Goal: Information Seeking & Learning: Learn about a topic

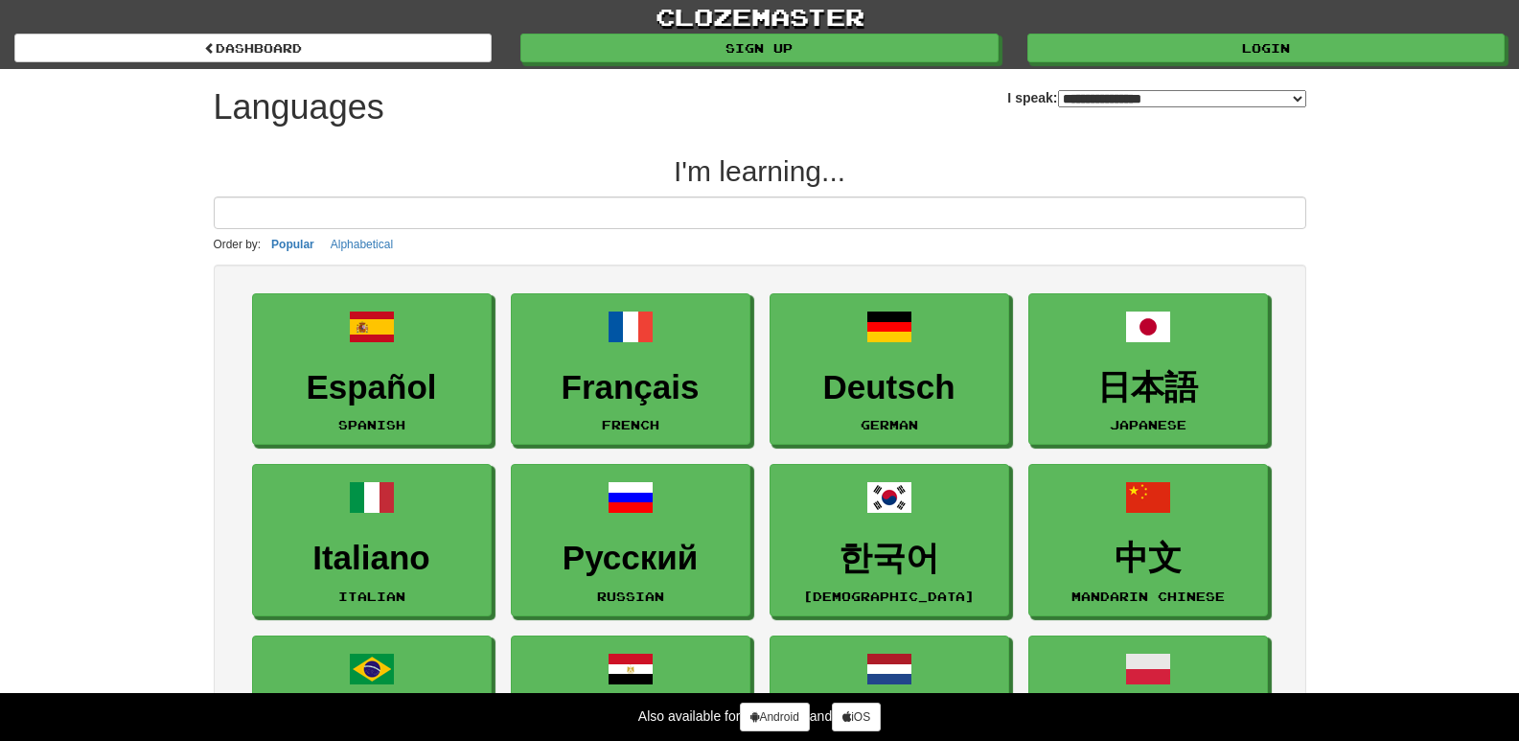
select select "*******"
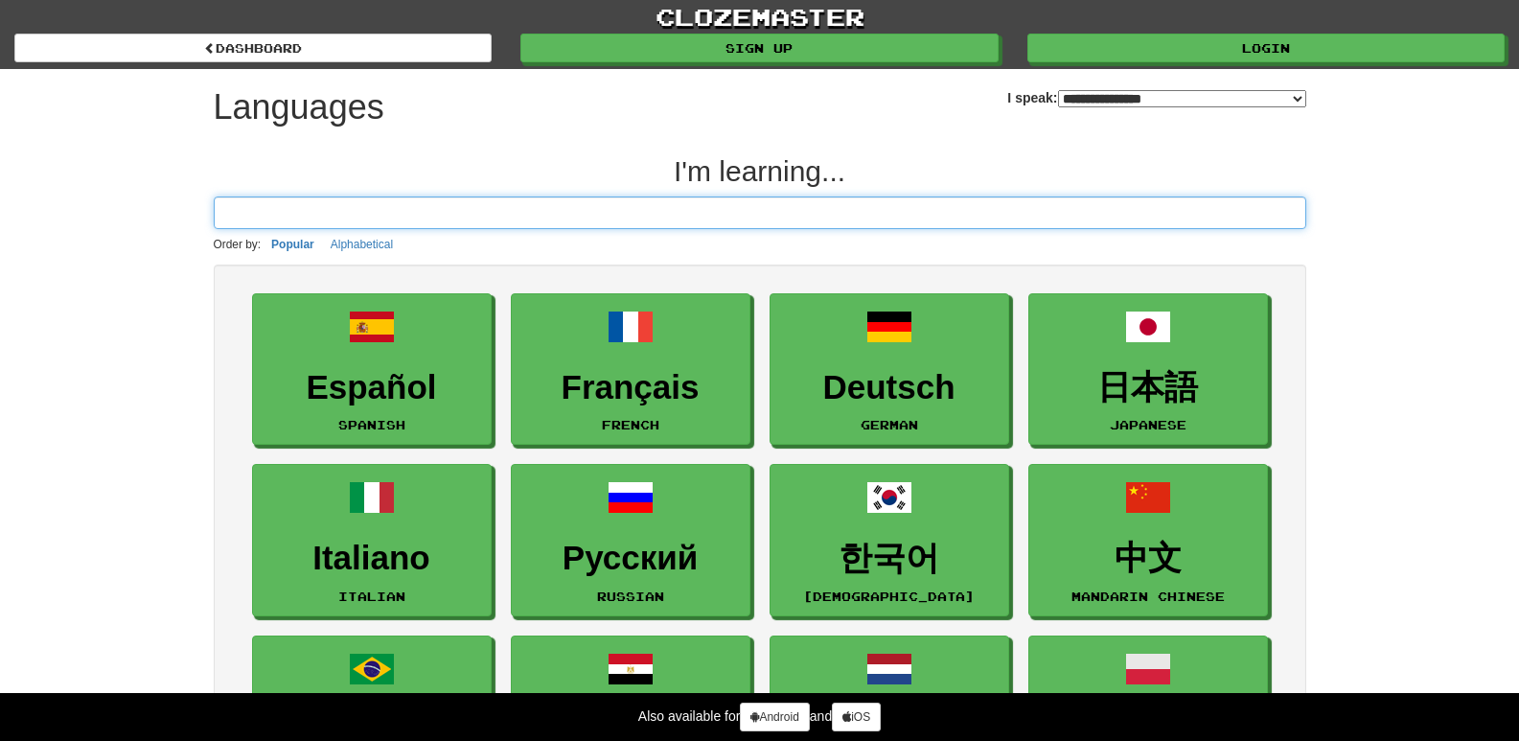
scroll to position [96, 0]
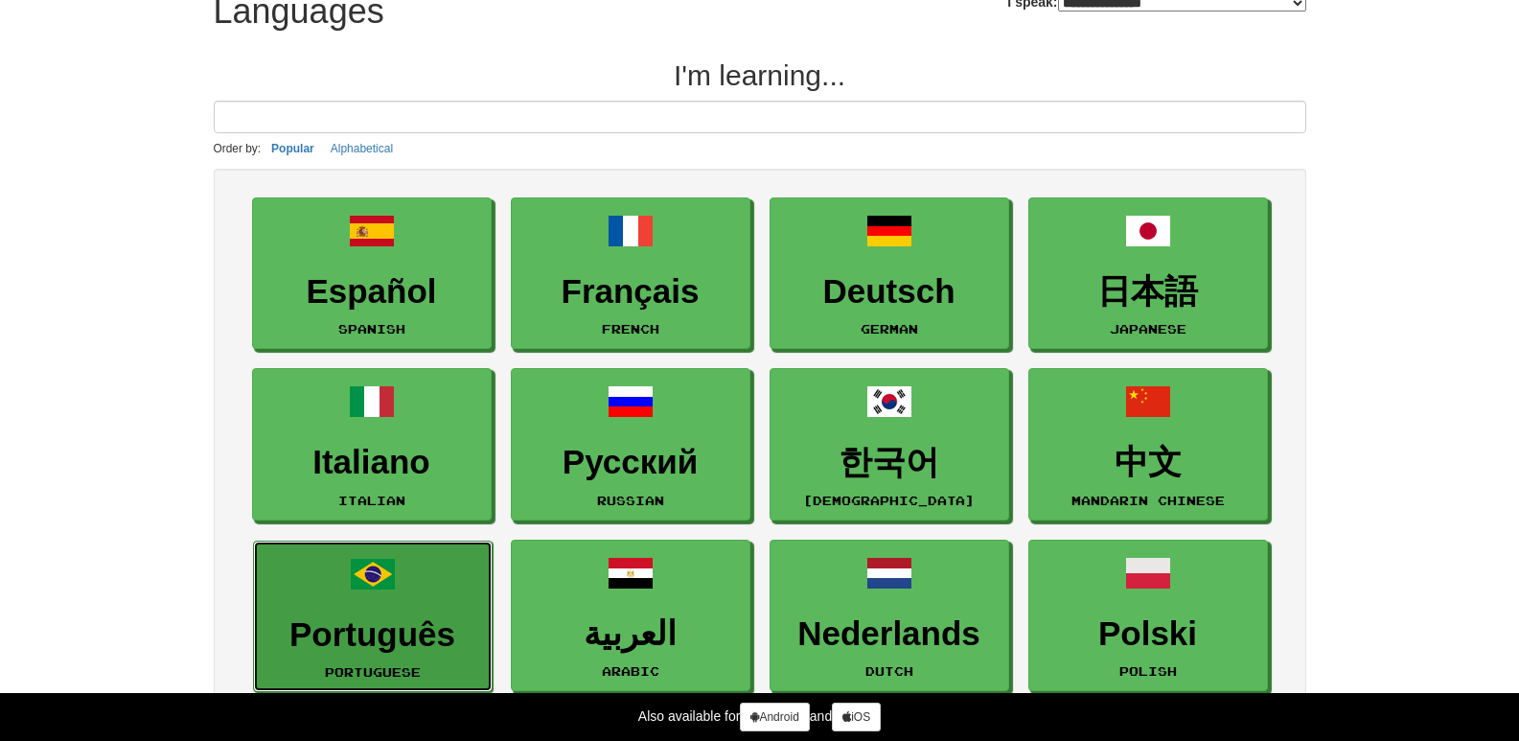
click at [405, 619] on h3 "Português" at bounding box center [373, 634] width 219 height 37
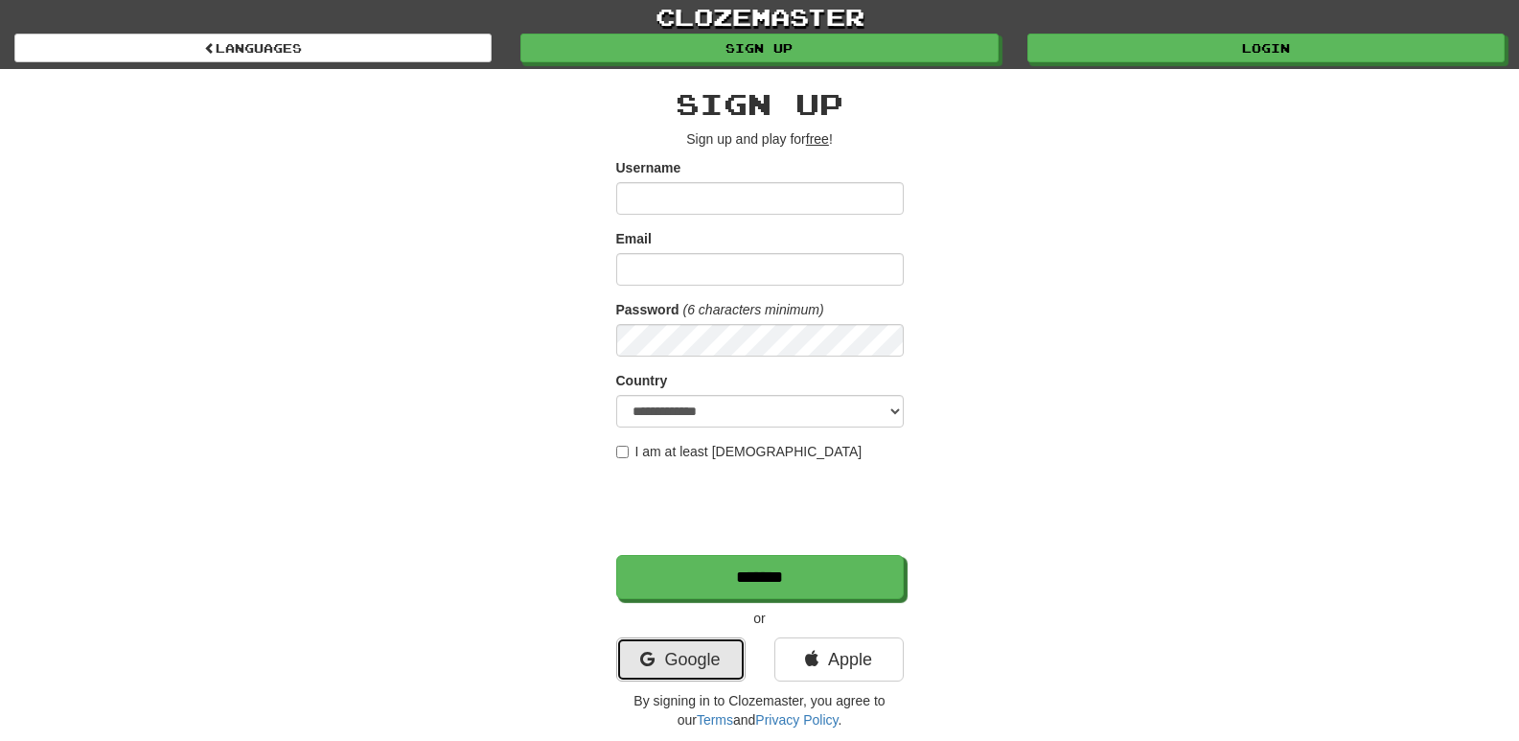
click at [700, 657] on link "Google" at bounding box center [680, 660] width 129 height 44
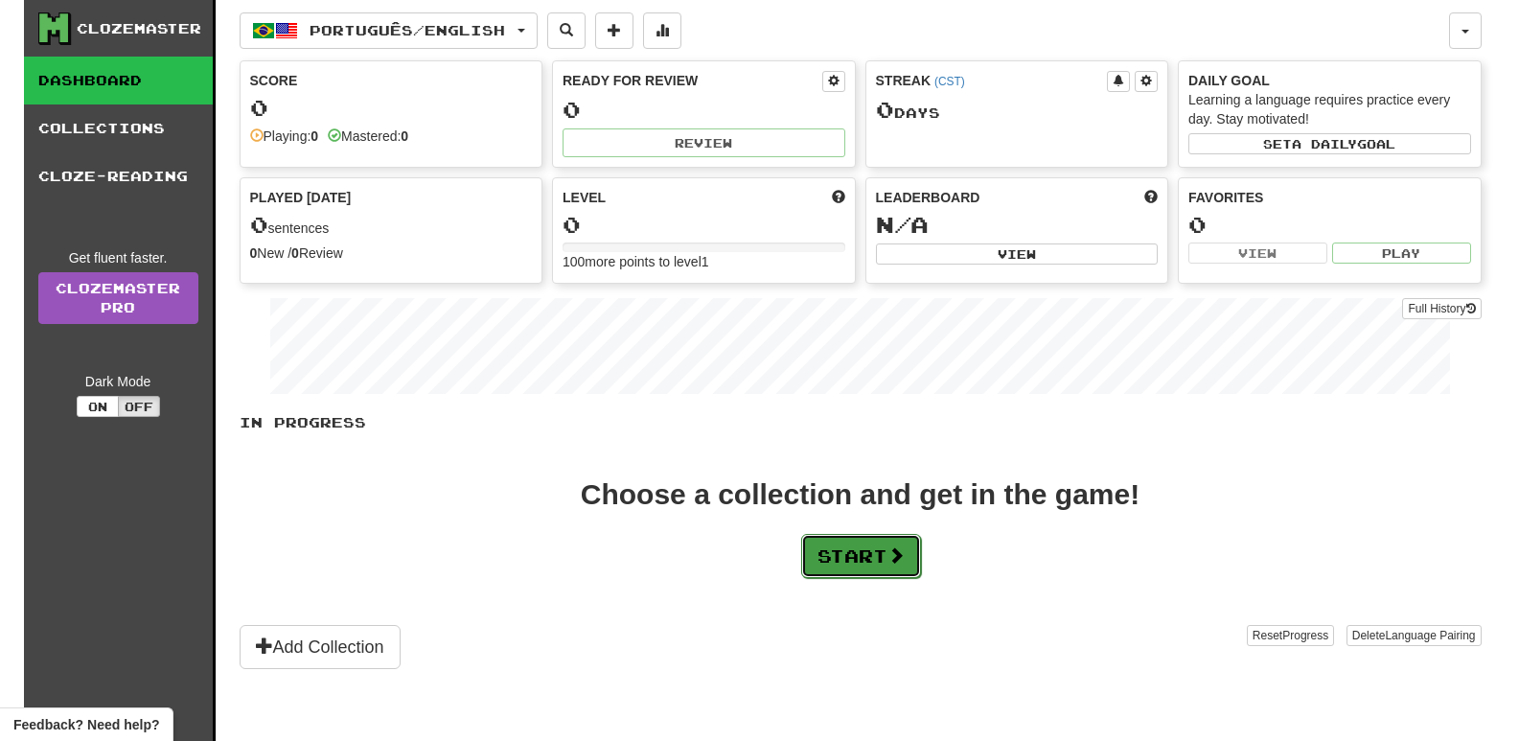
click at [903, 574] on button "Start" at bounding box center [861, 556] width 120 height 44
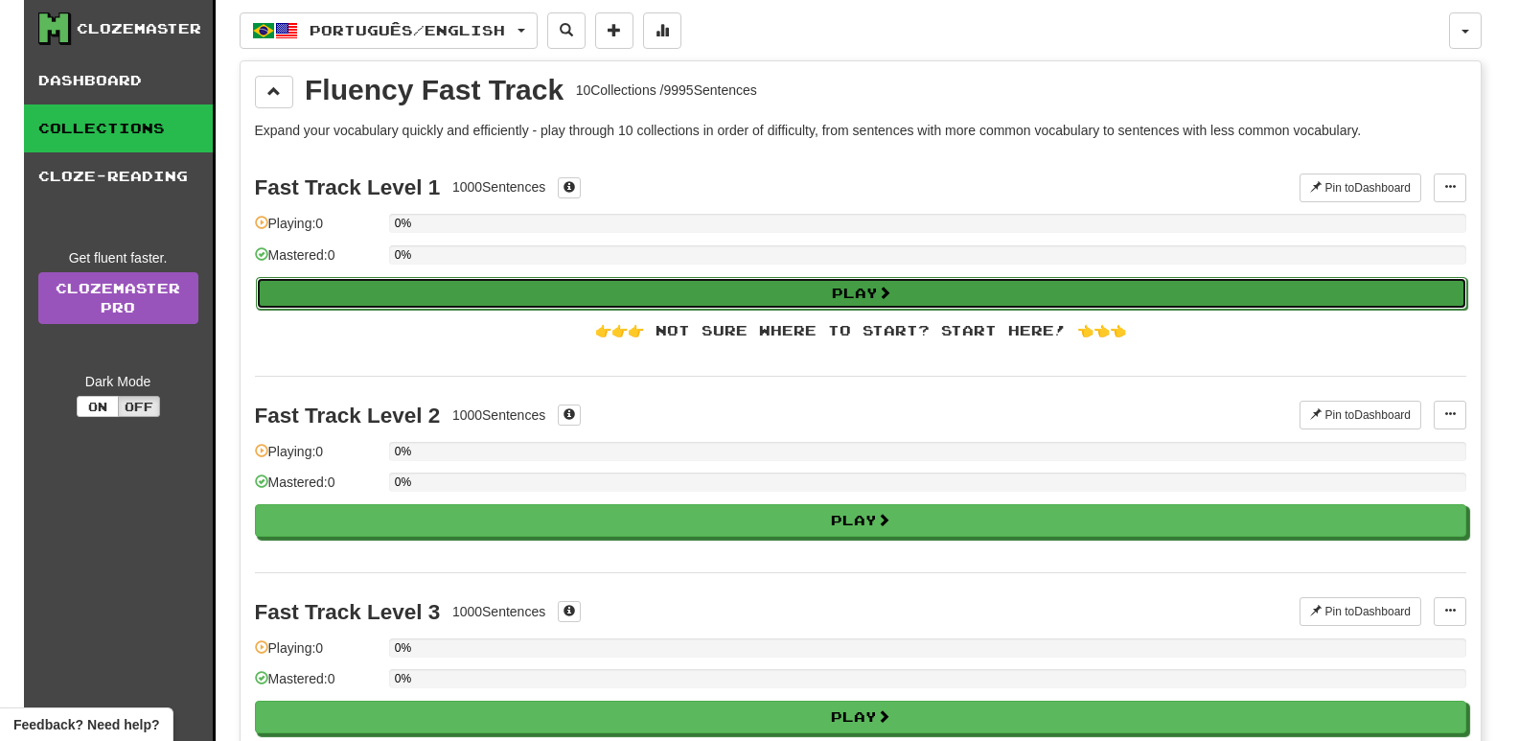
click at [759, 280] on button "Play" at bounding box center [862, 293] width 1212 height 33
select select "**"
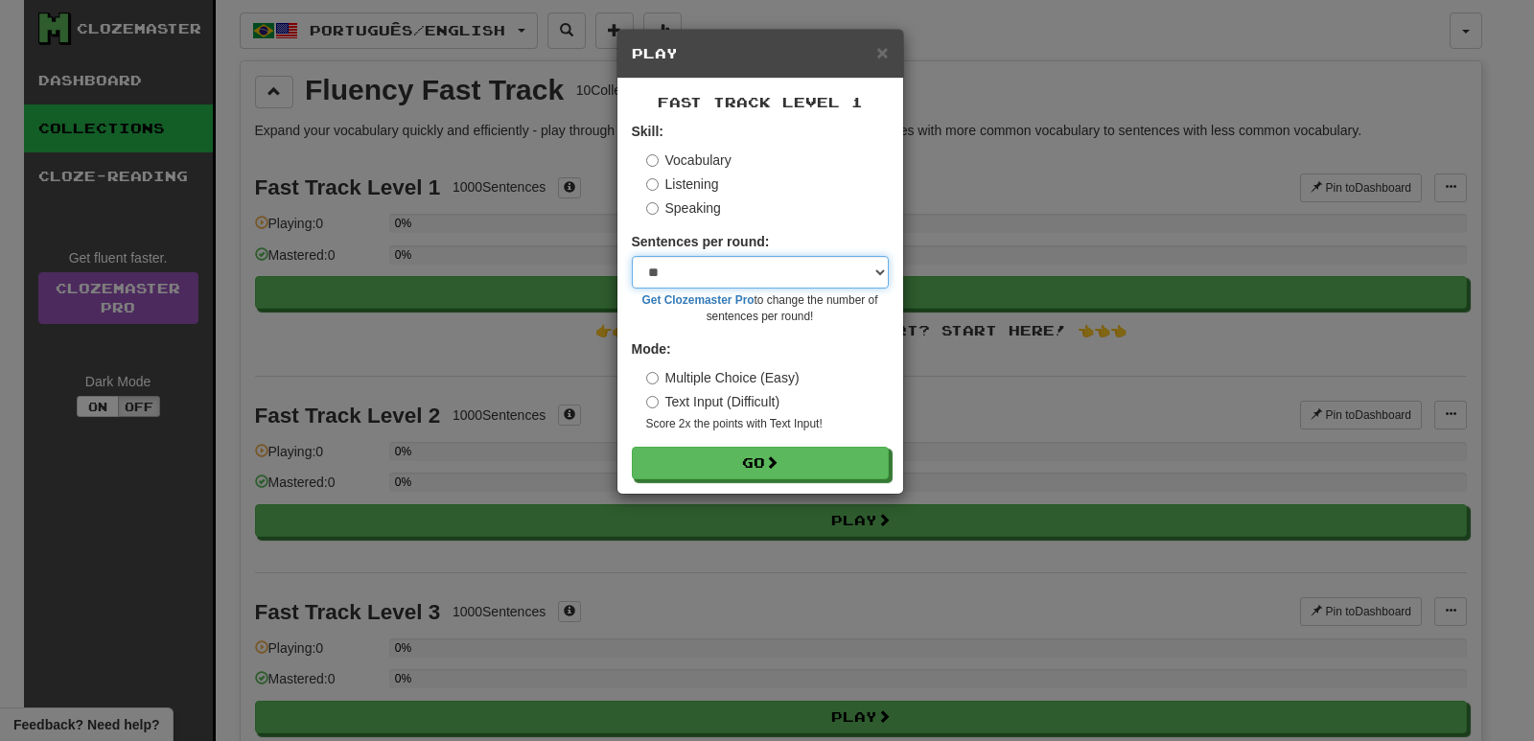
click at [757, 281] on select "* ** ** ** ** ** *** ********" at bounding box center [760, 272] width 257 height 33
click at [756, 281] on select "* ** ** ** ** ** *** ********" at bounding box center [760, 272] width 257 height 33
click at [975, 184] on div "× Play Fast Track Level 1 Skill: Vocabulary Listening Speaking Sentences per ro…" at bounding box center [767, 370] width 1534 height 741
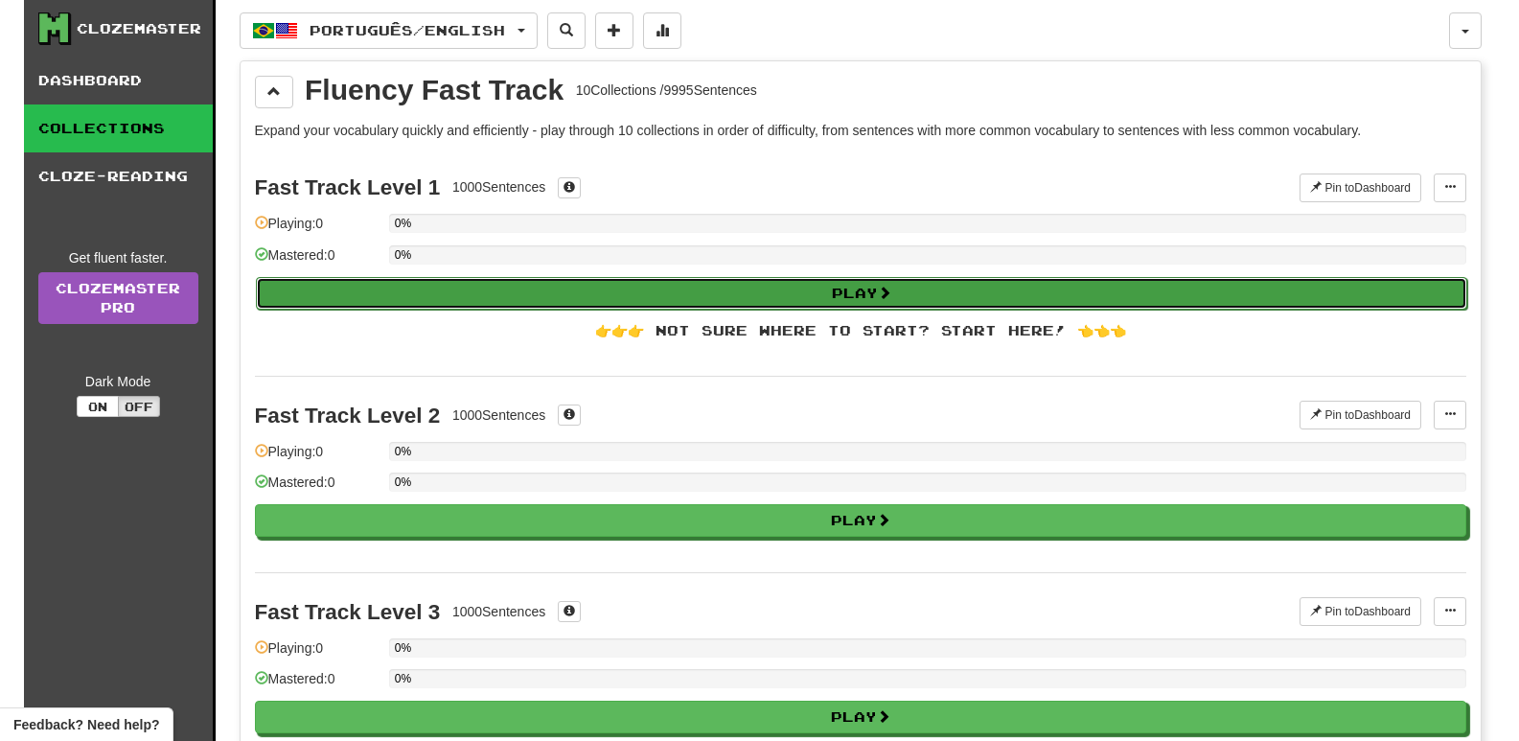
click at [666, 299] on button "Play" at bounding box center [862, 293] width 1212 height 33
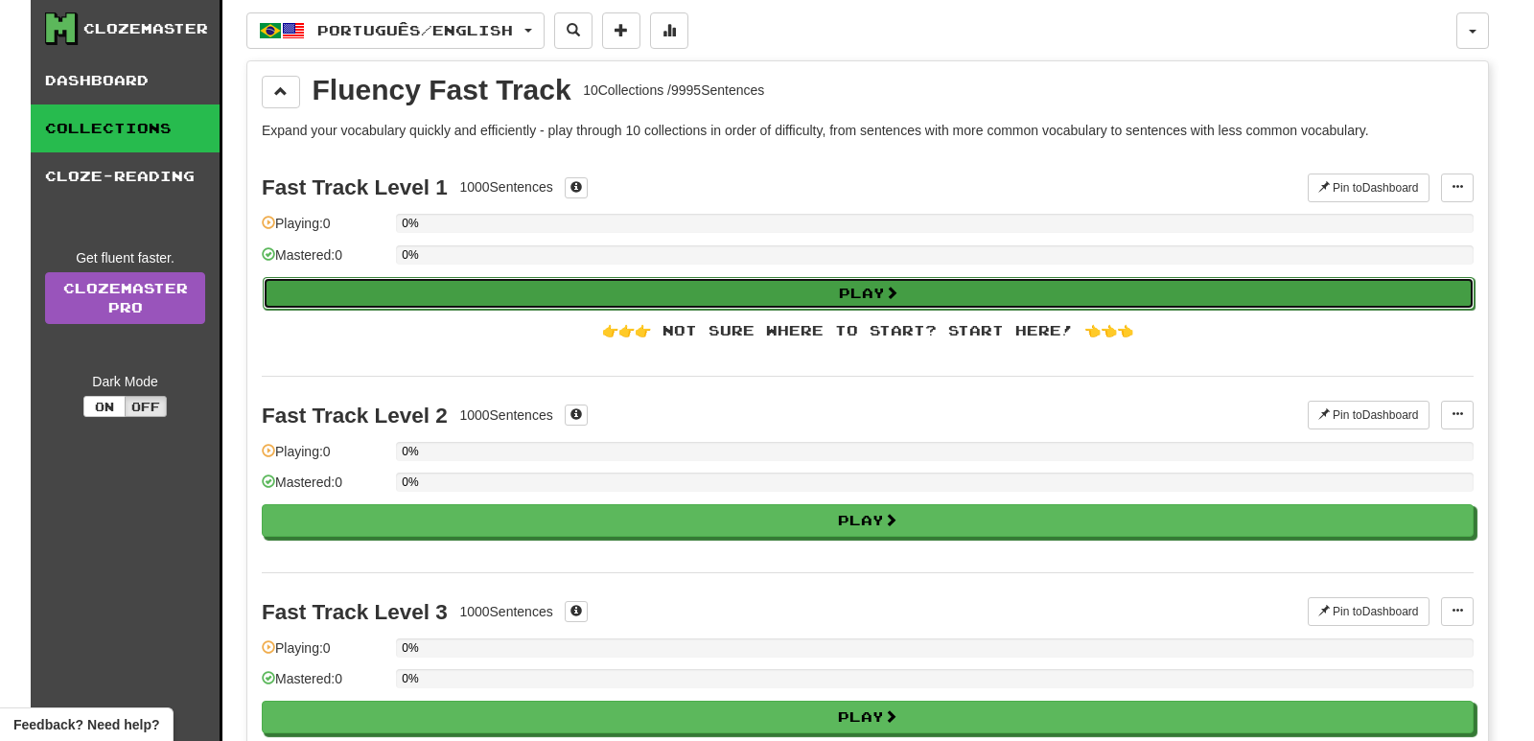
select select "**"
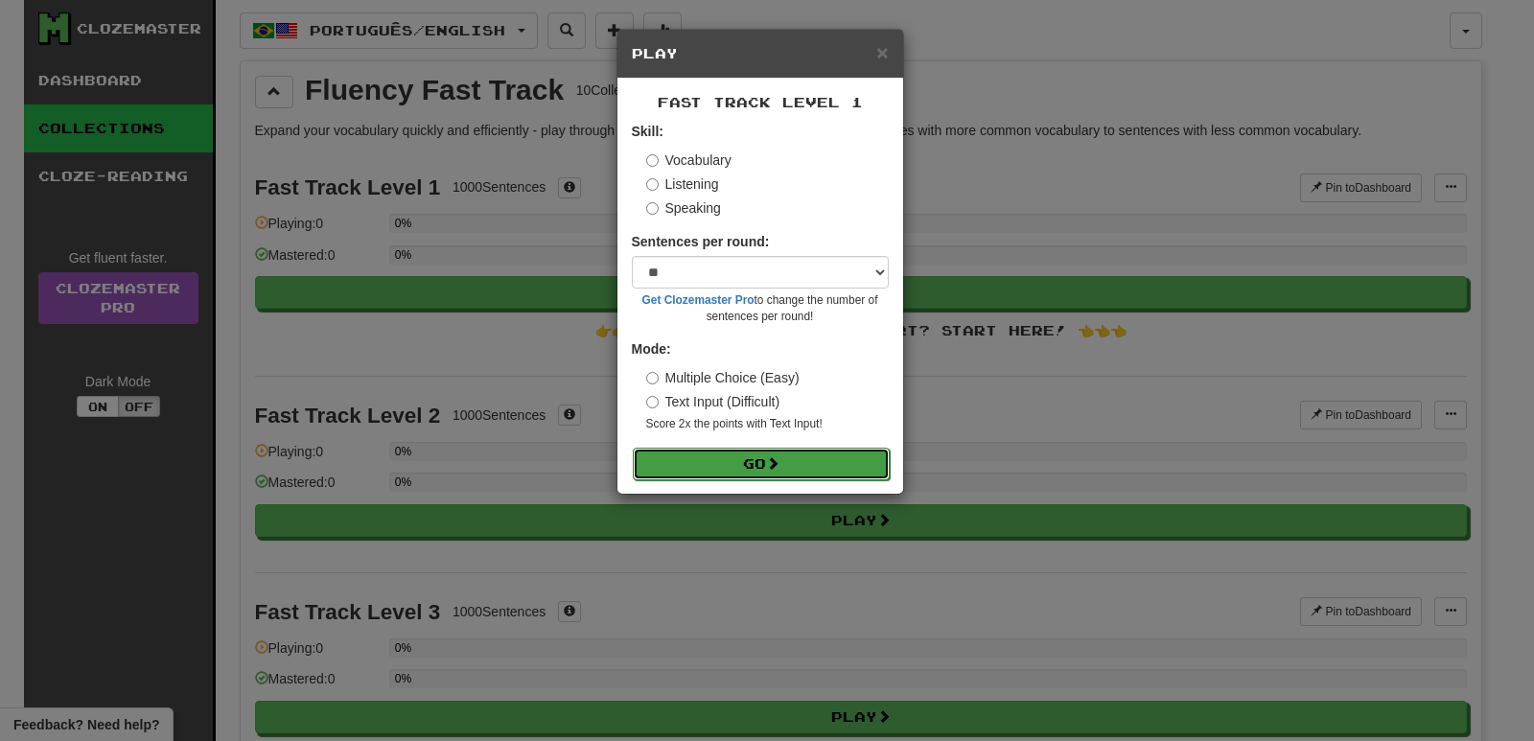
click at [733, 456] on button "Go" at bounding box center [761, 464] width 257 height 33
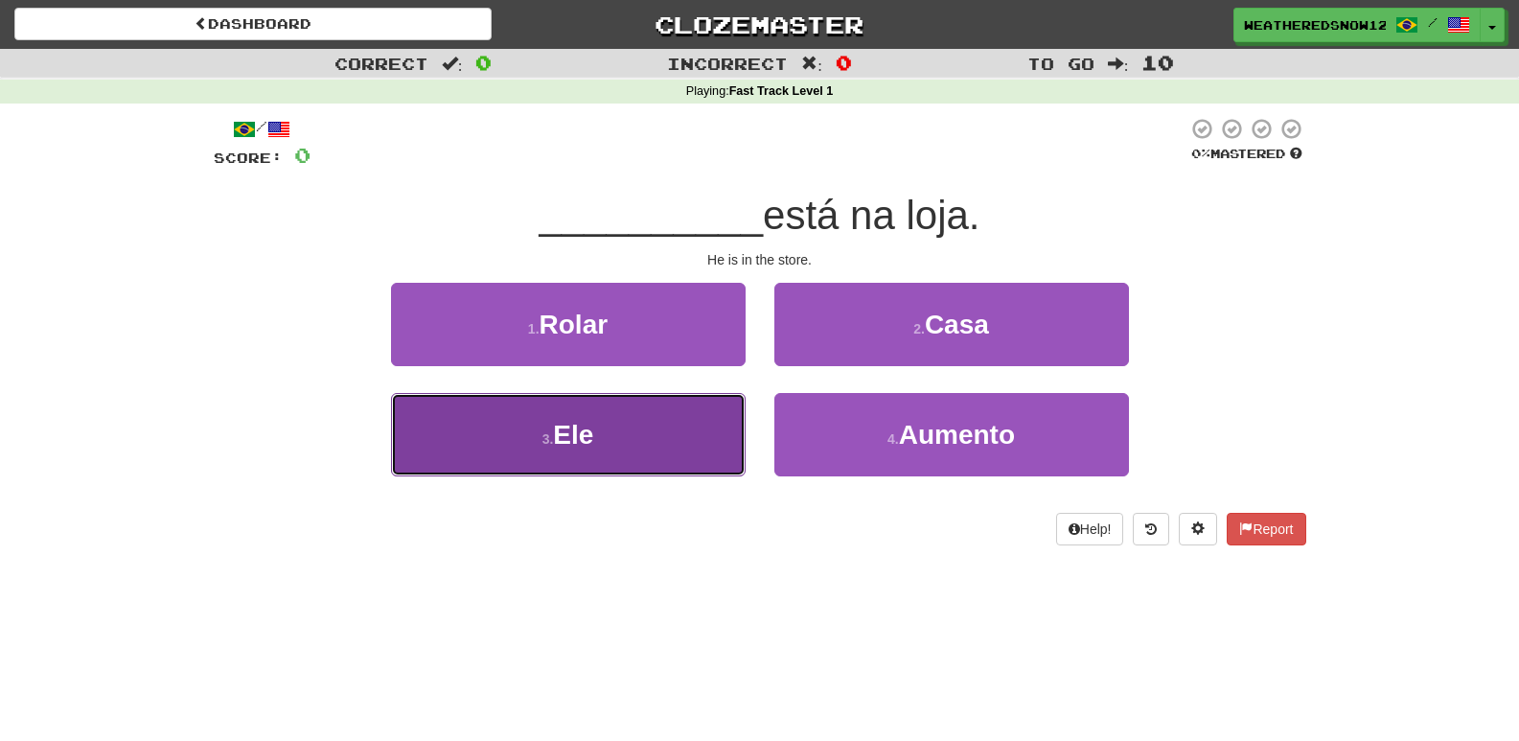
click at [684, 440] on button "3 . Ele" at bounding box center [568, 434] width 355 height 83
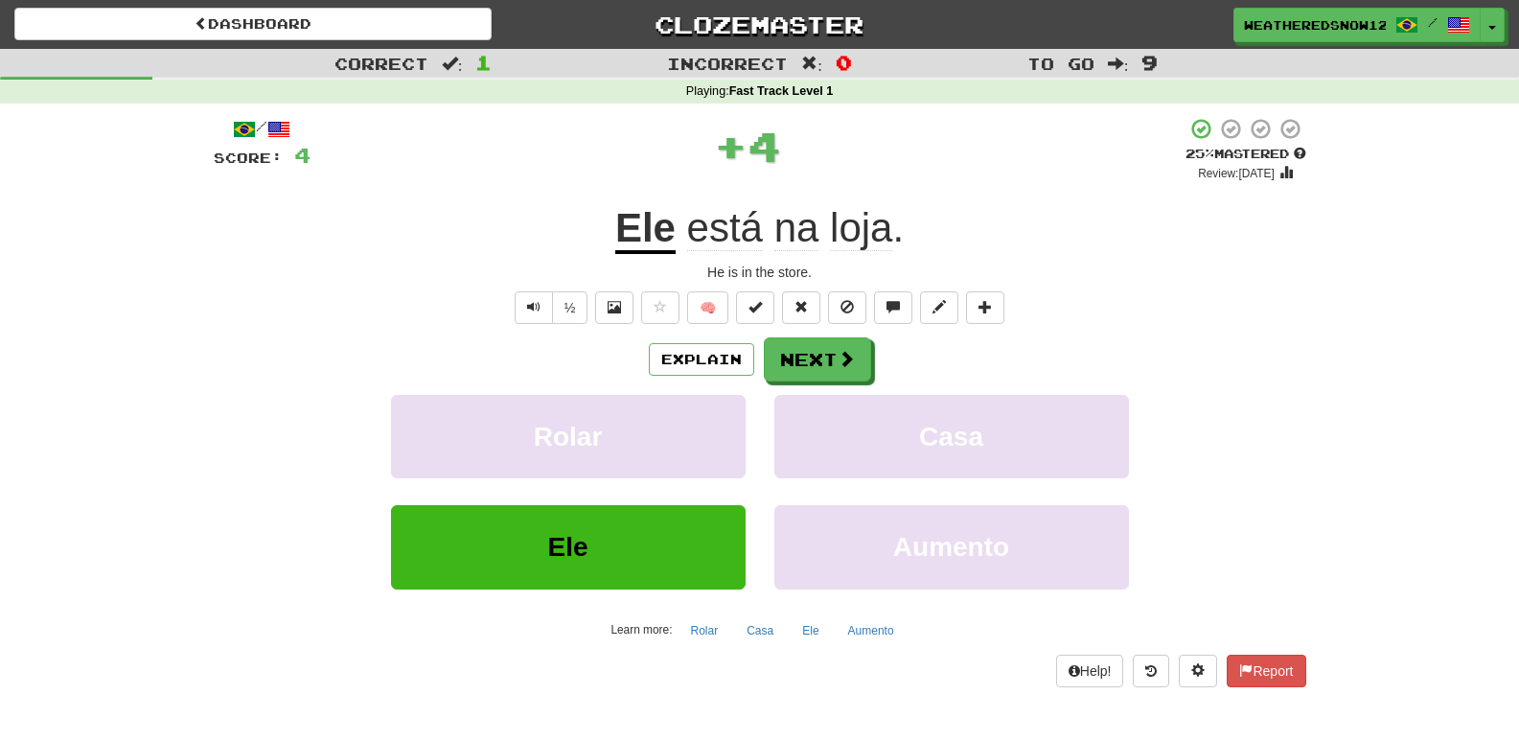
click at [288, 127] on span at bounding box center [278, 129] width 23 height 23
click at [1457, 18] on span at bounding box center [1460, 25] width 23 height 23
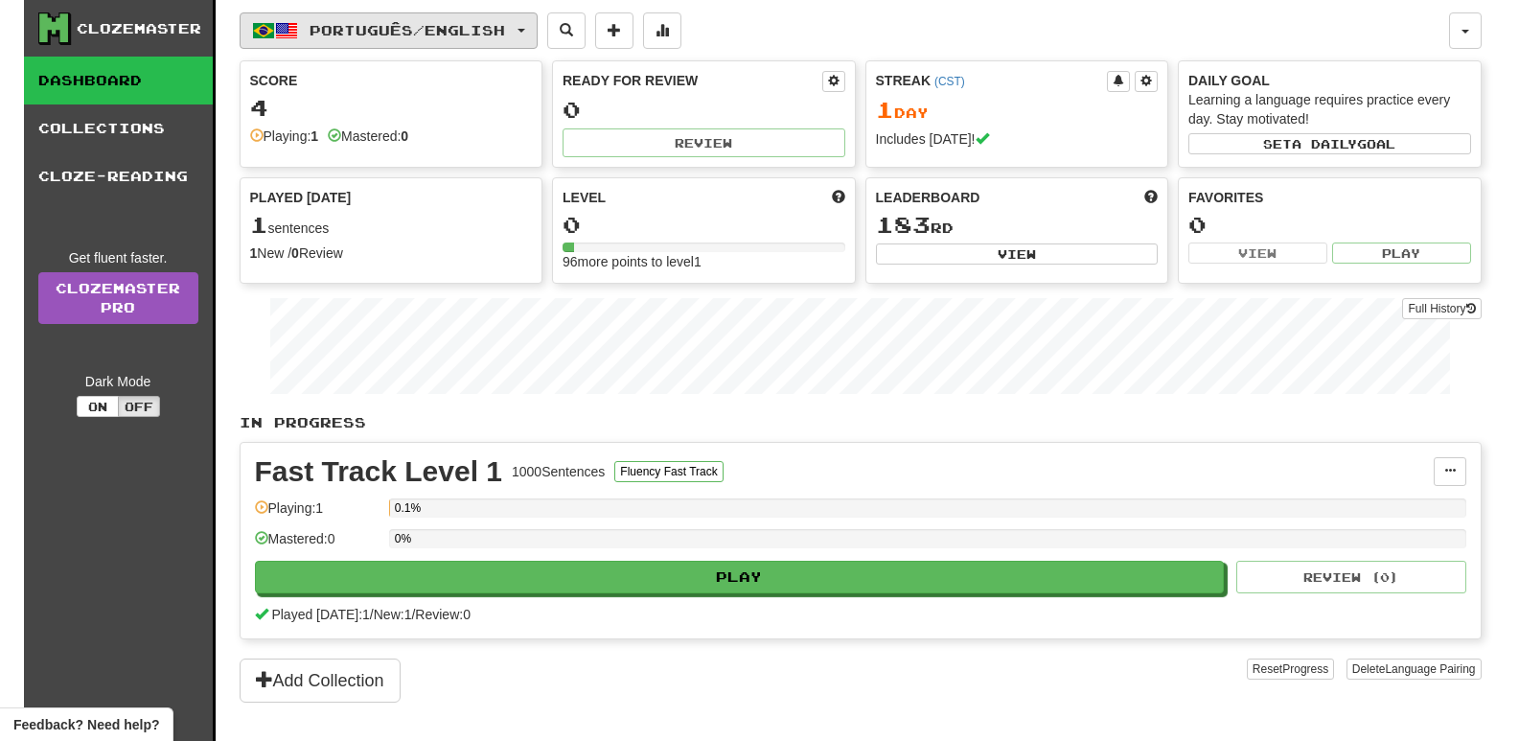
click at [529, 26] on button "Português / English" at bounding box center [389, 30] width 298 height 36
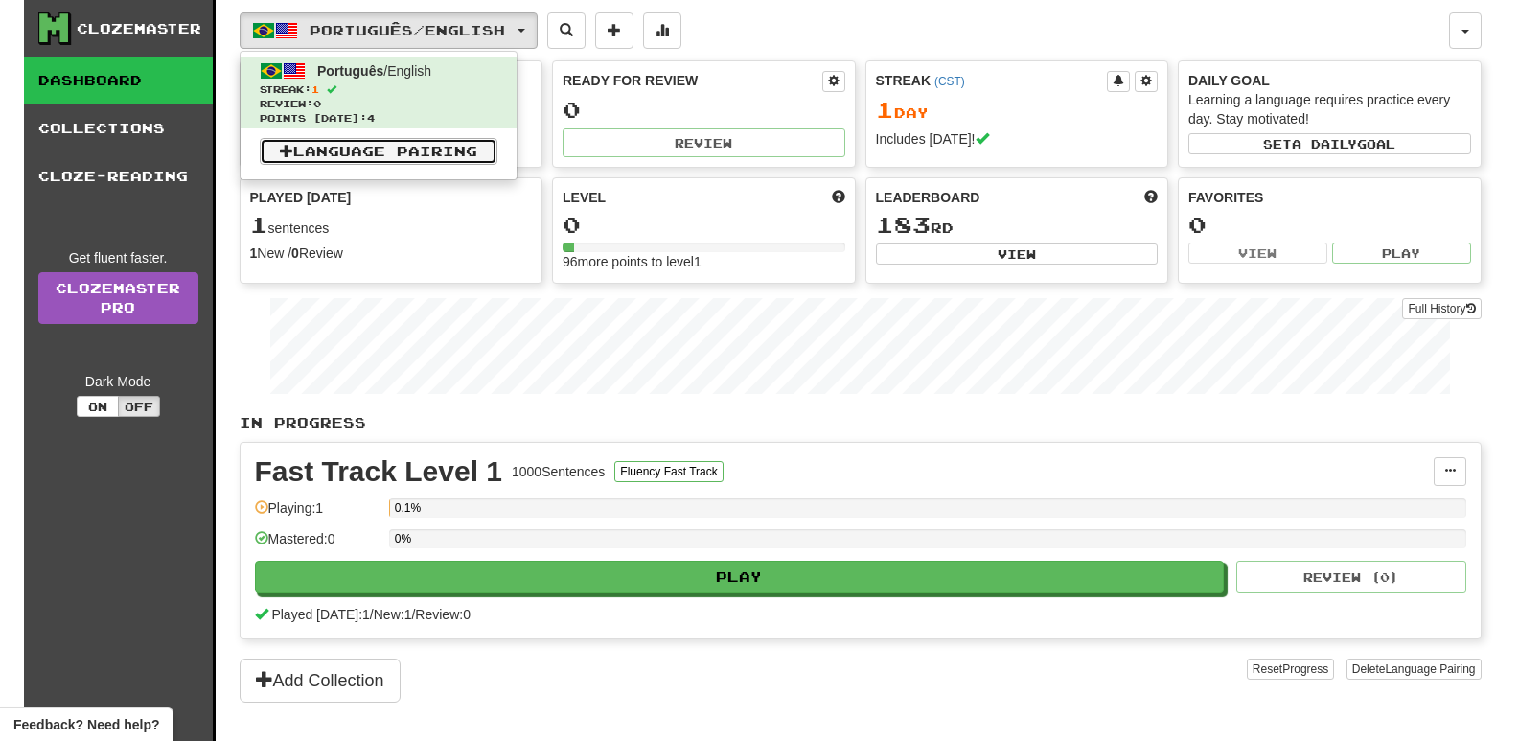
click at [409, 151] on link "Language Pairing" at bounding box center [379, 151] width 238 height 27
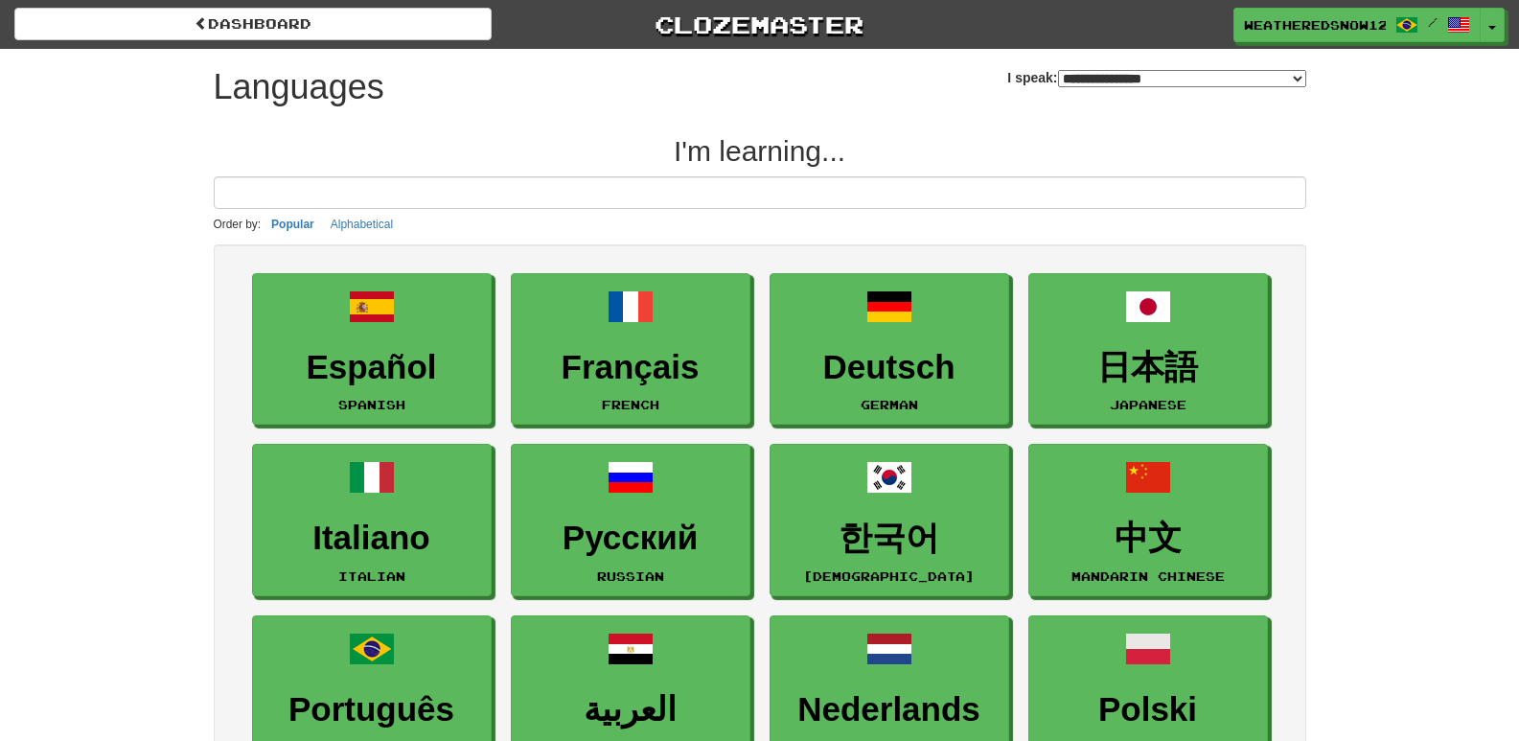
click at [1077, 70] on select "**********" at bounding box center [1182, 78] width 248 height 17
select select "*******"
click at [1058, 70] on select "**********" at bounding box center [1182, 78] width 248 height 17
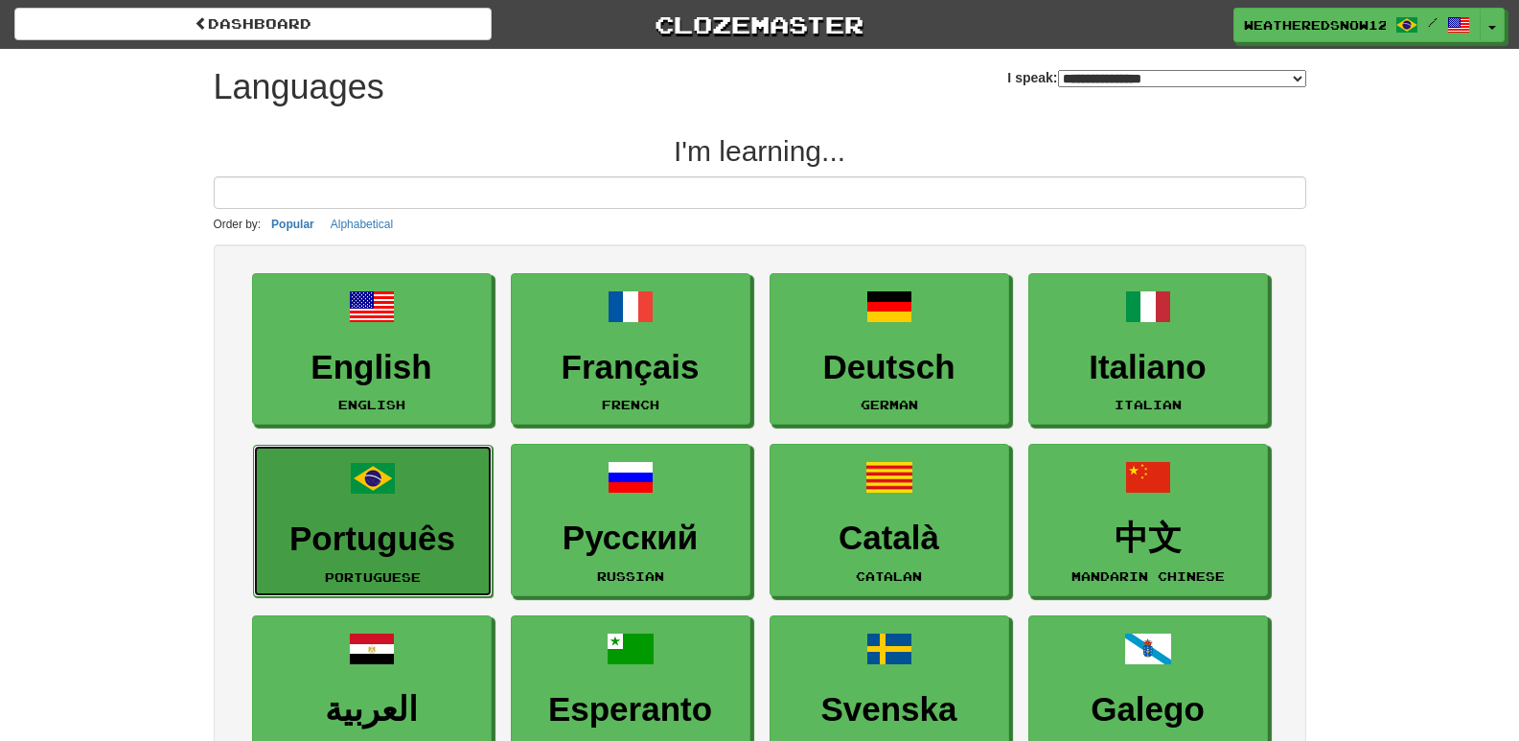
click at [441, 559] on link "Português Portuguese" at bounding box center [373, 521] width 240 height 152
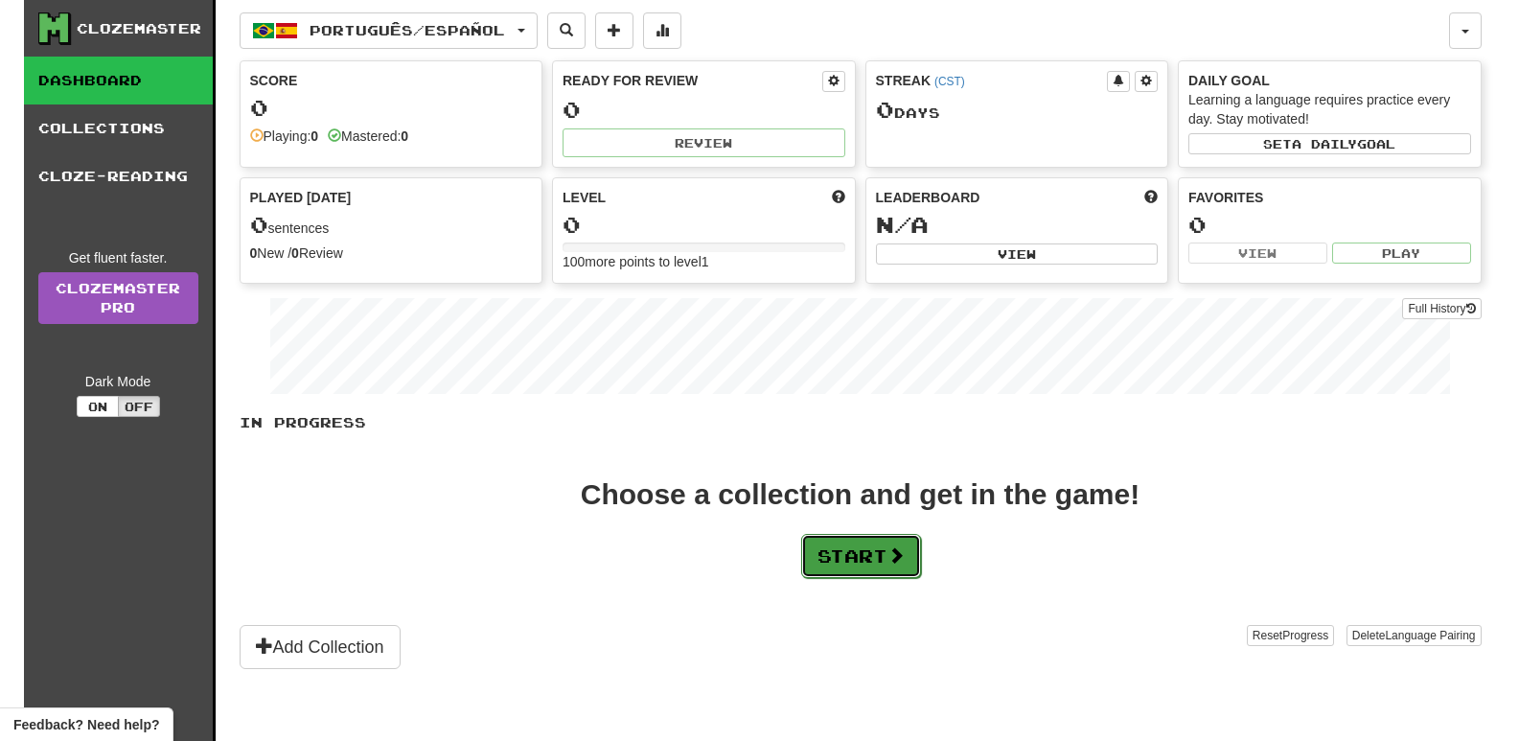
click at [812, 562] on button "Start" at bounding box center [861, 556] width 120 height 44
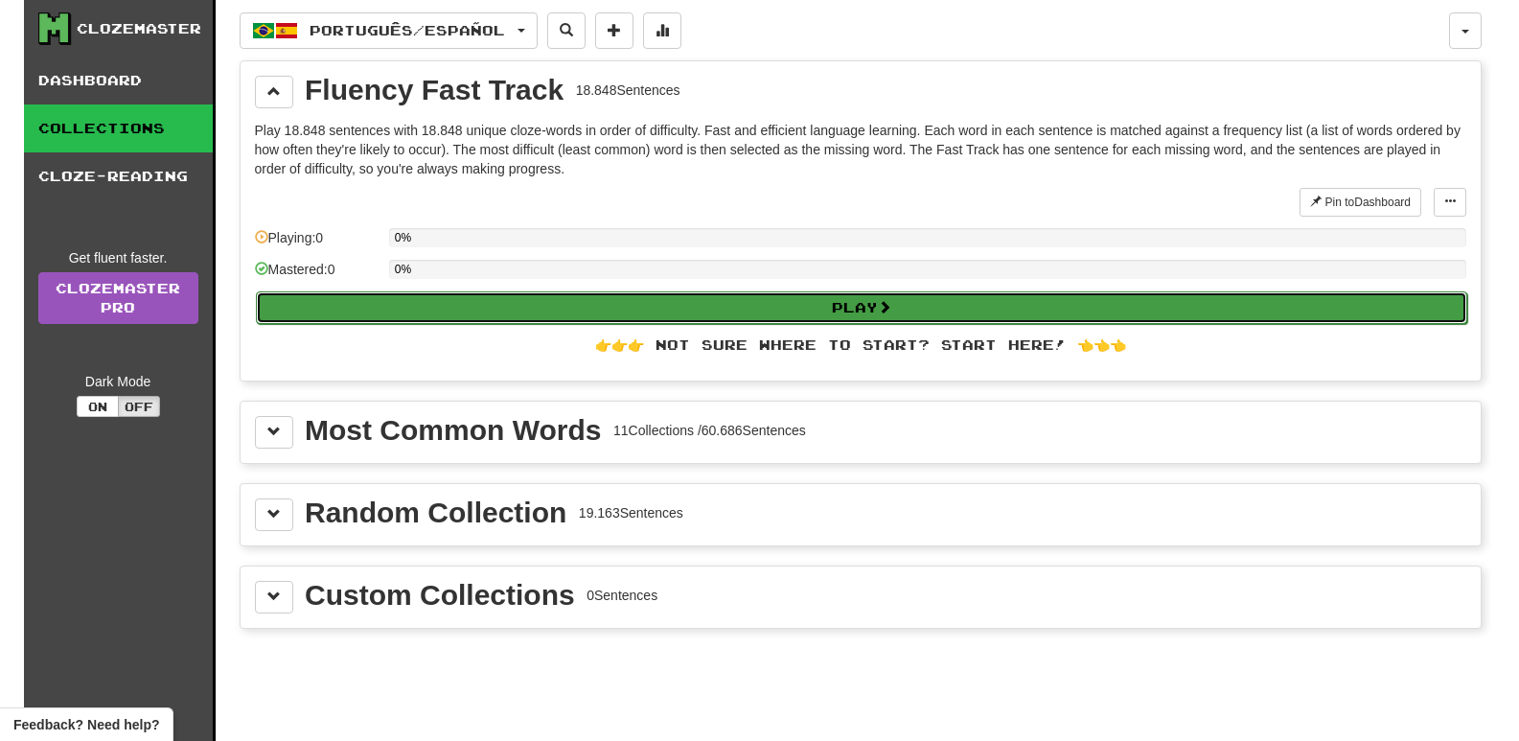
click at [800, 295] on button "Play" at bounding box center [862, 307] width 1212 height 33
select select "**"
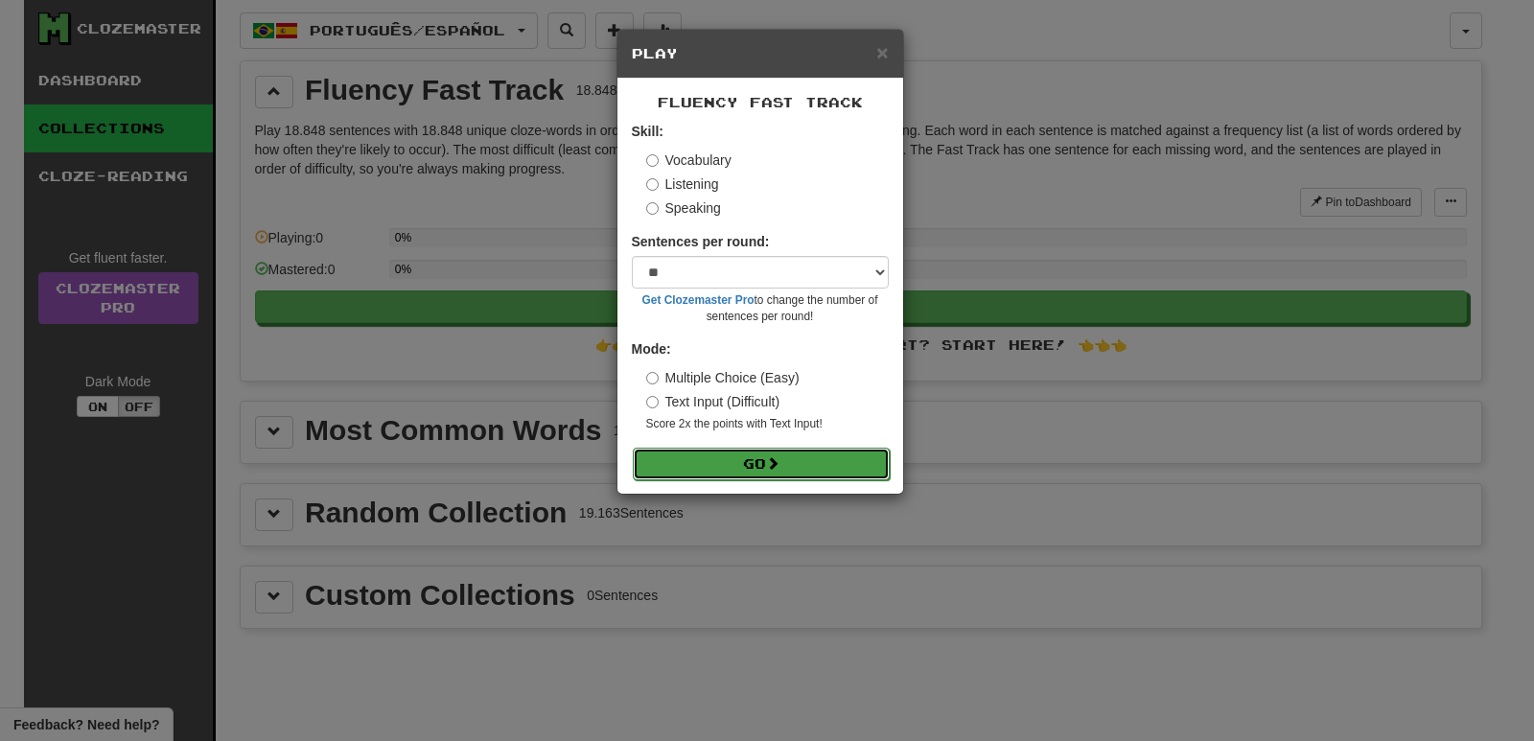
click at [791, 458] on button "Go" at bounding box center [761, 464] width 257 height 33
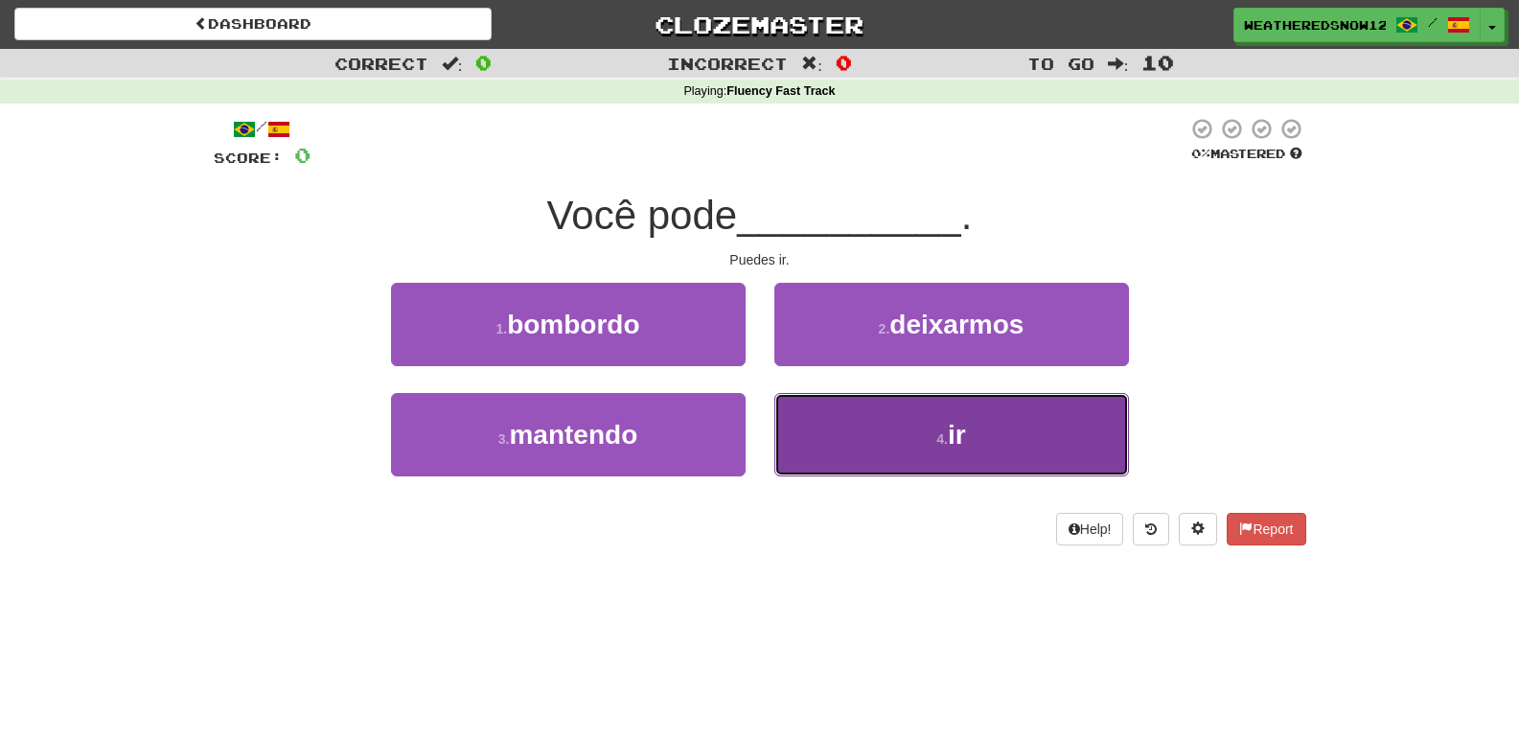
click at [919, 415] on button "4 . ir" at bounding box center [952, 434] width 355 height 83
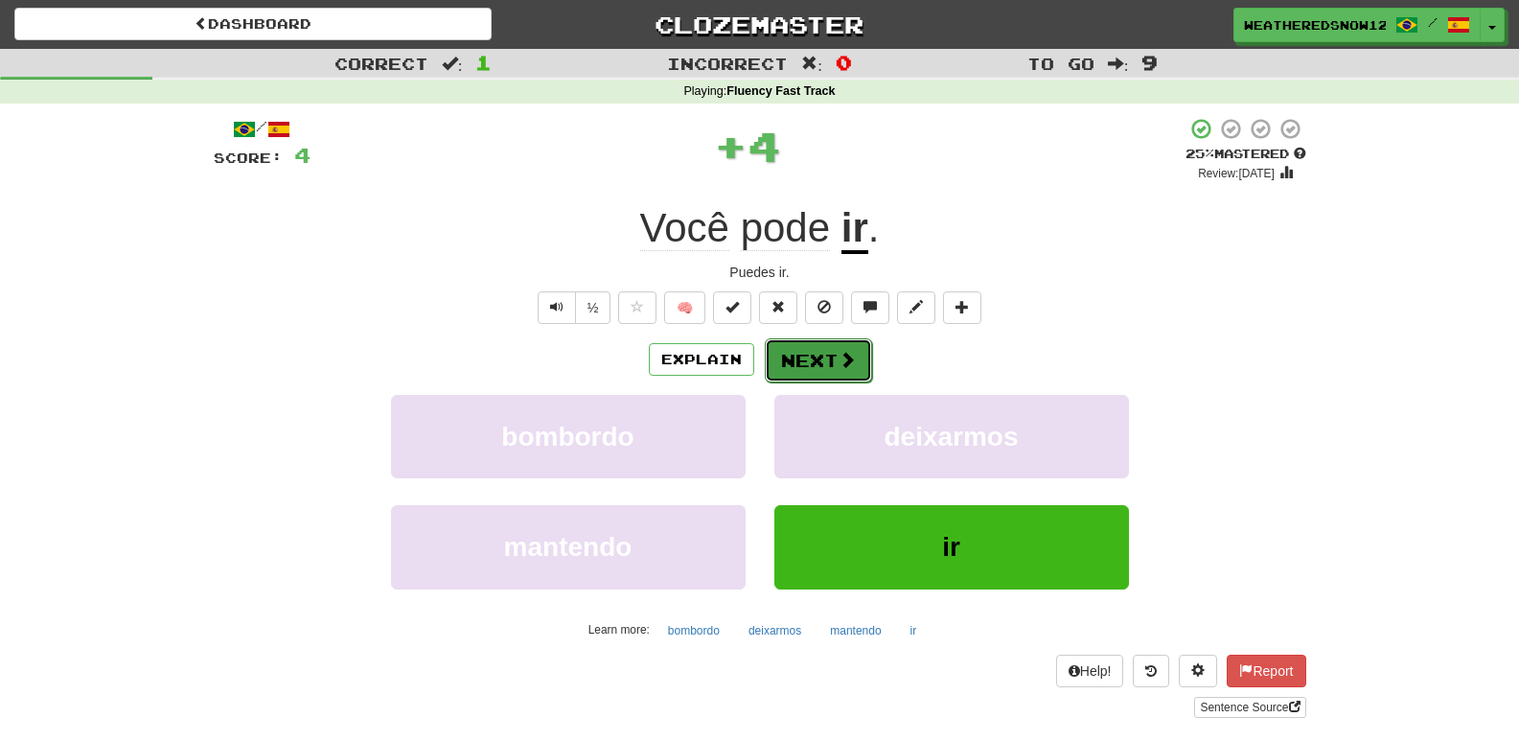
click at [789, 368] on button "Next" at bounding box center [818, 360] width 107 height 44
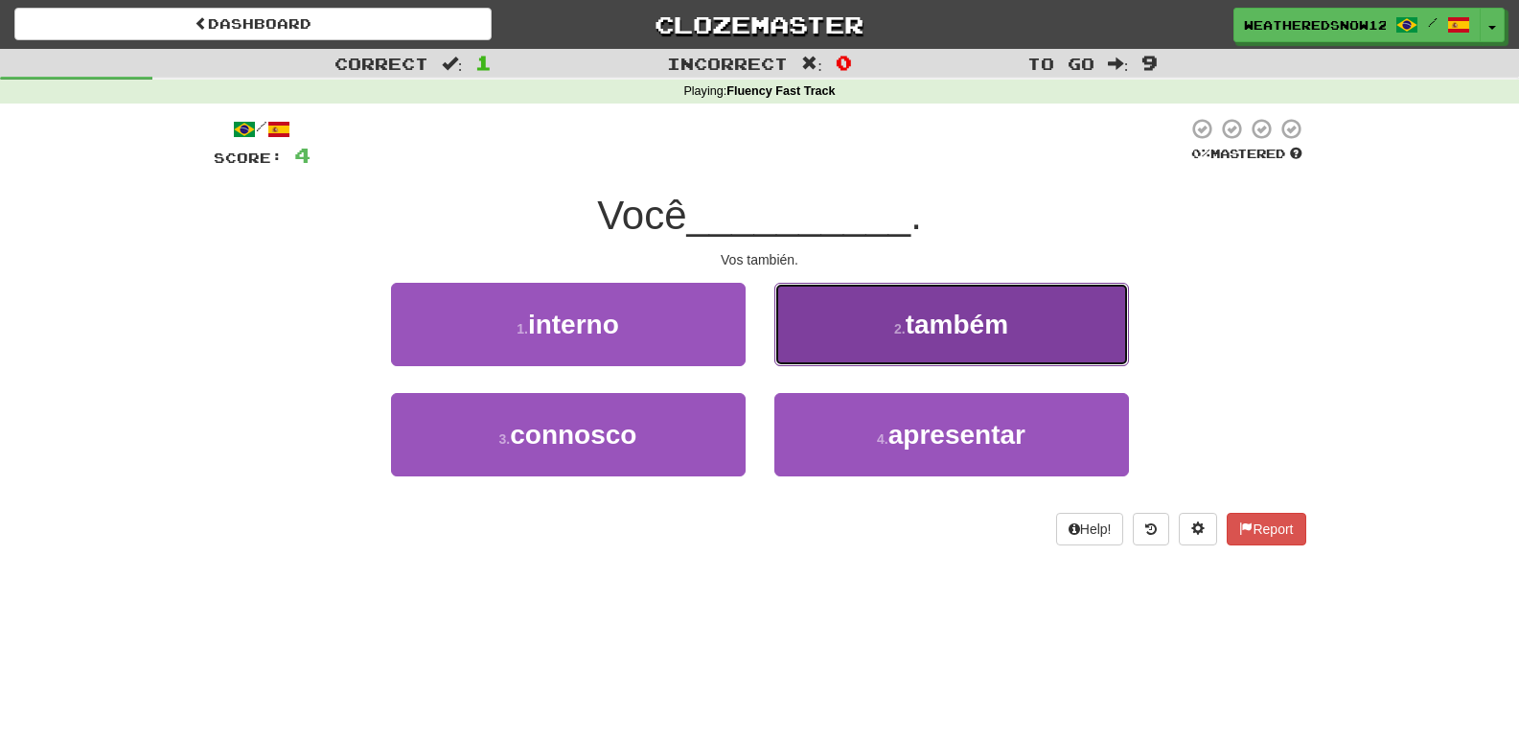
click at [894, 336] on button "2 . também" at bounding box center [952, 324] width 355 height 83
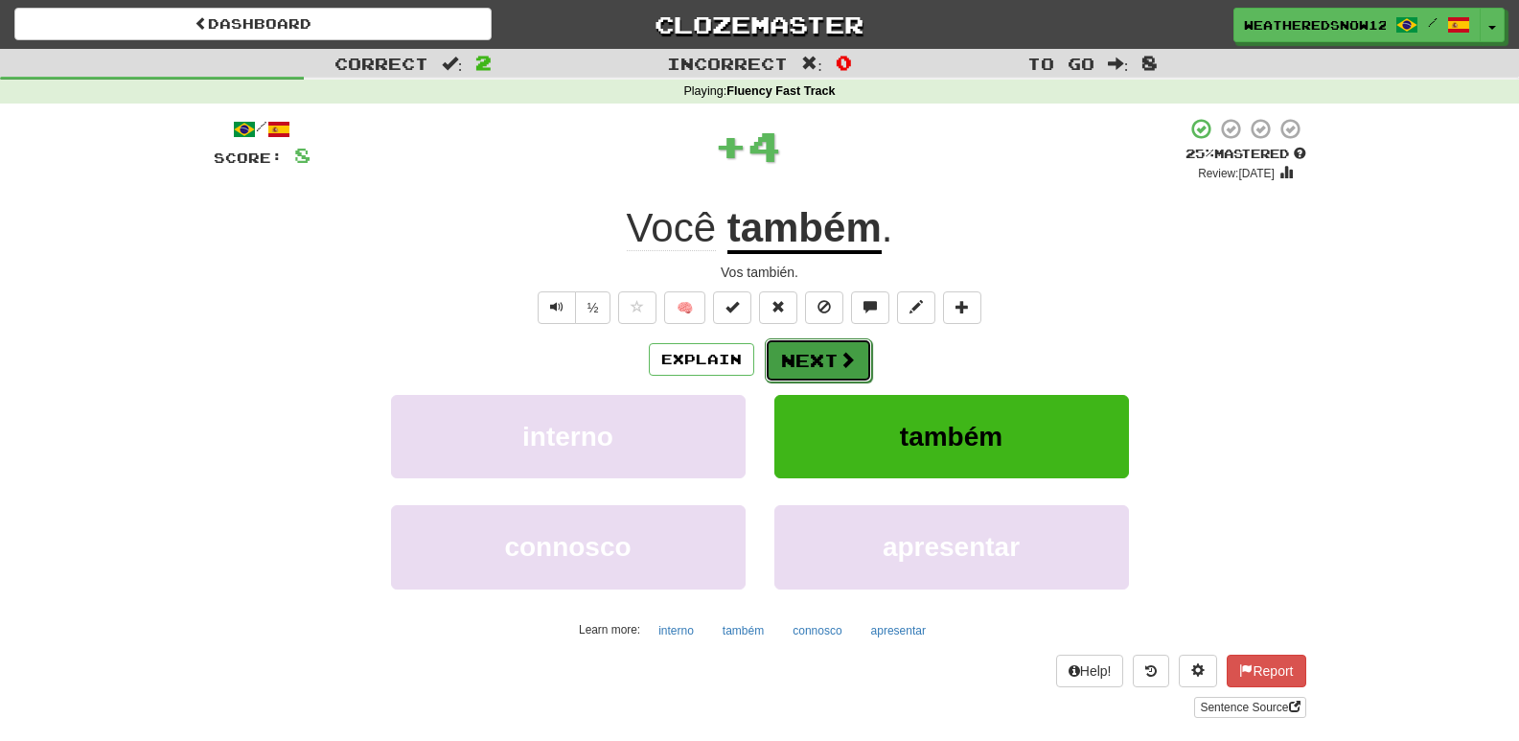
click at [850, 375] on button "Next" at bounding box center [818, 360] width 107 height 44
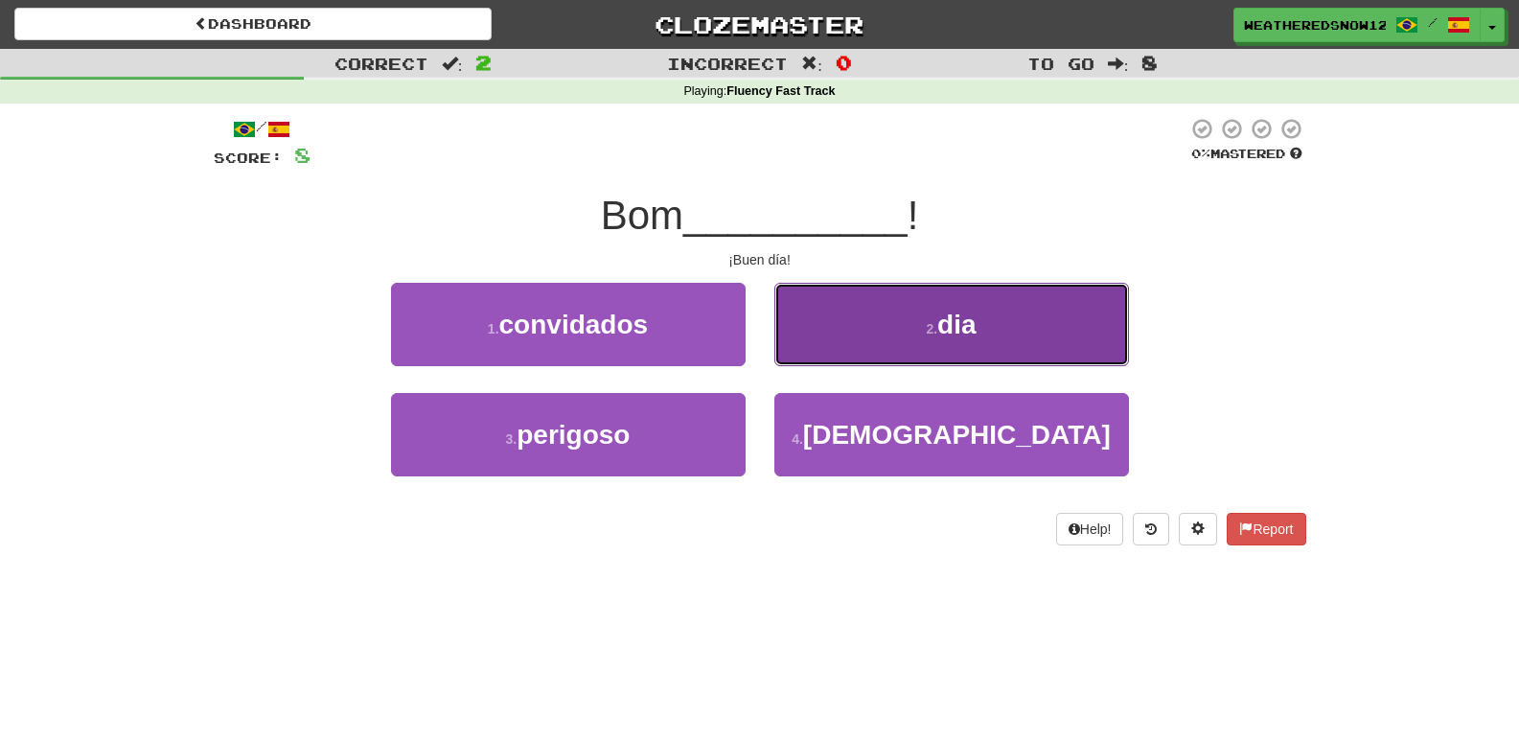
click at [860, 341] on button "2 . dia" at bounding box center [952, 324] width 355 height 83
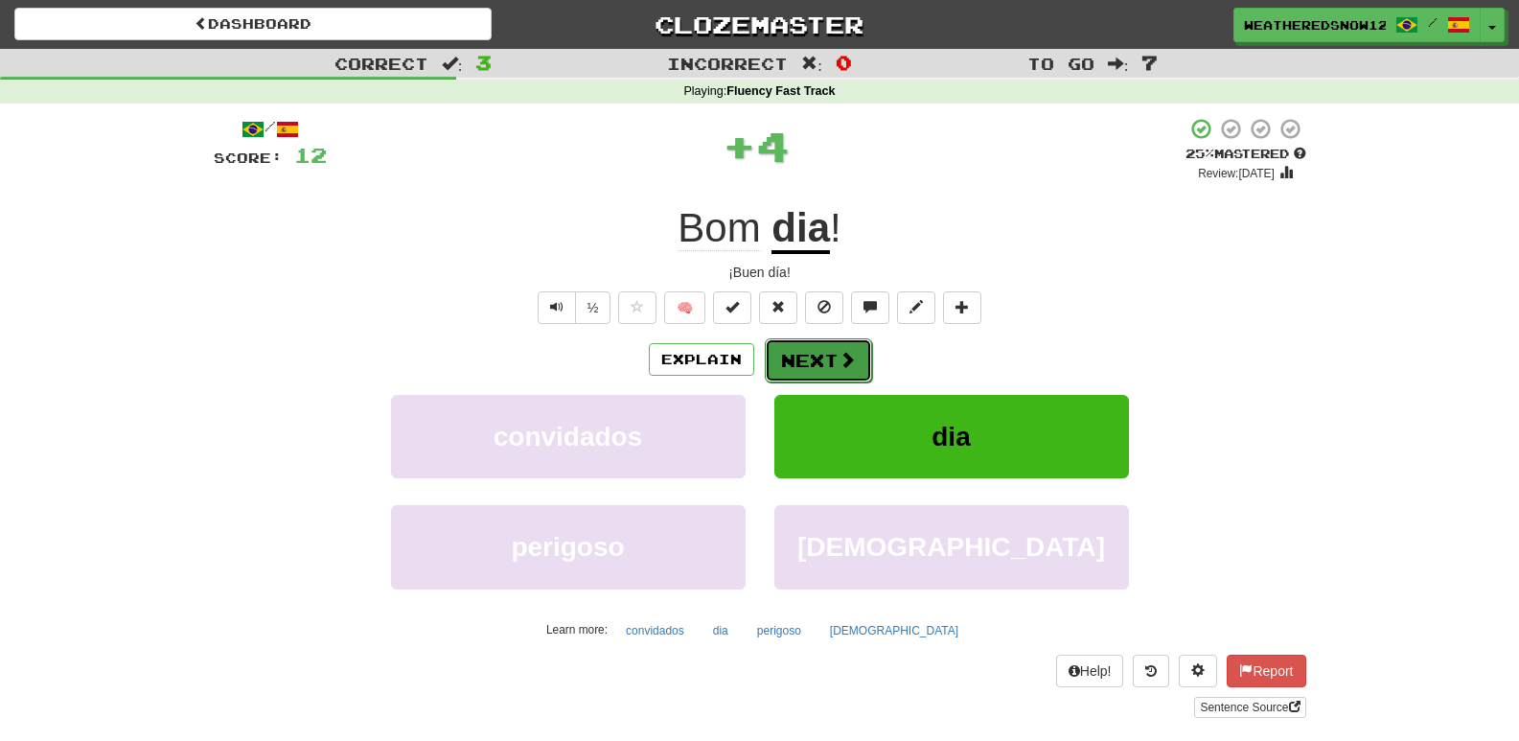
click at [848, 345] on button "Next" at bounding box center [818, 360] width 107 height 44
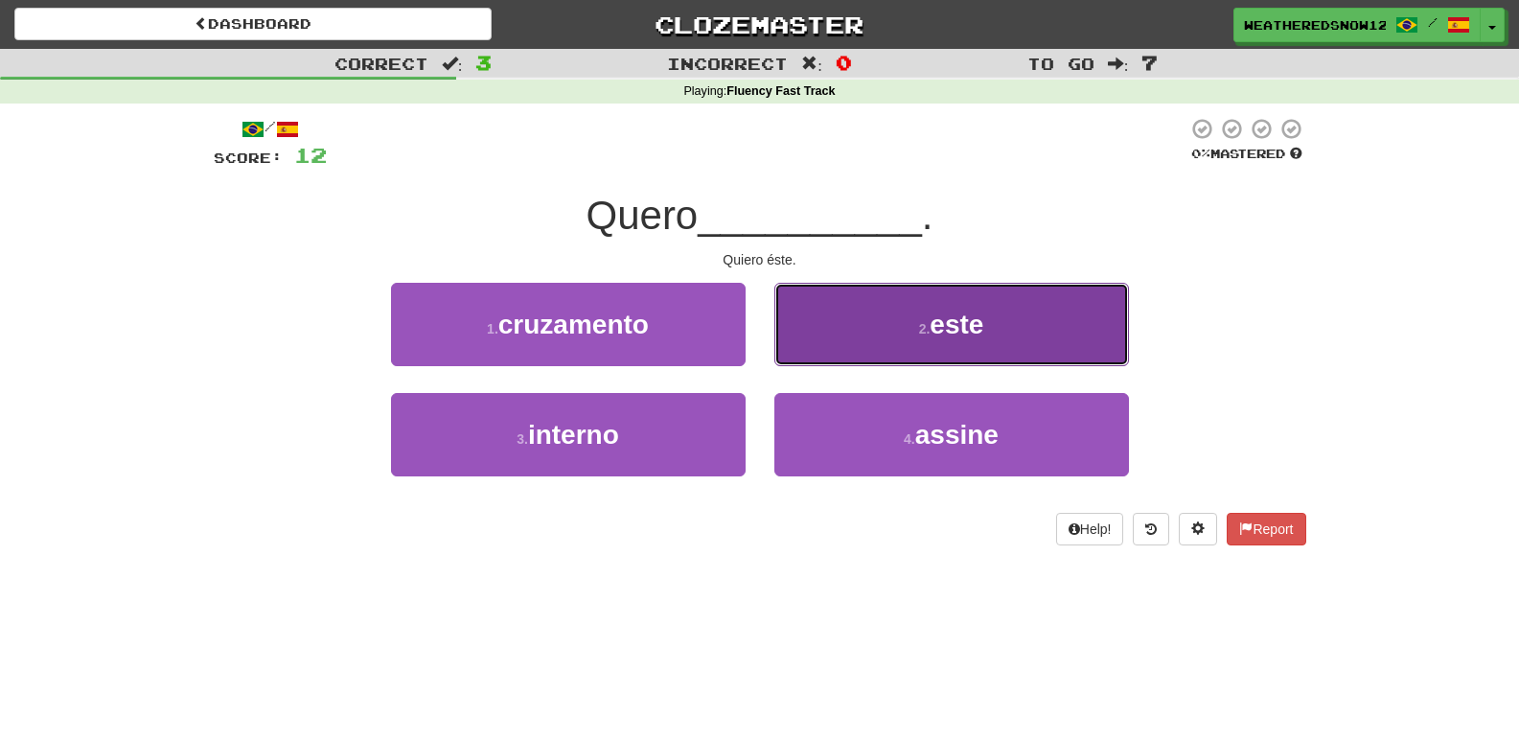
click at [916, 344] on button "2 . este" at bounding box center [952, 324] width 355 height 83
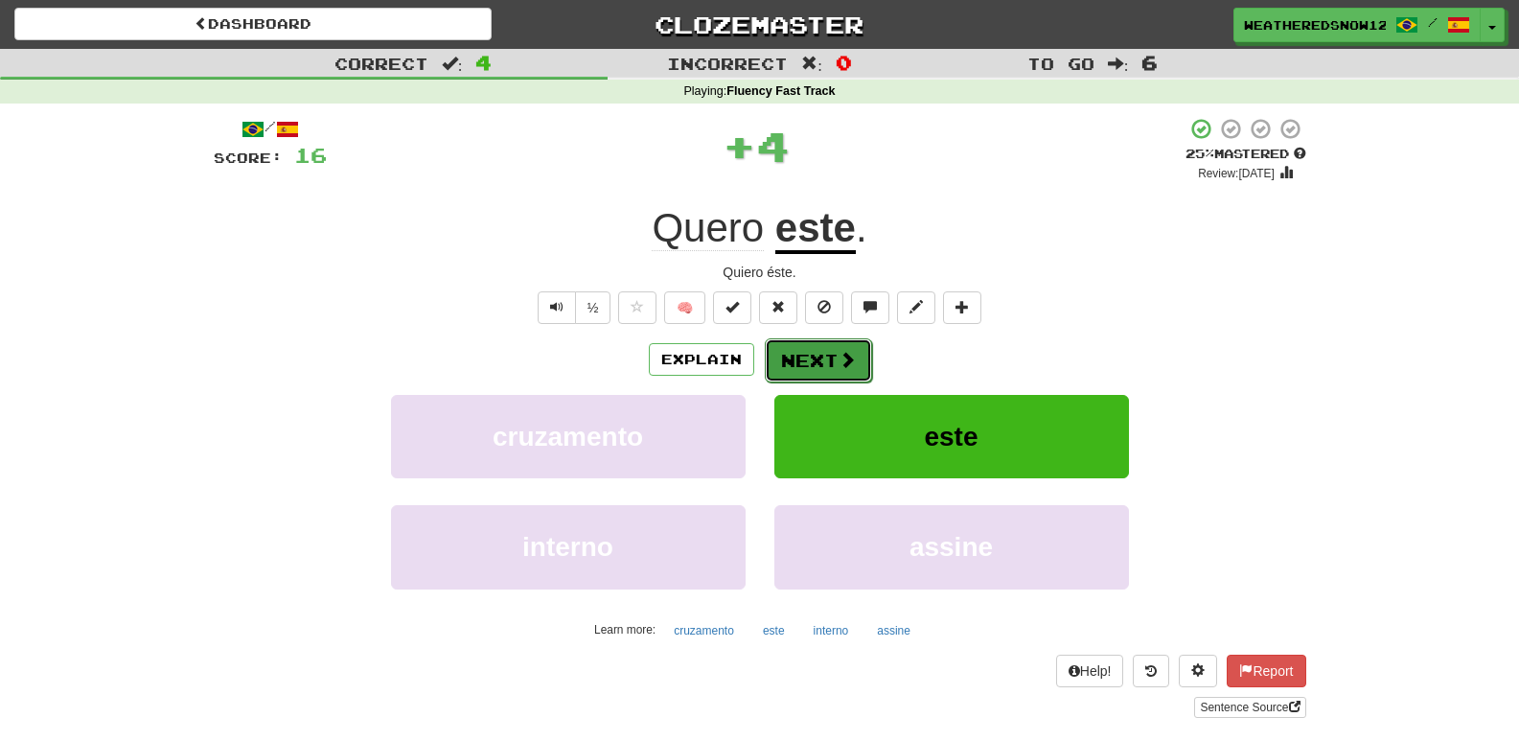
click at [842, 351] on span at bounding box center [847, 359] width 17 height 17
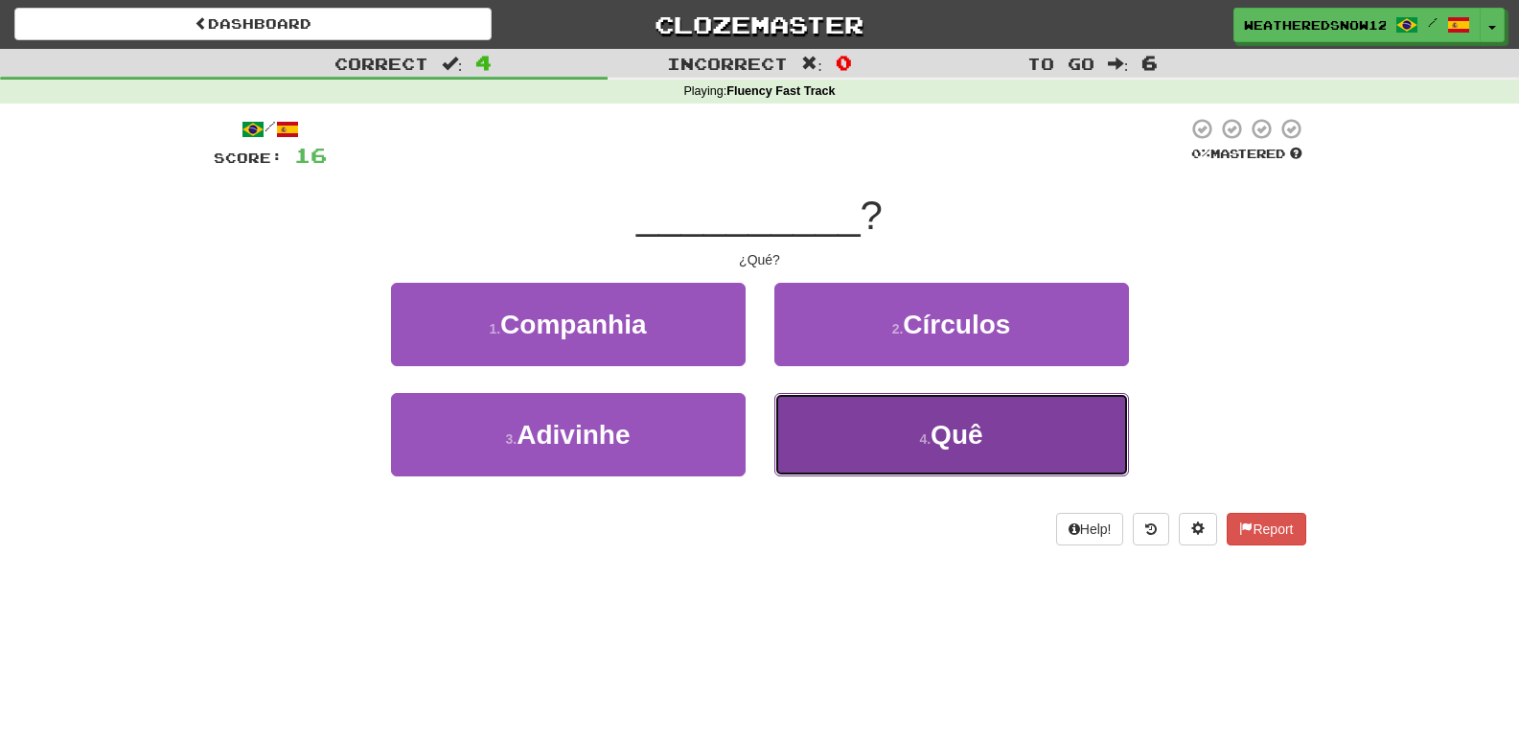
click at [883, 416] on button "4 . Quê" at bounding box center [952, 434] width 355 height 83
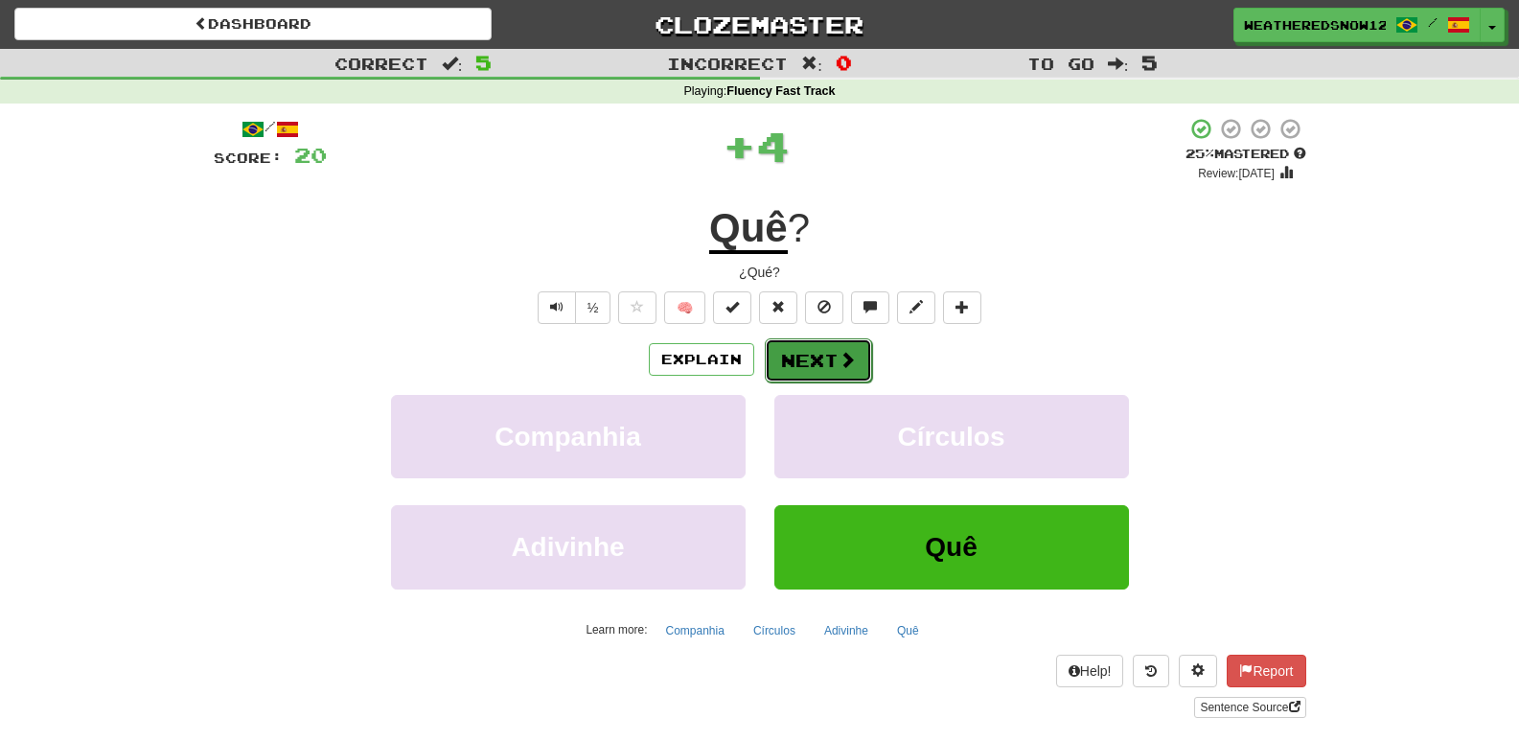
click at [800, 344] on button "Next" at bounding box center [818, 360] width 107 height 44
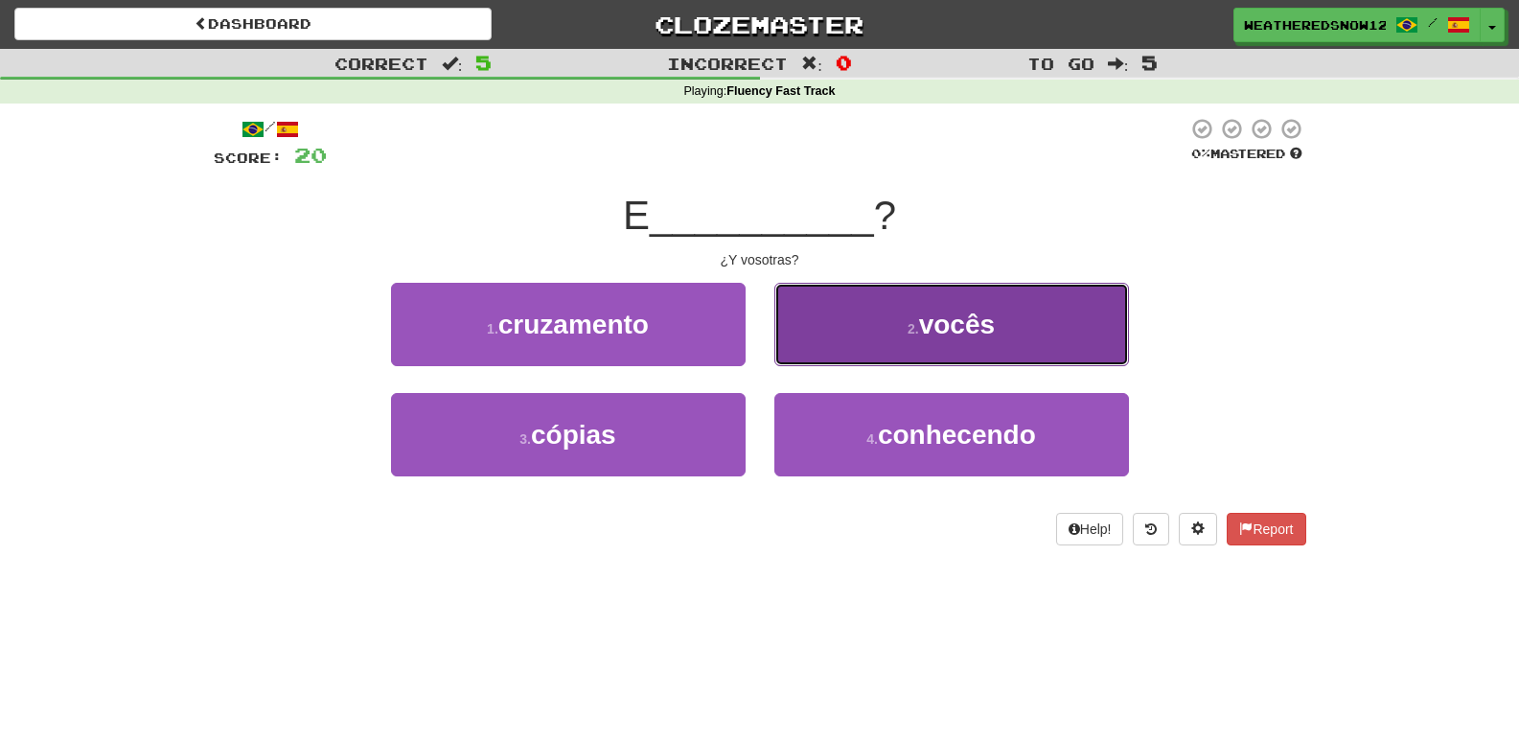
click at [887, 341] on button "2 . vocês" at bounding box center [952, 324] width 355 height 83
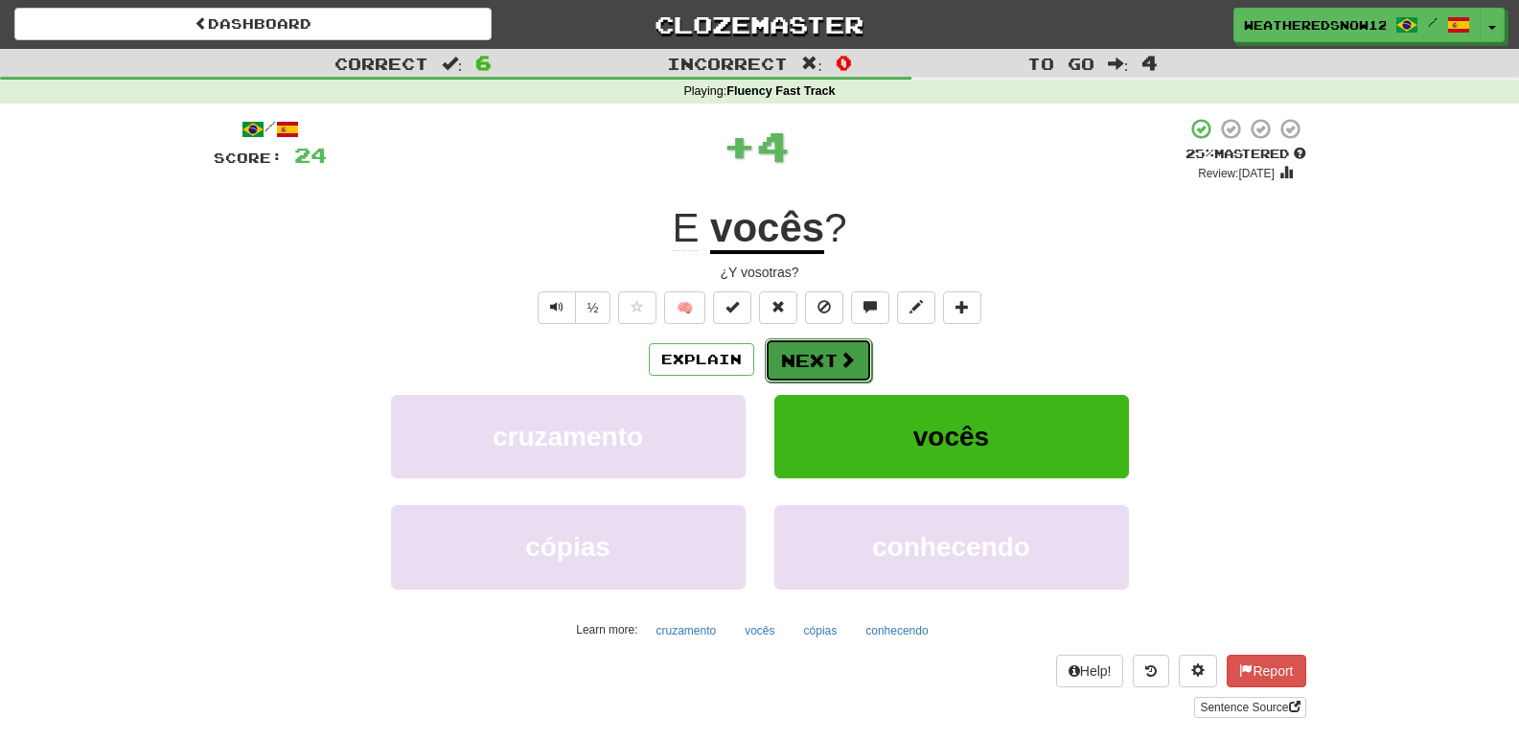
click at [839, 351] on span at bounding box center [847, 359] width 17 height 17
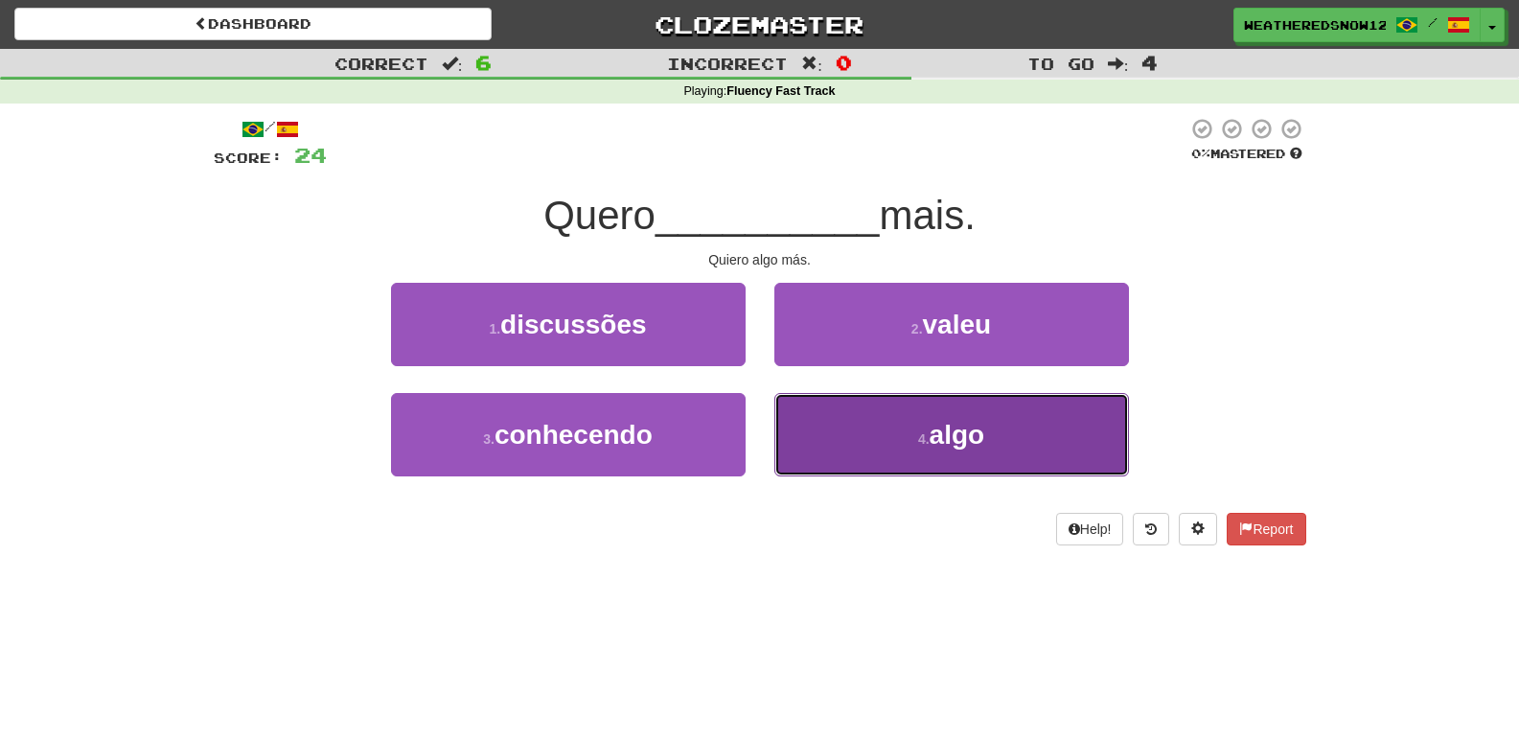
click at [841, 439] on button "4 . algo" at bounding box center [952, 434] width 355 height 83
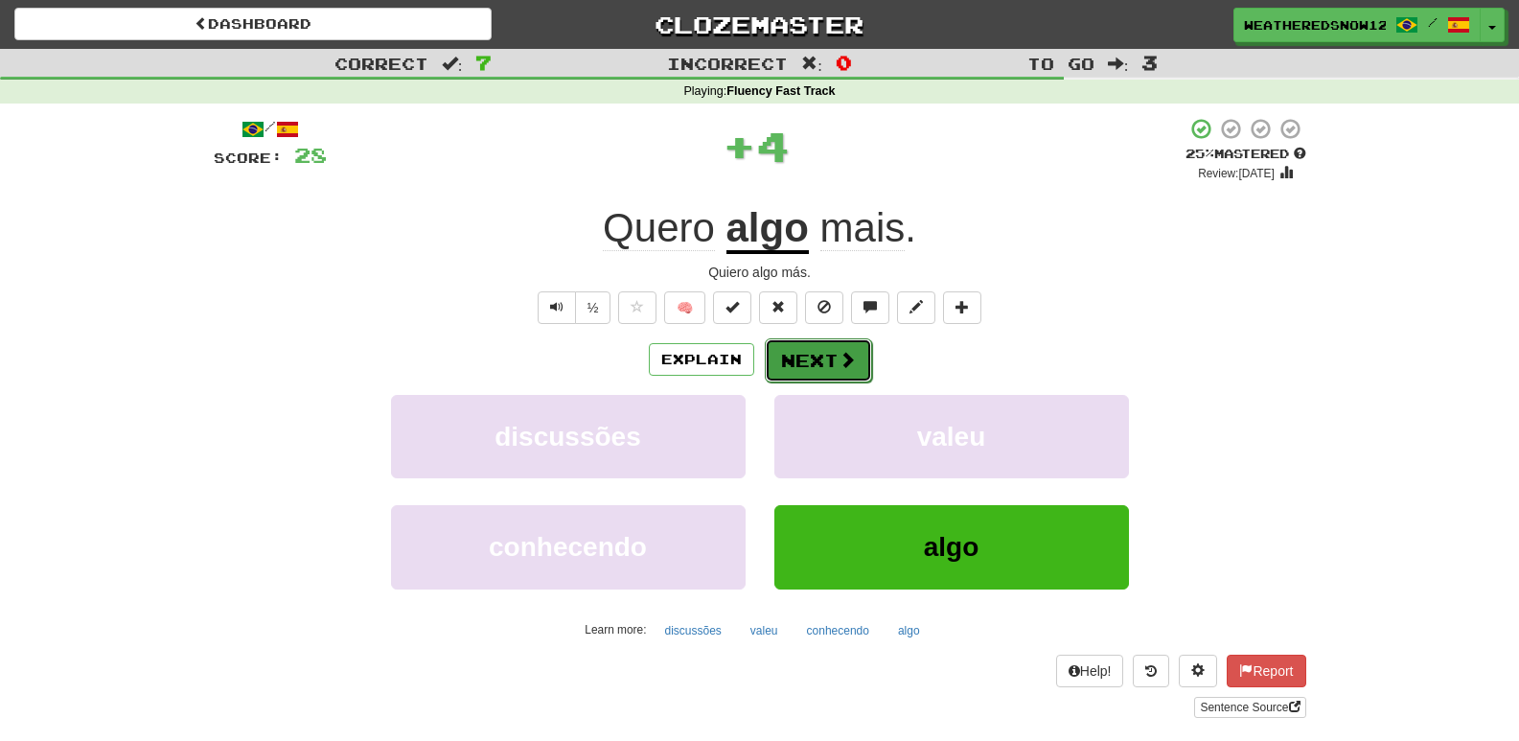
click at [832, 369] on button "Next" at bounding box center [818, 360] width 107 height 44
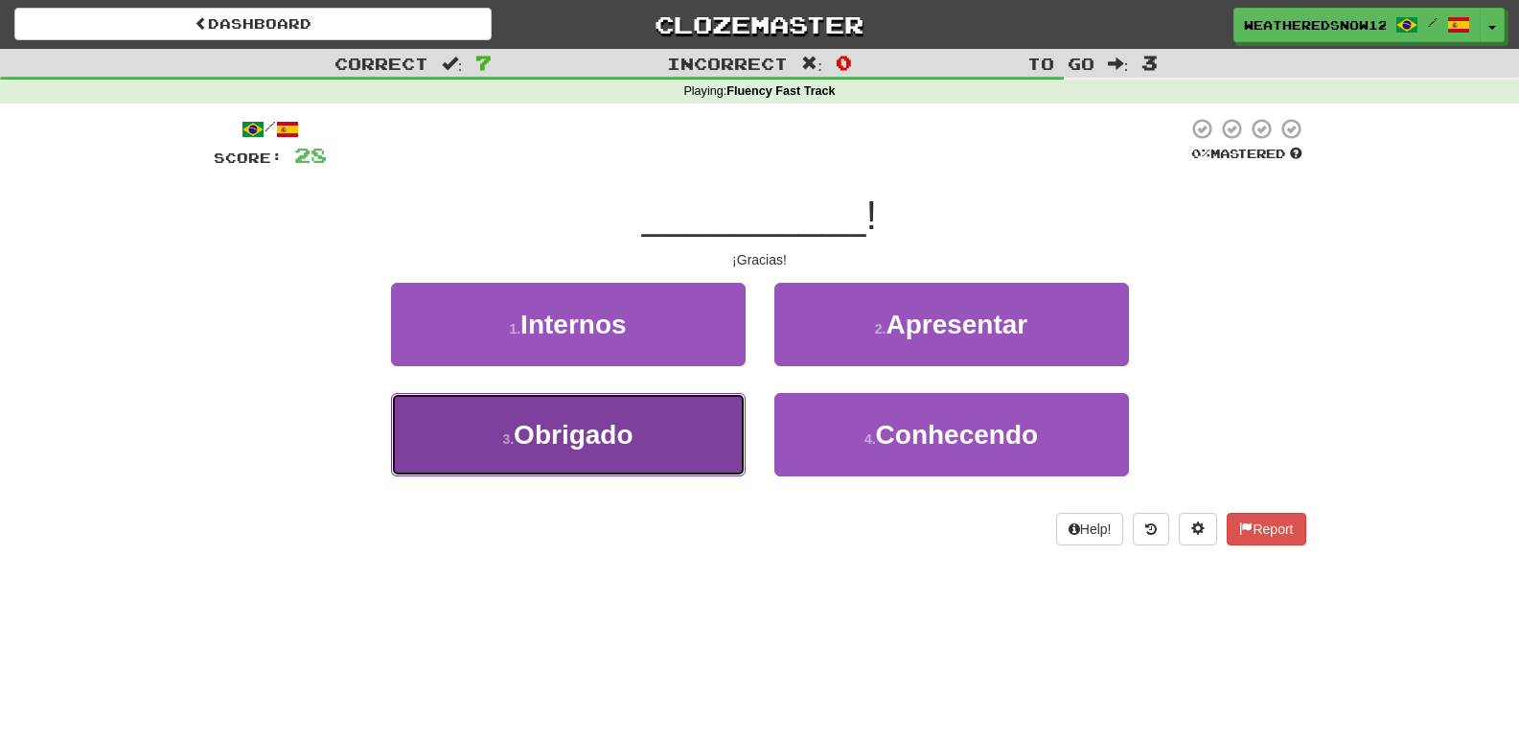
click at [692, 451] on button "3 . Obrigado" at bounding box center [568, 434] width 355 height 83
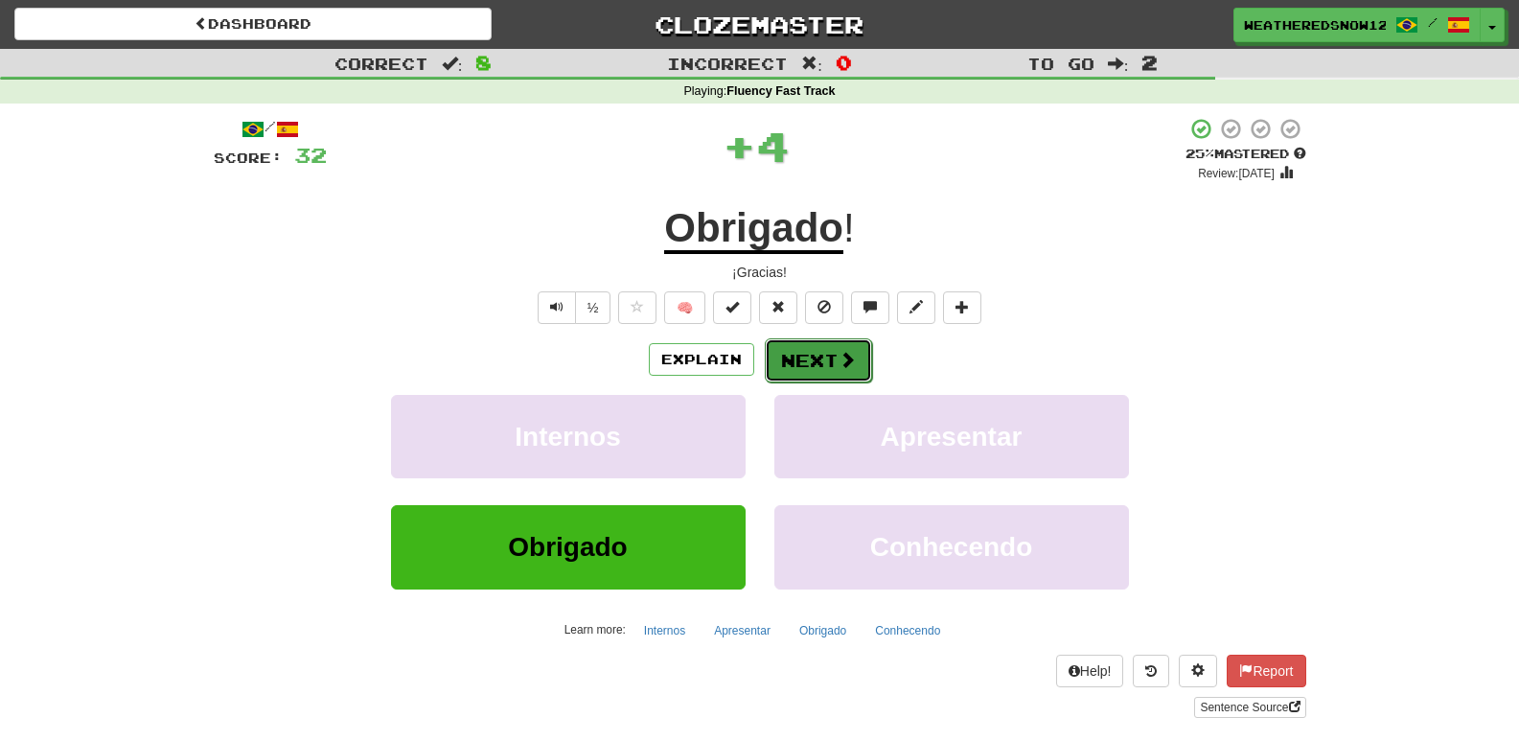
click at [821, 351] on button "Next" at bounding box center [818, 360] width 107 height 44
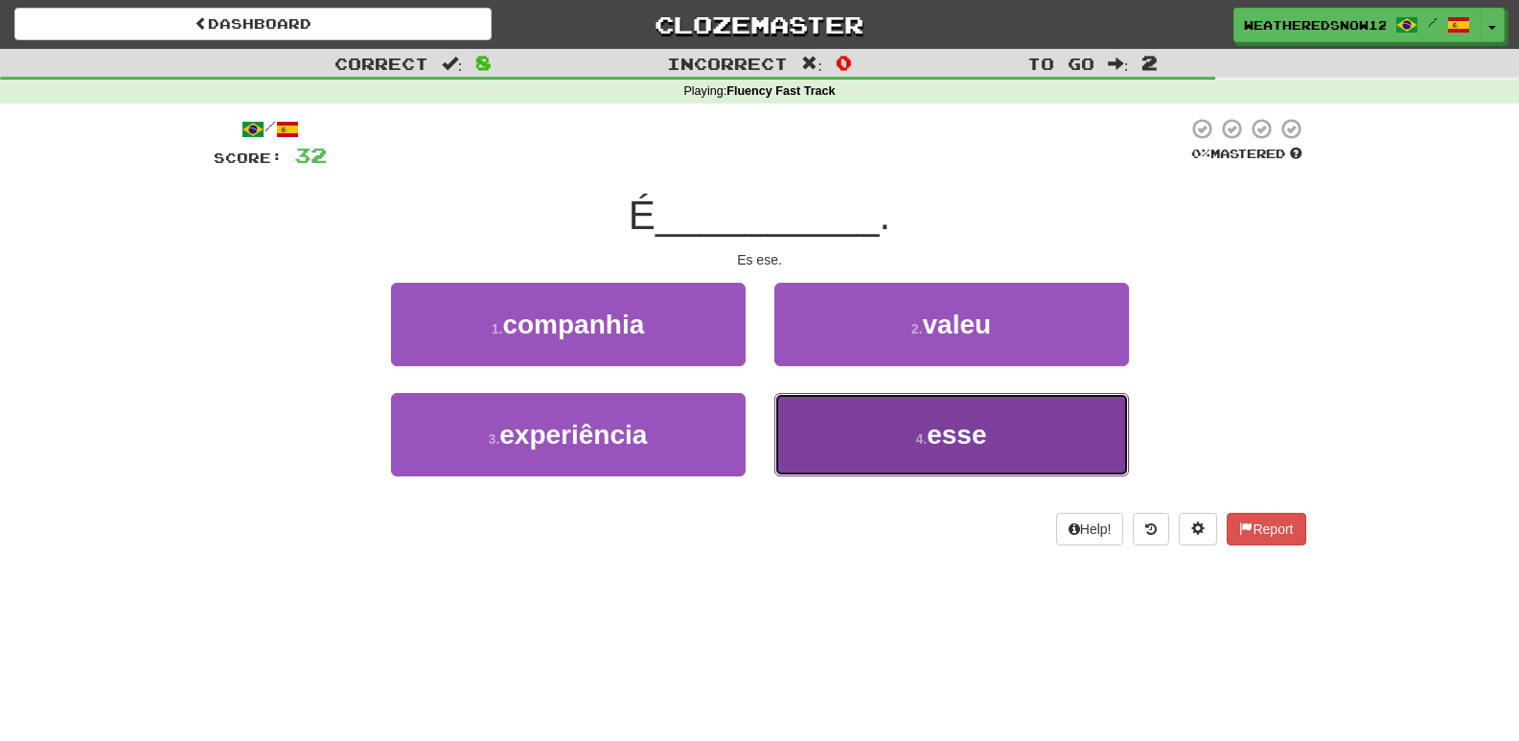
click at [926, 416] on button "4 . esse" at bounding box center [952, 434] width 355 height 83
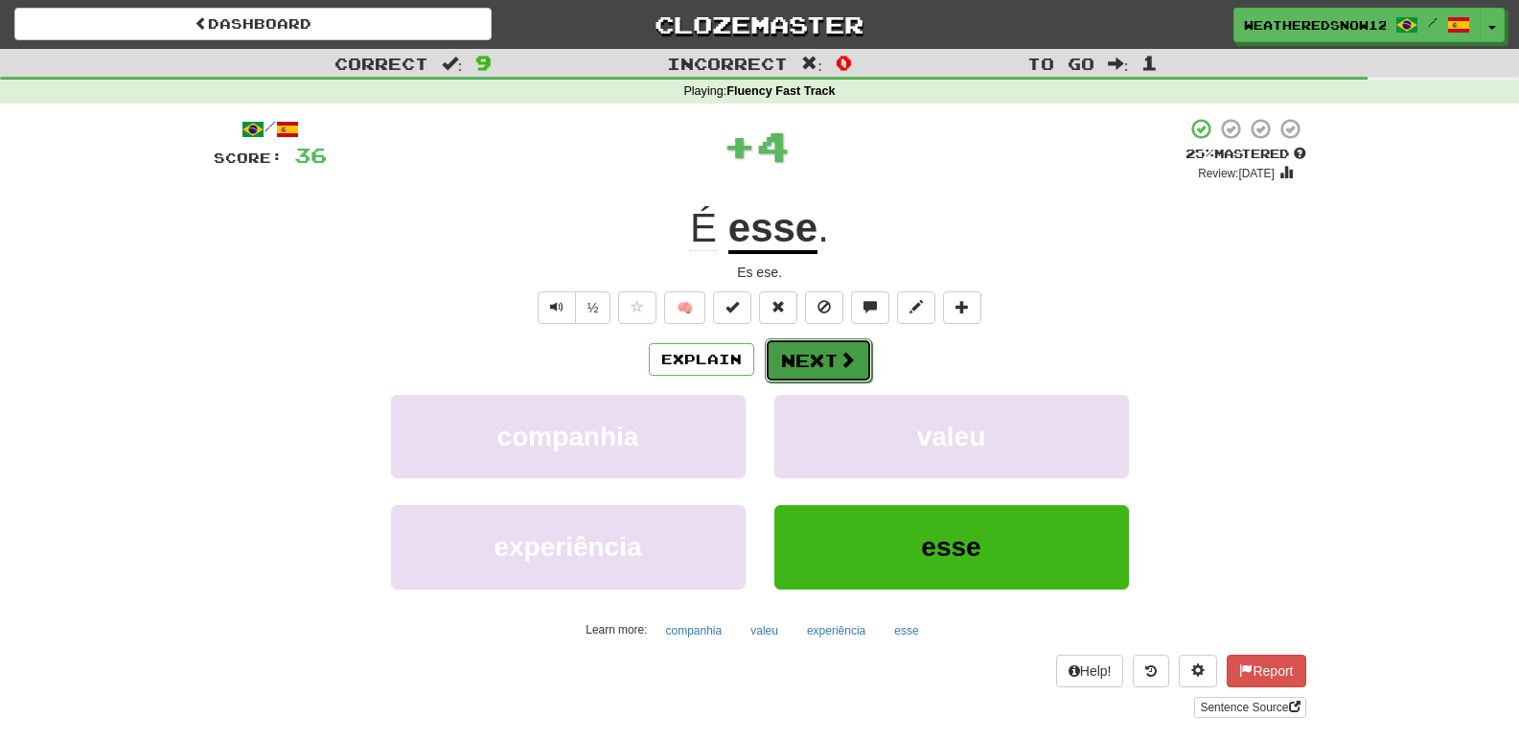
click at [862, 361] on button "Next" at bounding box center [818, 360] width 107 height 44
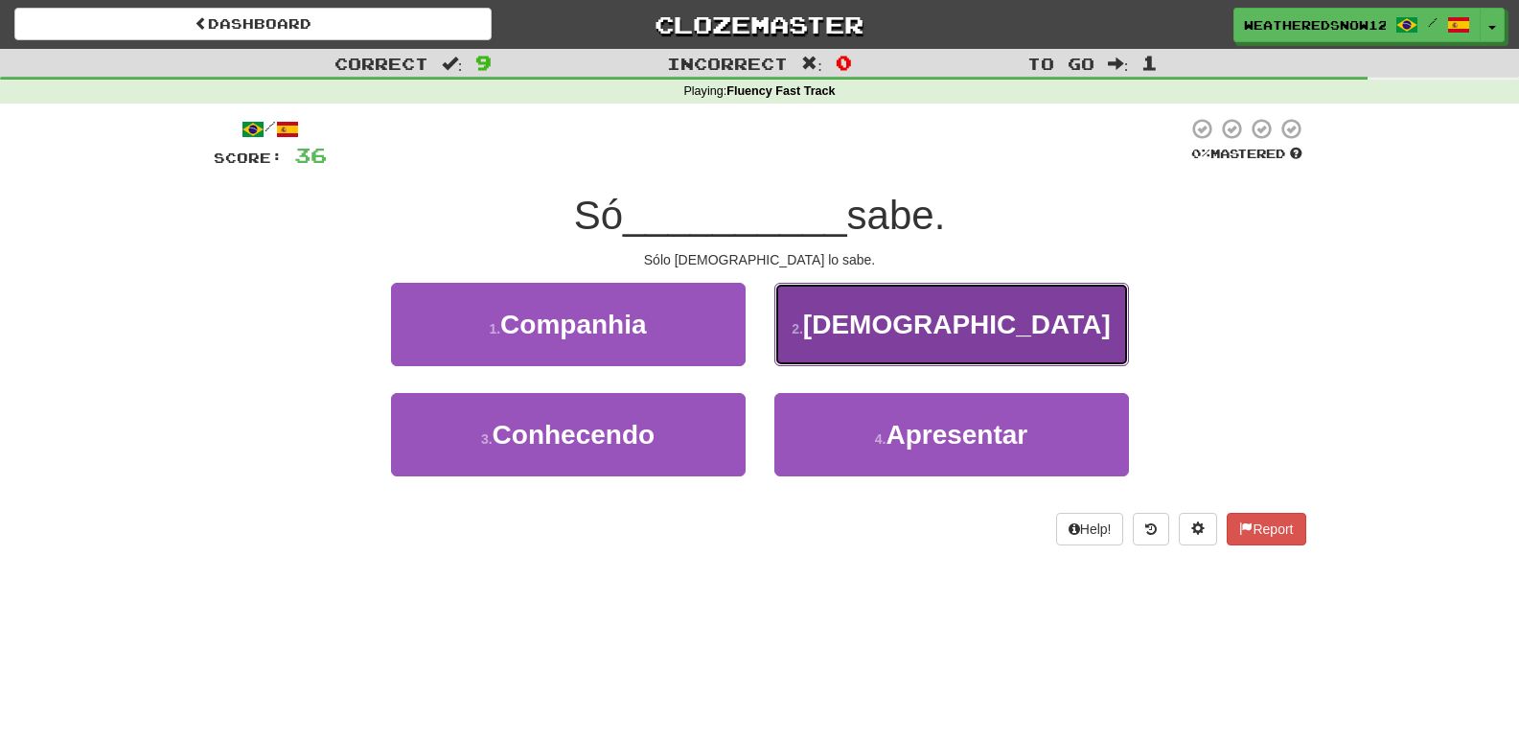
click at [877, 317] on button "2 . Deus" at bounding box center [952, 324] width 355 height 83
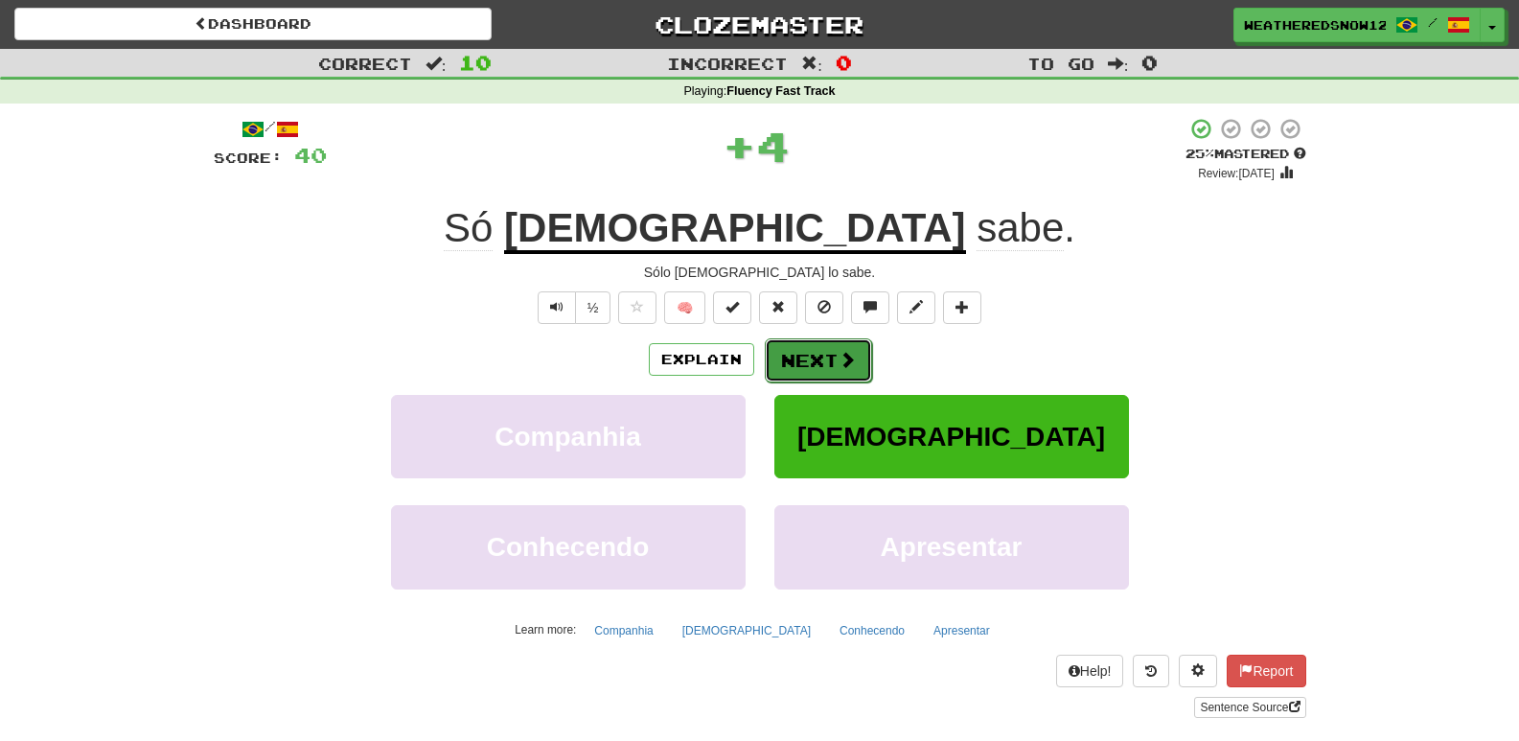
click at [857, 344] on button "Next" at bounding box center [818, 360] width 107 height 44
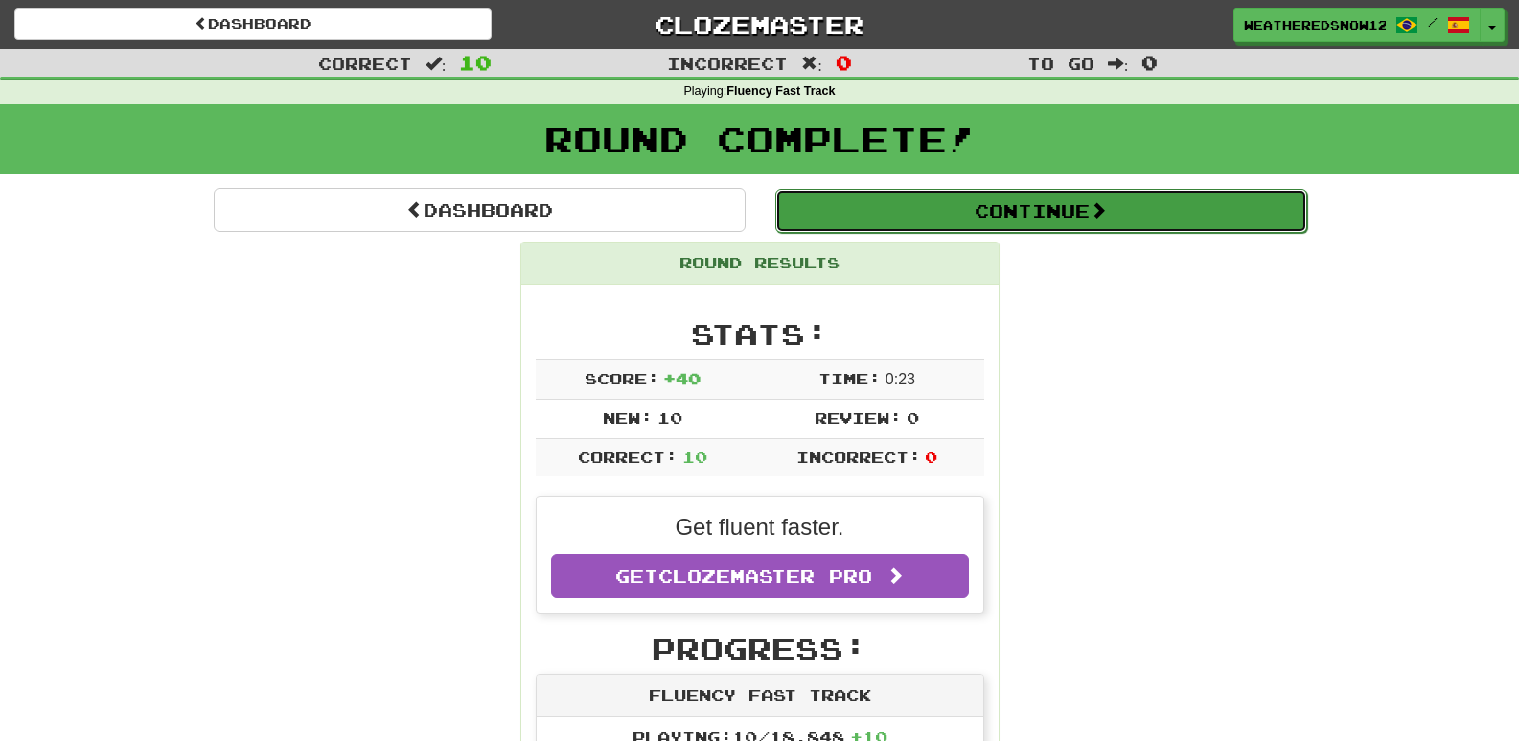
click at [1008, 219] on button "Continue" at bounding box center [1042, 211] width 532 height 44
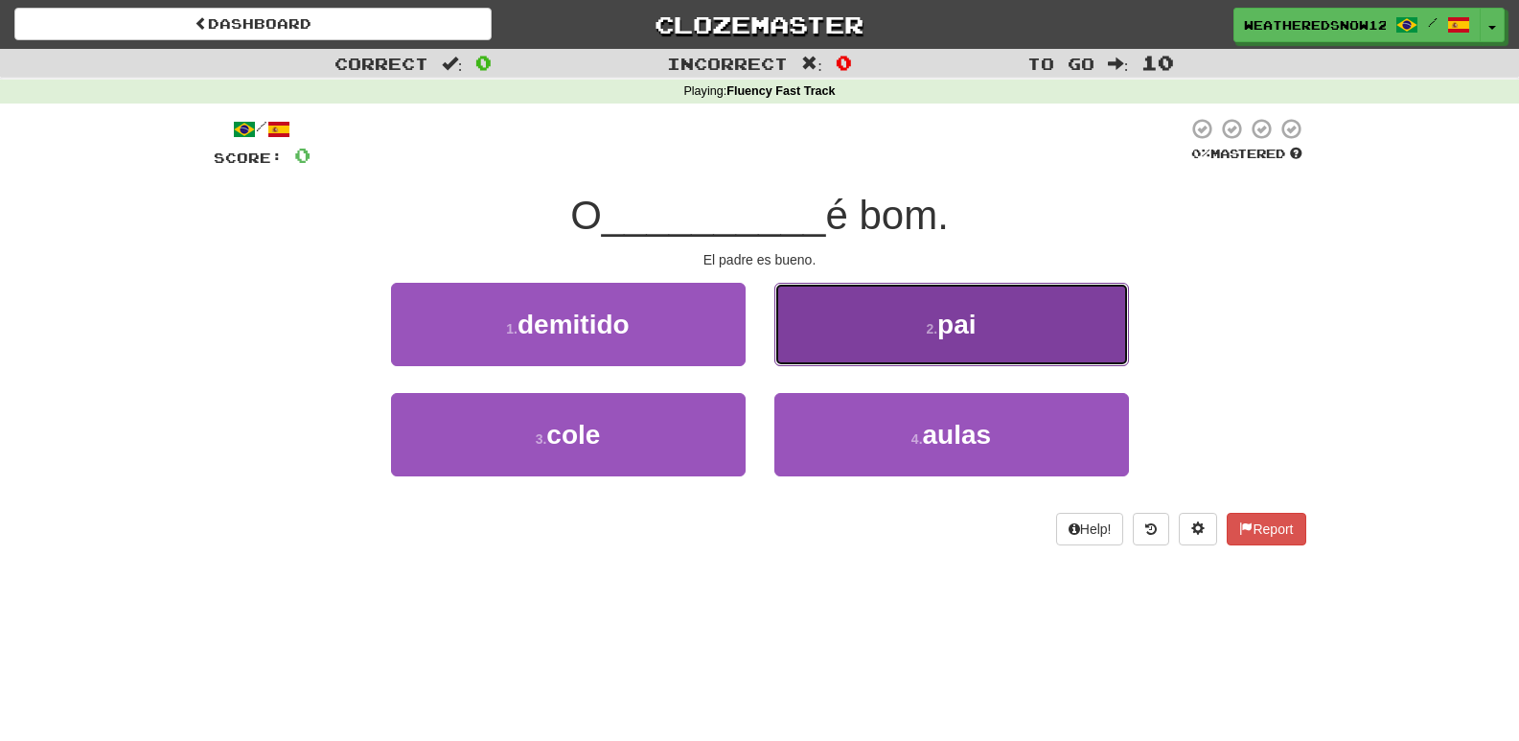
click at [915, 333] on button "2 . pai" at bounding box center [952, 324] width 355 height 83
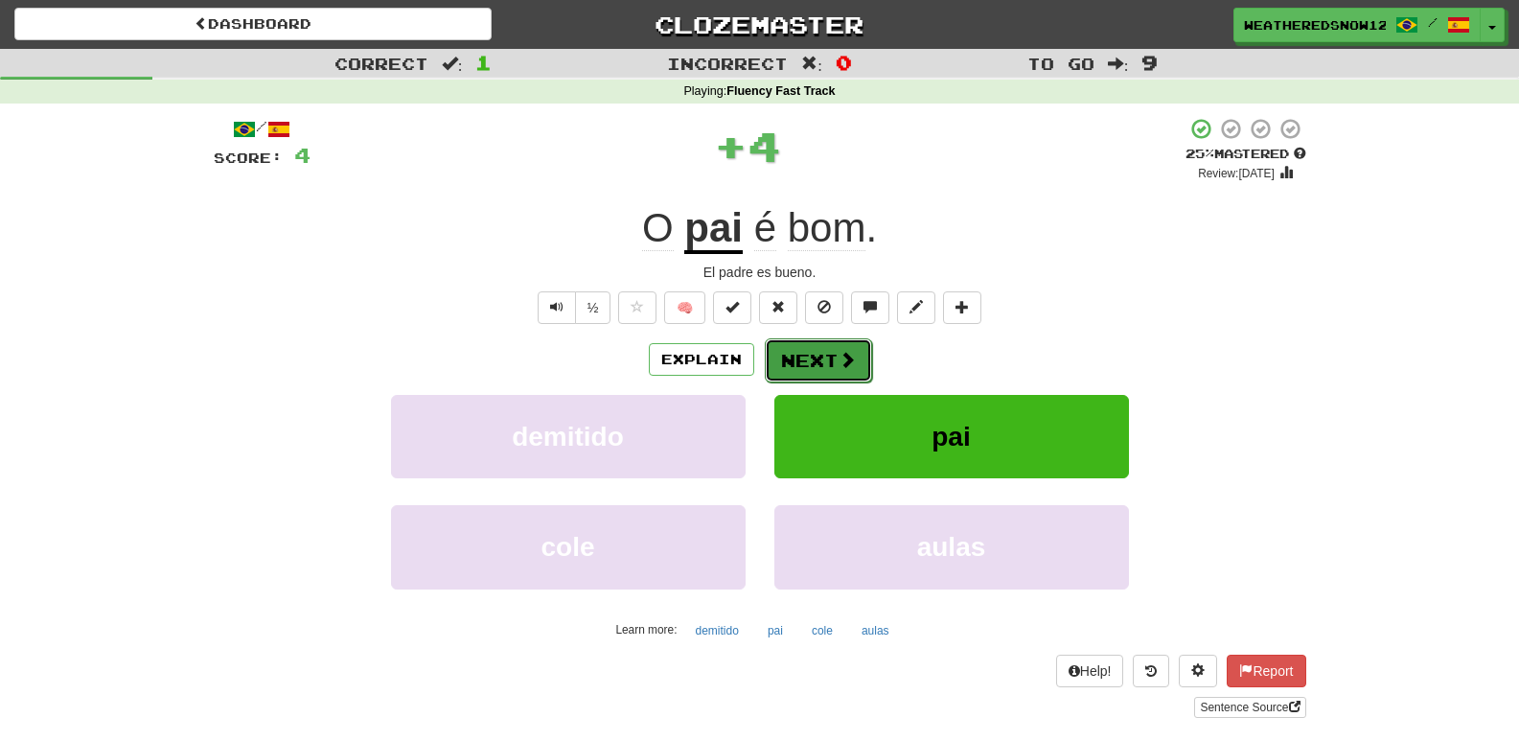
click at [824, 356] on button "Next" at bounding box center [818, 360] width 107 height 44
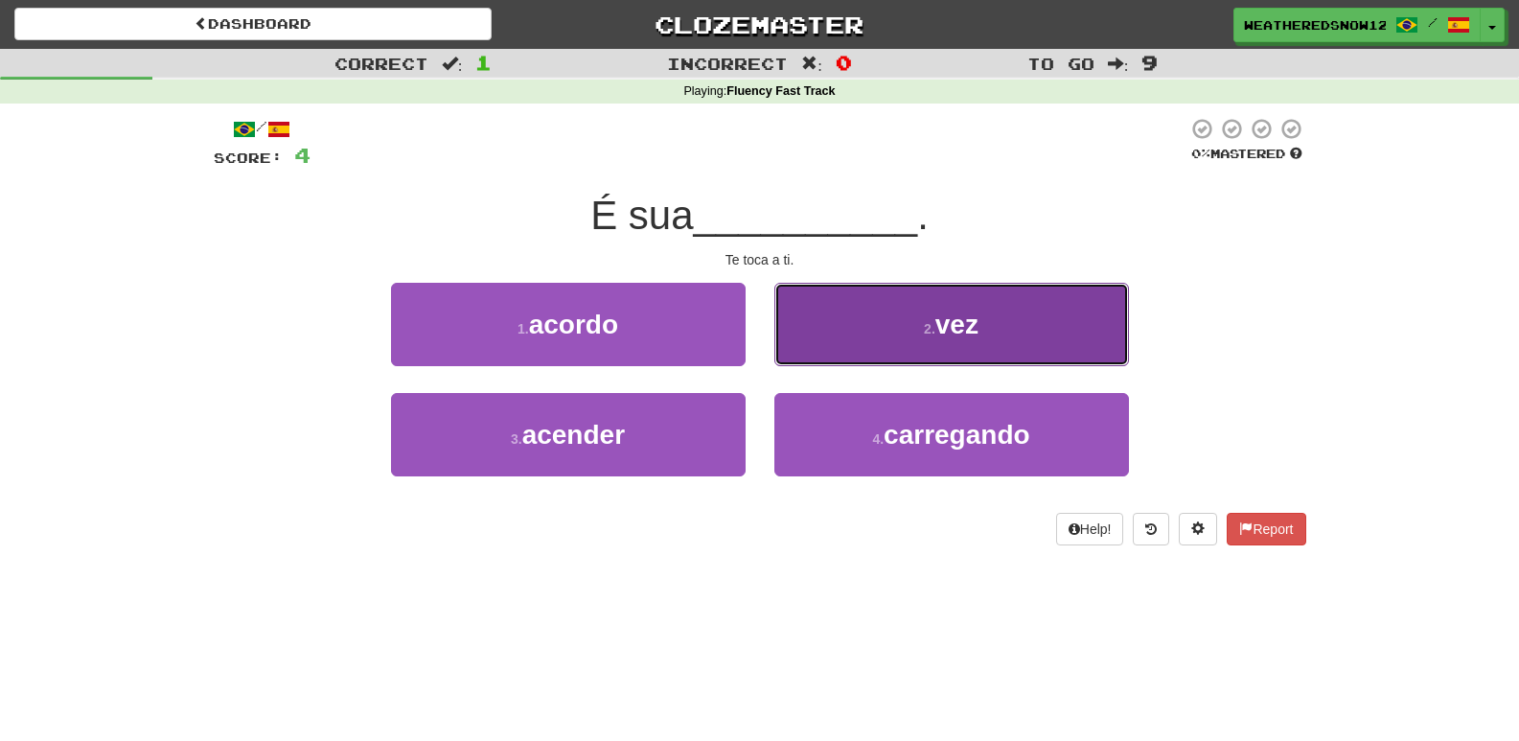
click at [871, 333] on button "2 . vez" at bounding box center [952, 324] width 355 height 83
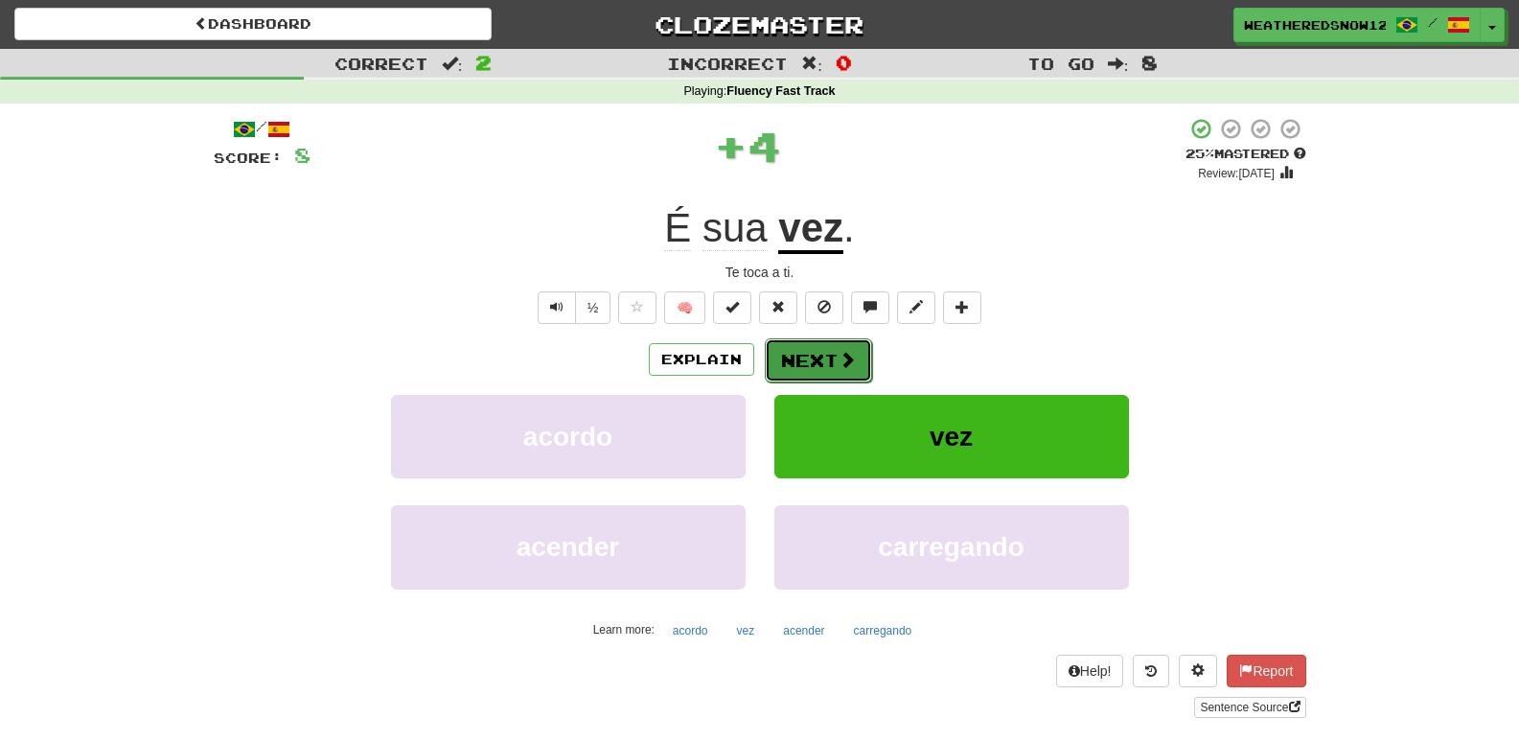
click at [852, 345] on button "Next" at bounding box center [818, 360] width 107 height 44
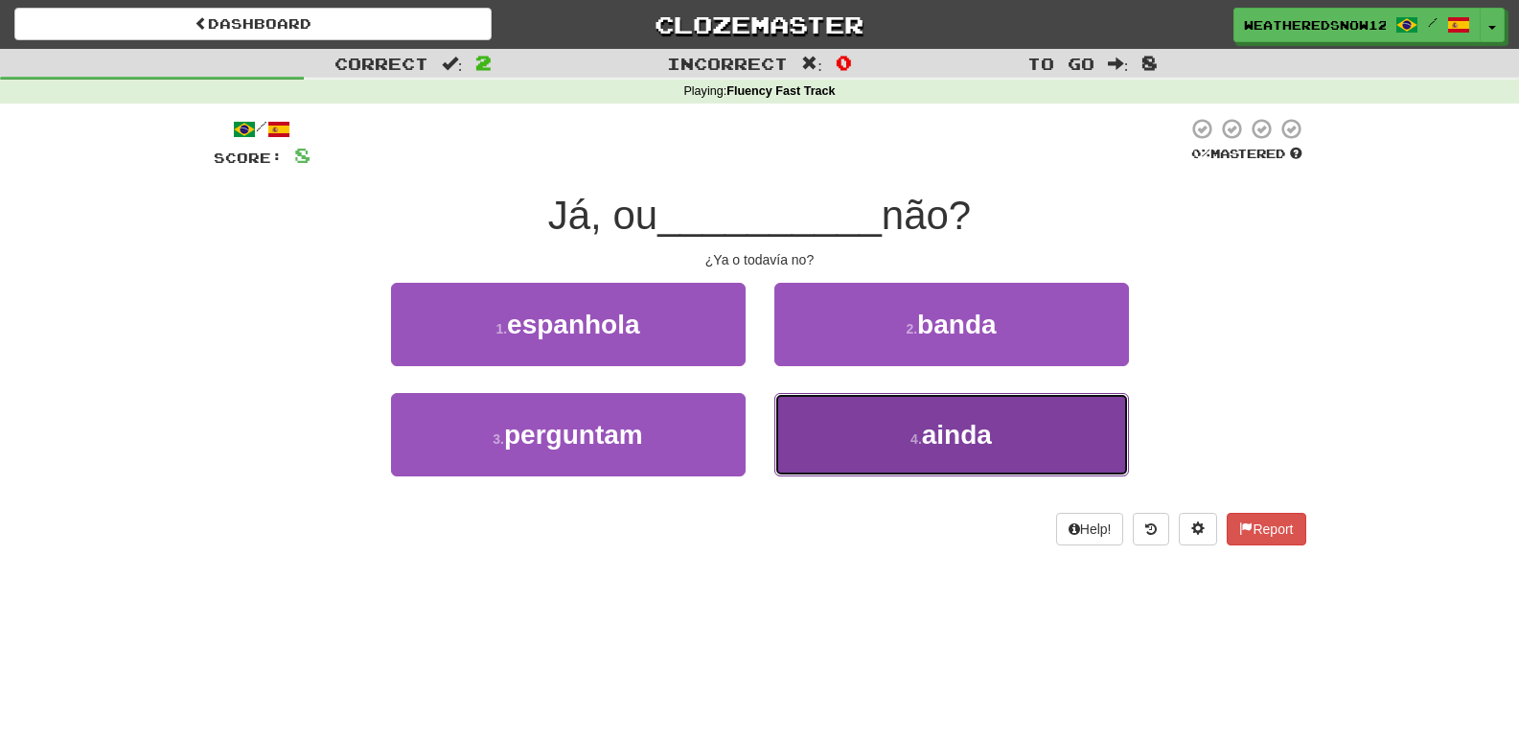
click at [934, 396] on button "4 . ainda" at bounding box center [952, 434] width 355 height 83
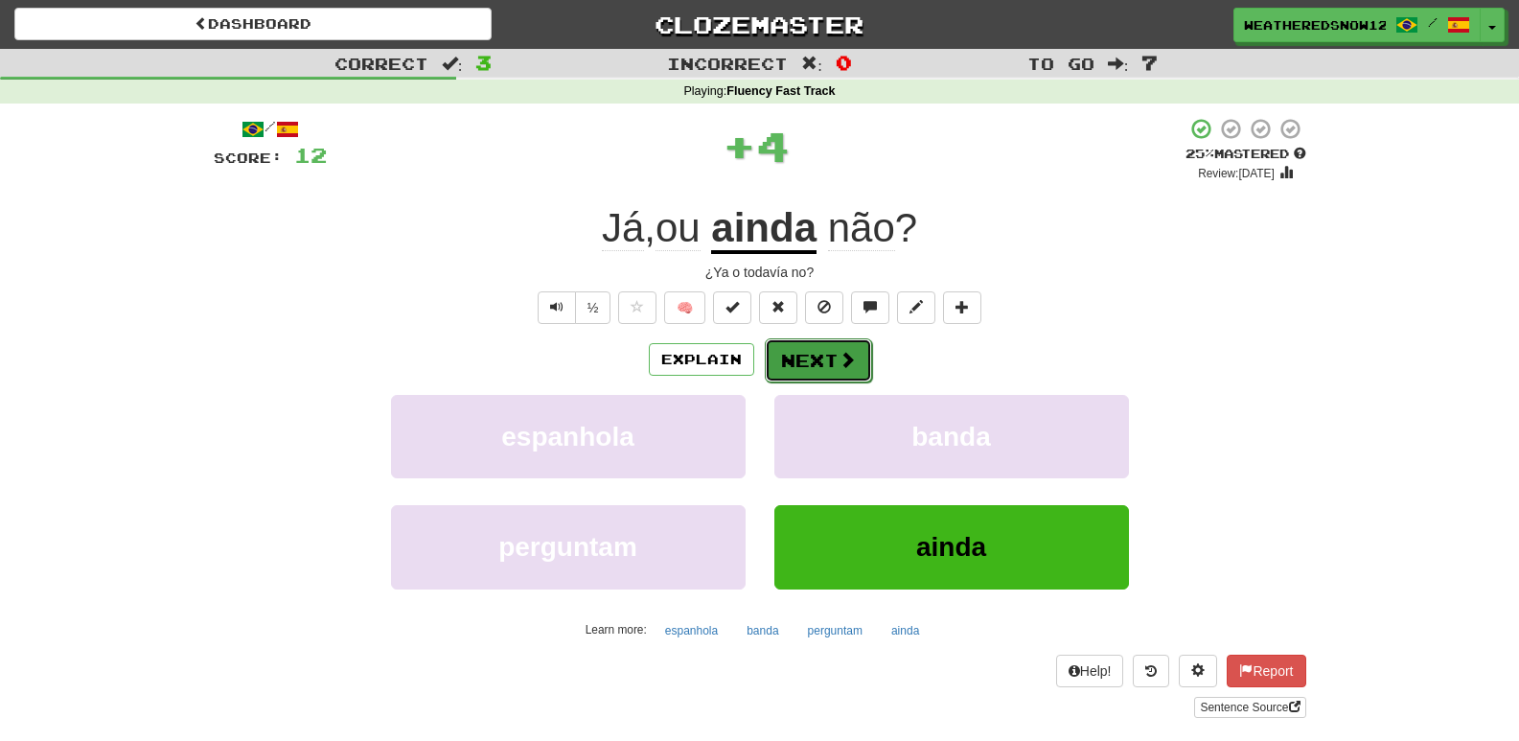
click at [856, 371] on button "Next" at bounding box center [818, 360] width 107 height 44
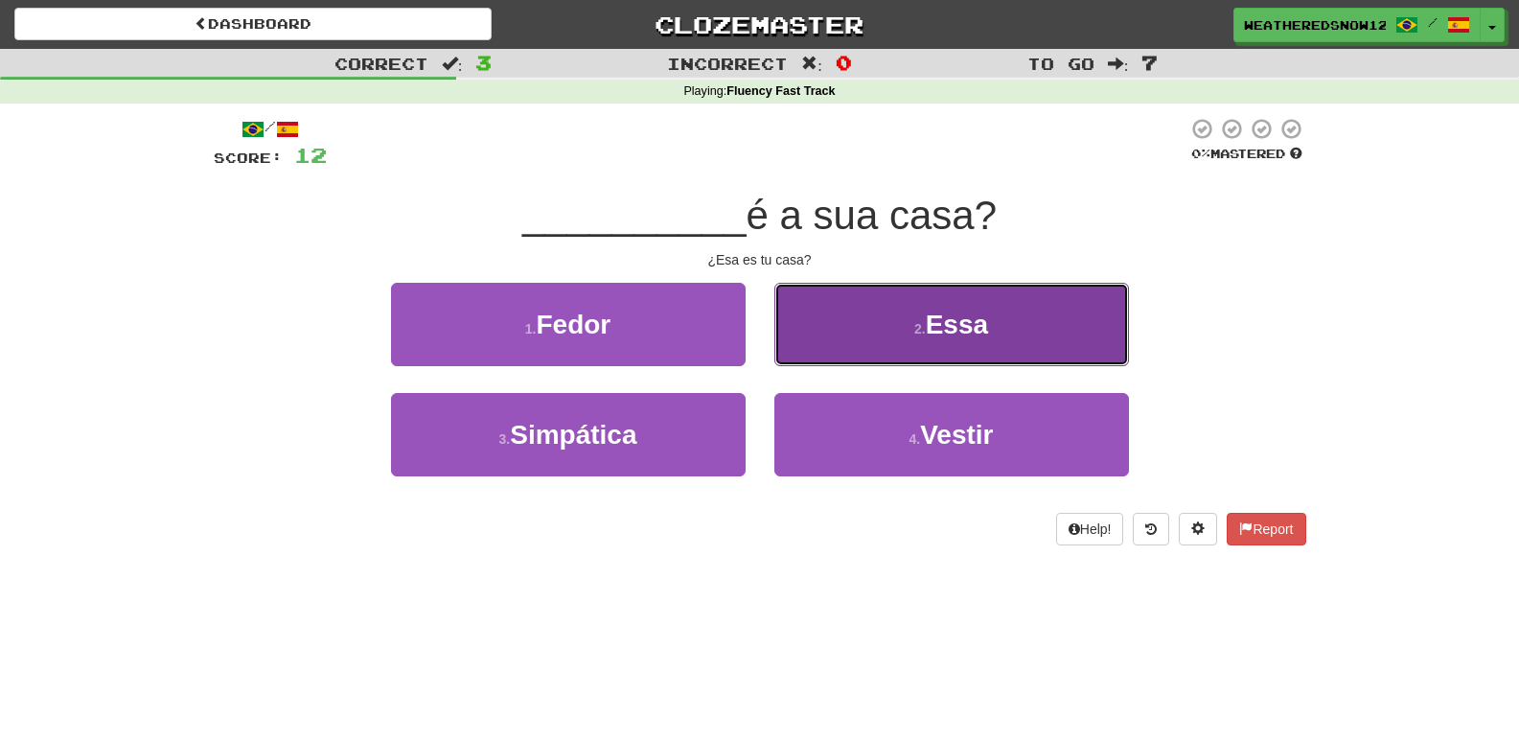
click at [816, 340] on button "2 . Essa" at bounding box center [952, 324] width 355 height 83
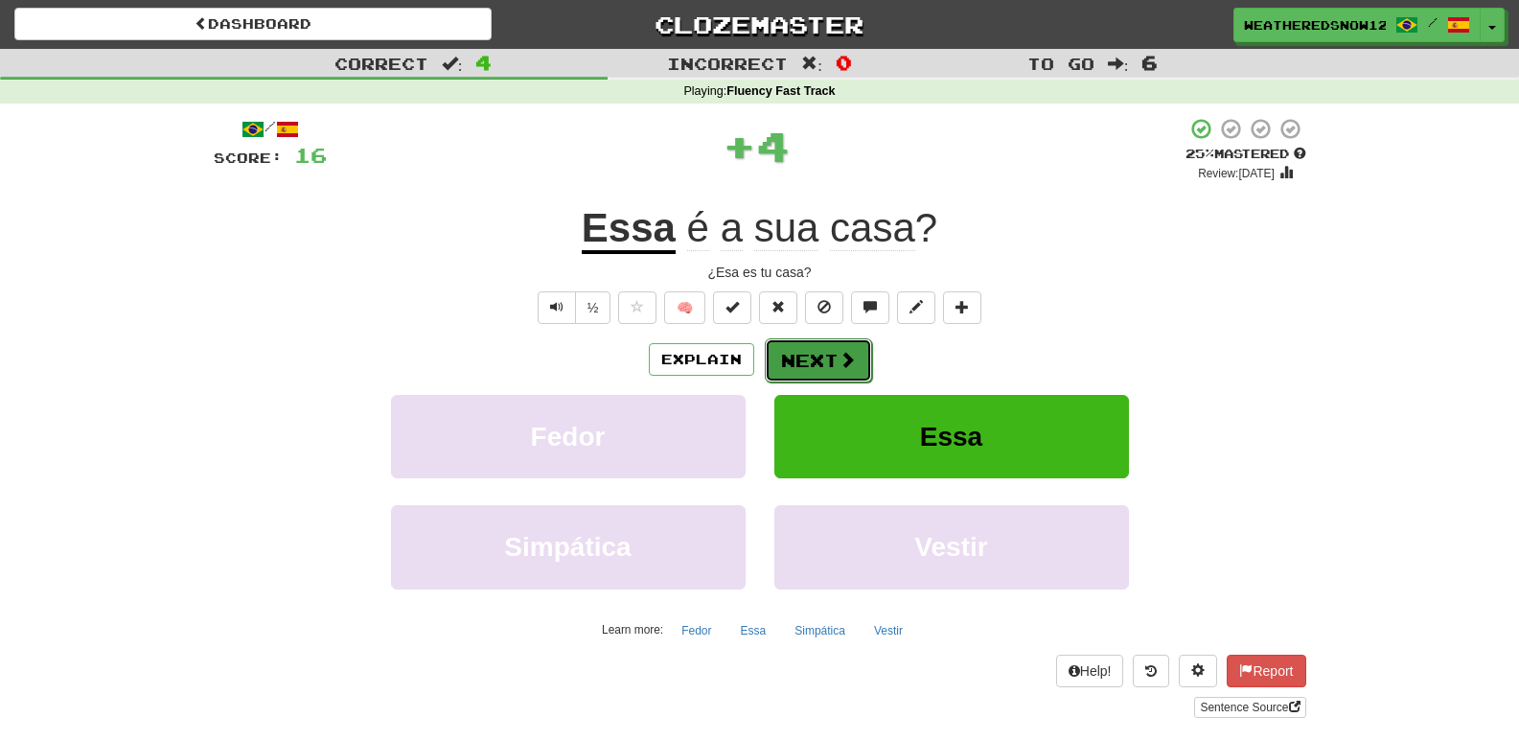
click at [819, 359] on button "Next" at bounding box center [818, 360] width 107 height 44
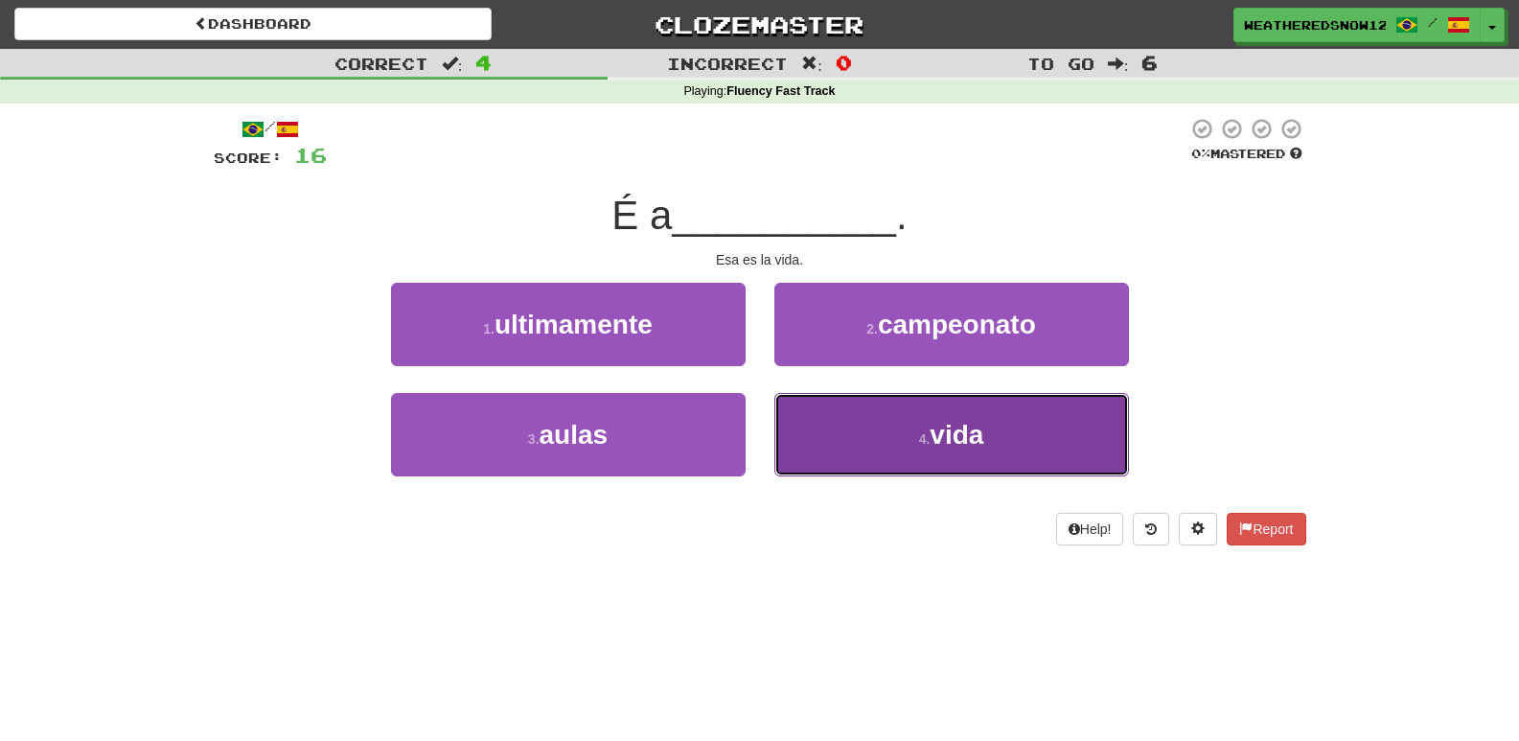
click at [887, 447] on button "4 . vida" at bounding box center [952, 434] width 355 height 83
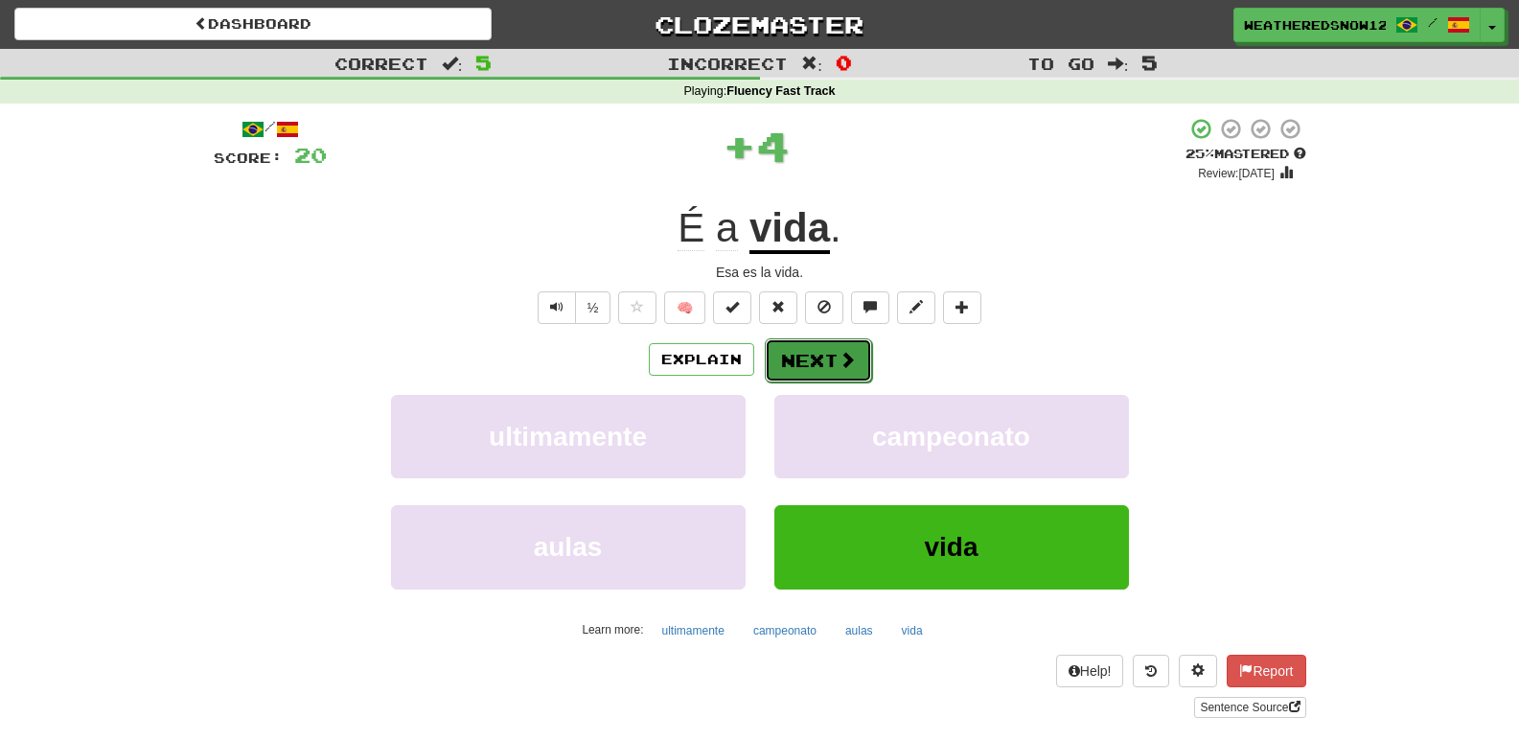
click at [831, 366] on button "Next" at bounding box center [818, 360] width 107 height 44
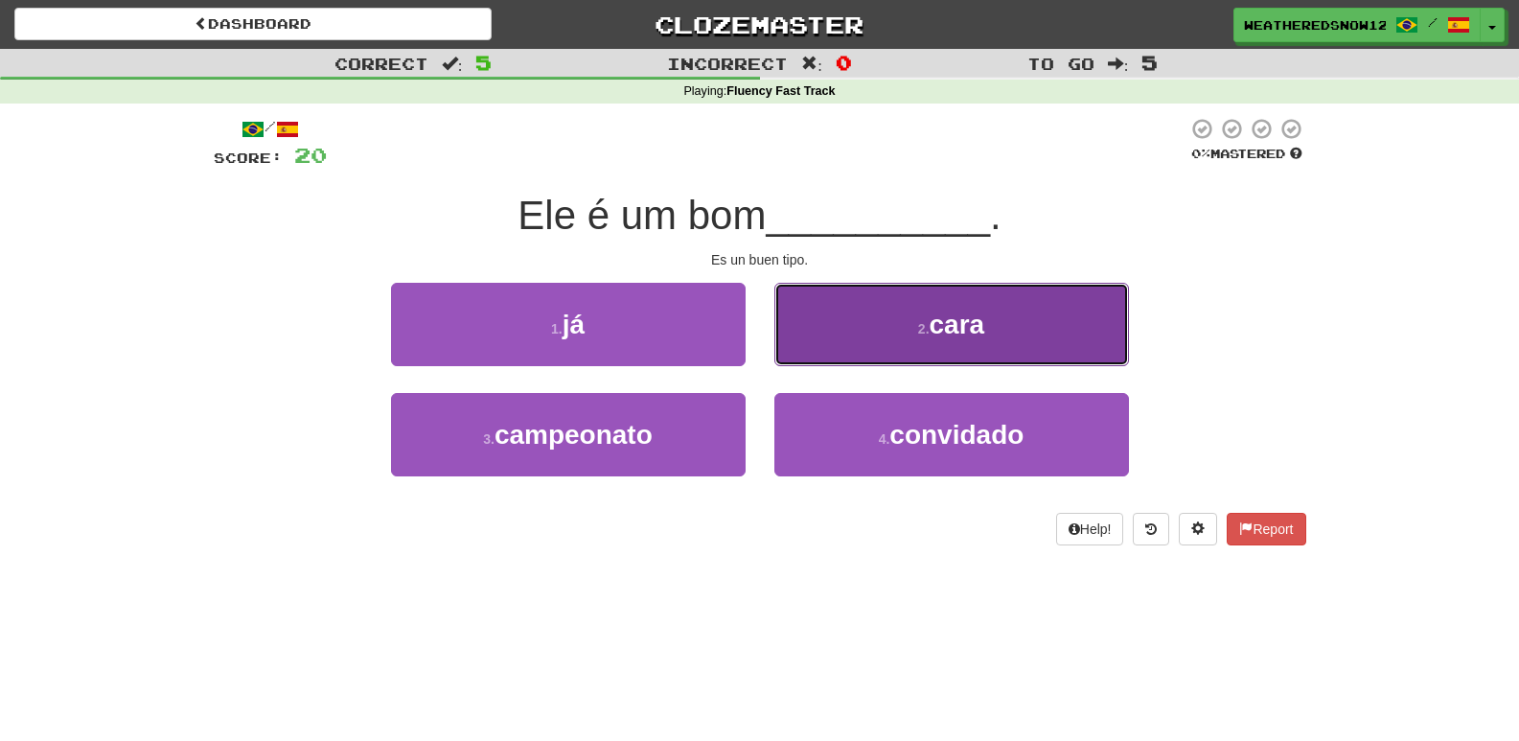
click at [883, 313] on button "2 . cara" at bounding box center [952, 324] width 355 height 83
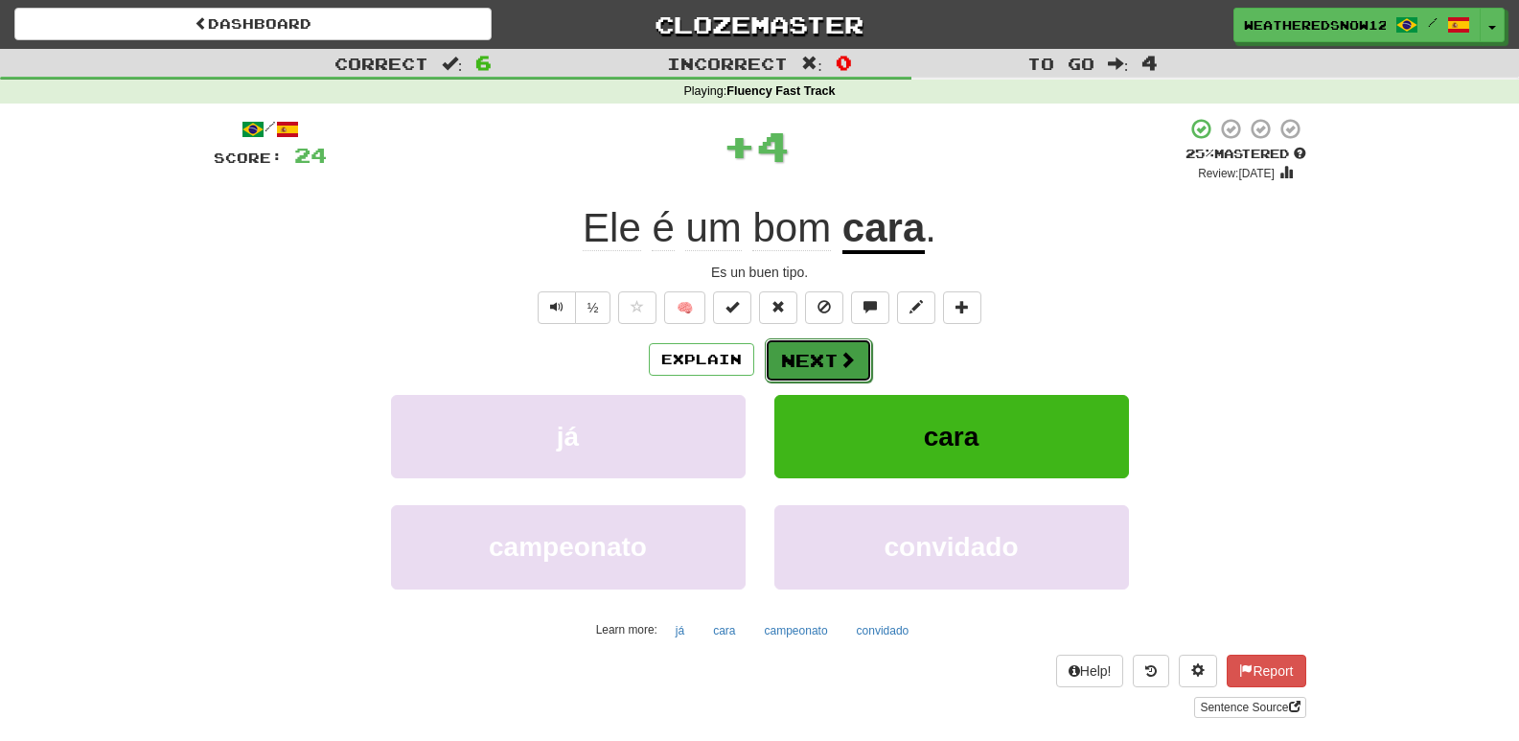
click at [844, 344] on button "Next" at bounding box center [818, 360] width 107 height 44
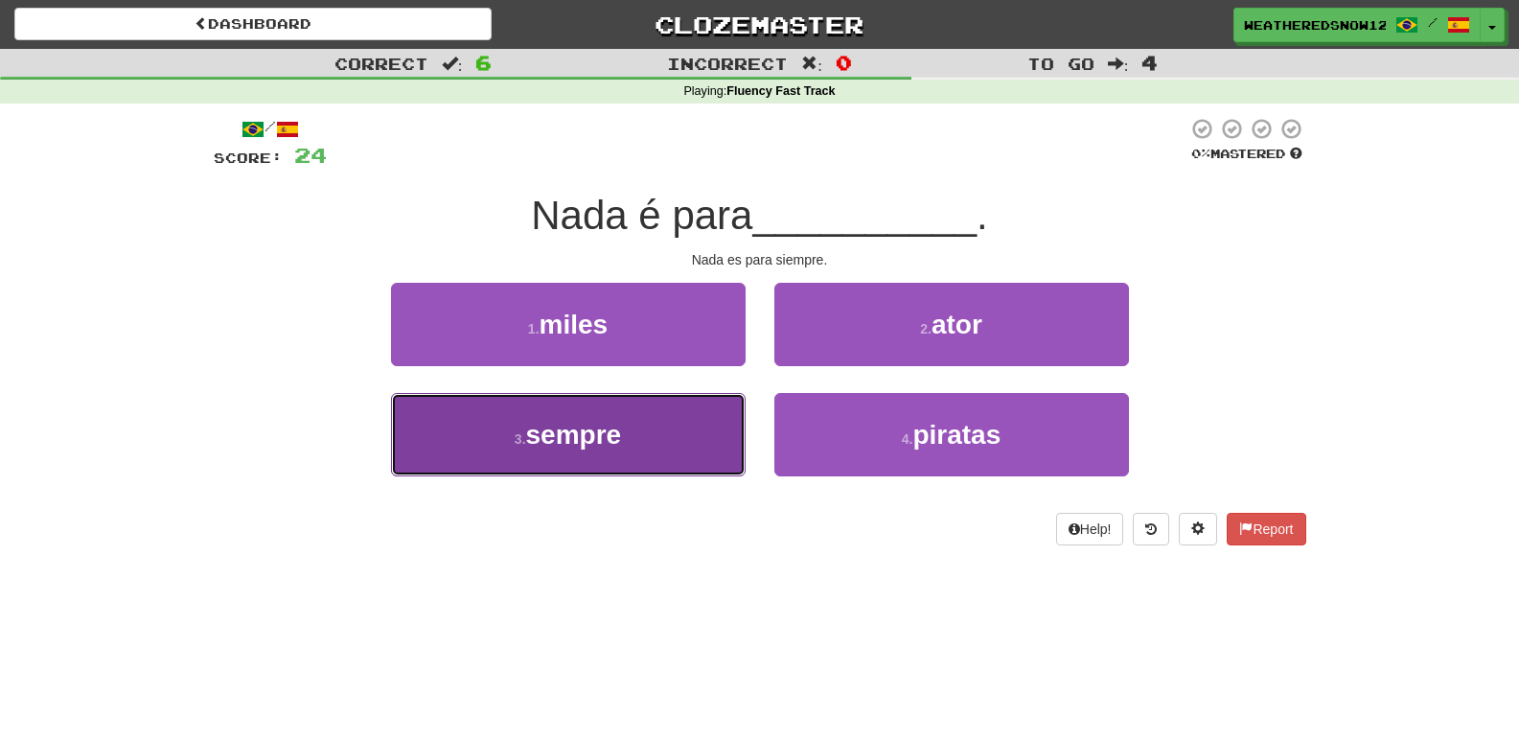
click at [718, 450] on button "3 . sempre" at bounding box center [568, 434] width 355 height 83
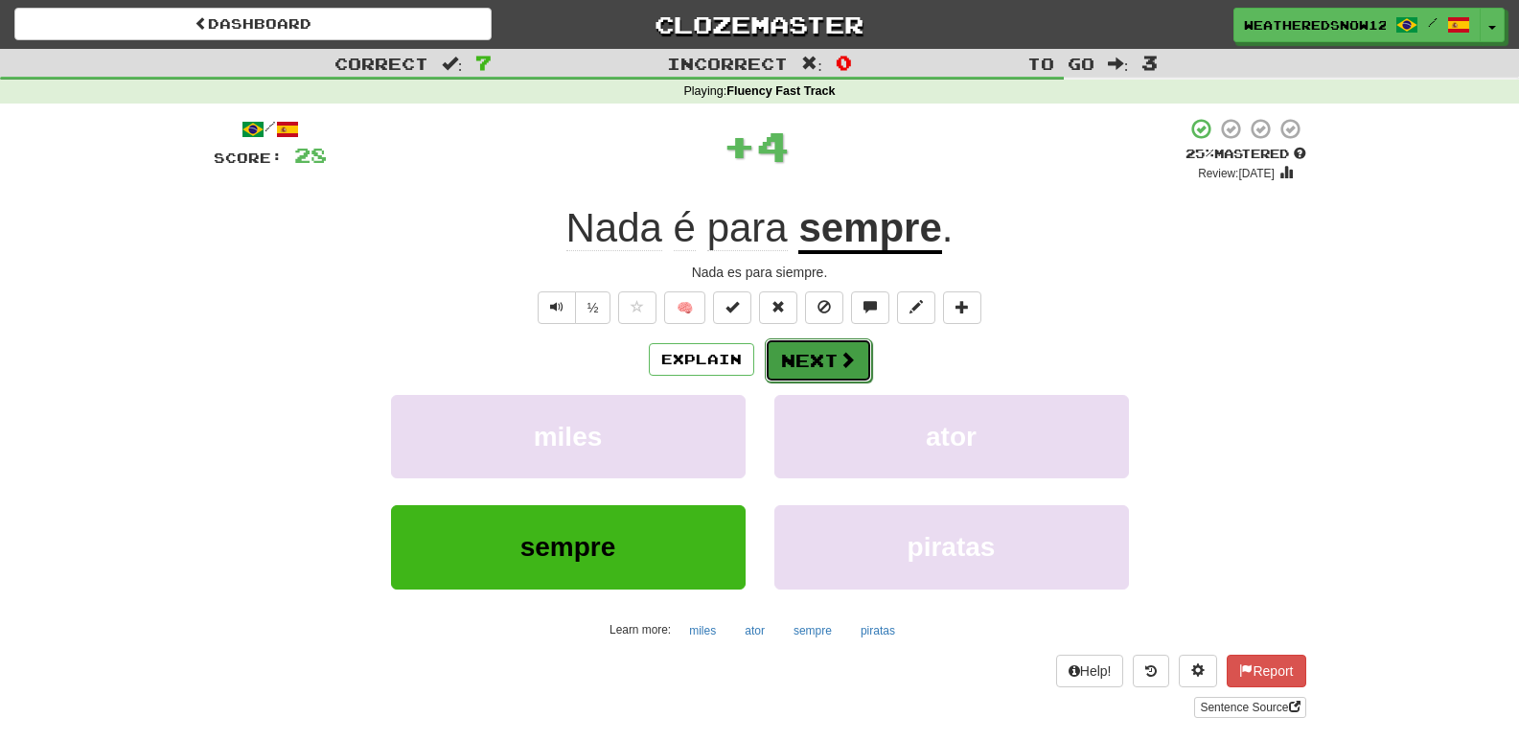
click at [823, 341] on button "Next" at bounding box center [818, 360] width 107 height 44
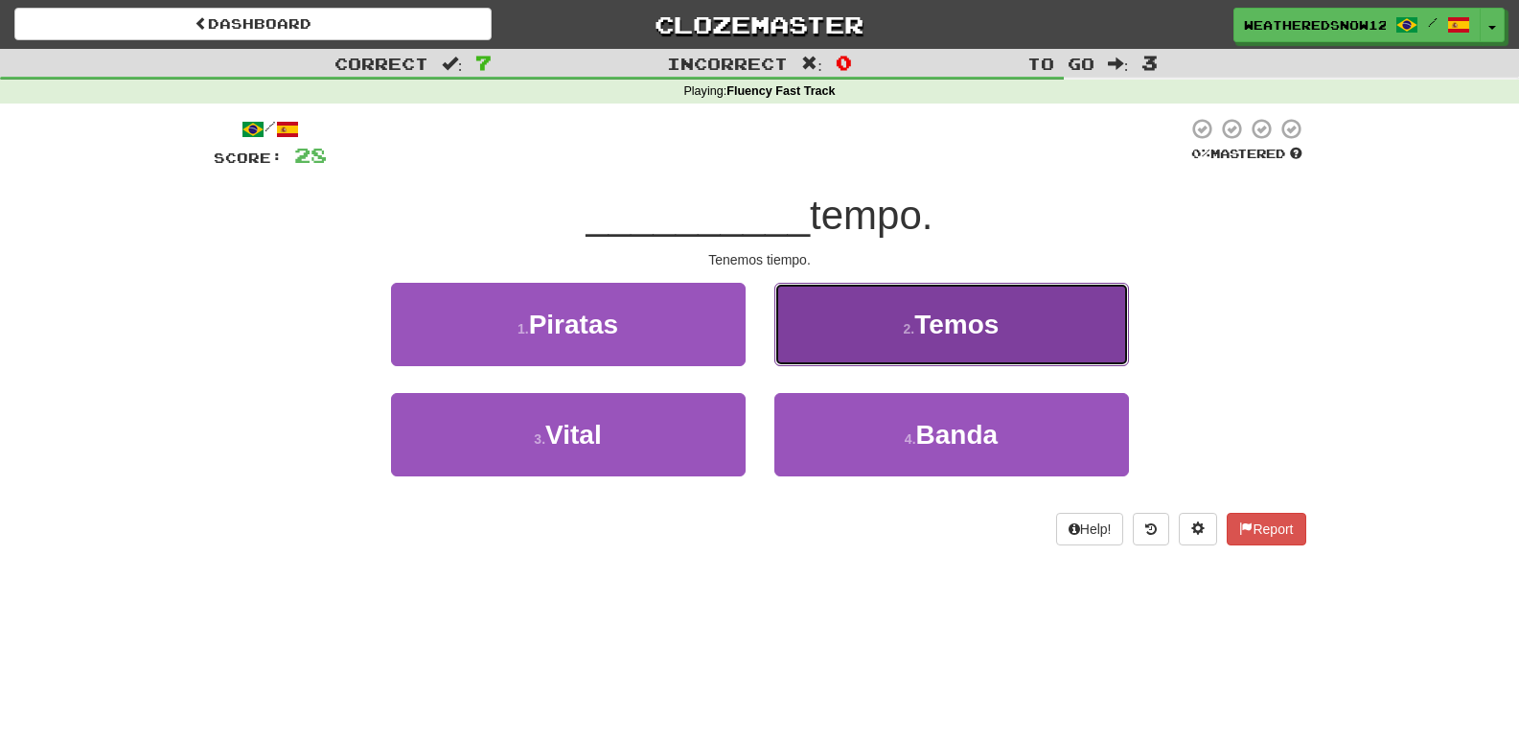
click at [870, 332] on button "2 . Temos" at bounding box center [952, 324] width 355 height 83
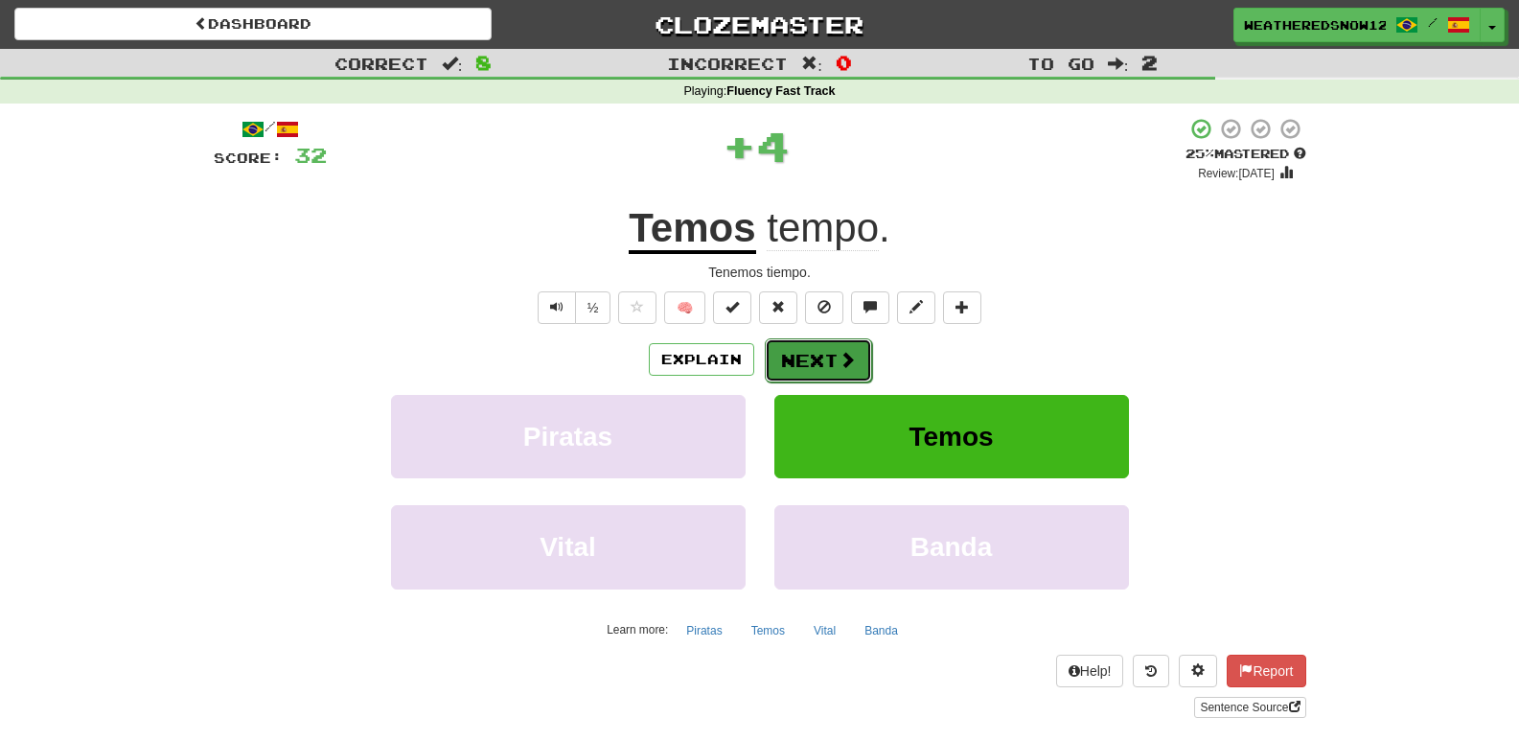
click at [817, 339] on button "Next" at bounding box center [818, 360] width 107 height 44
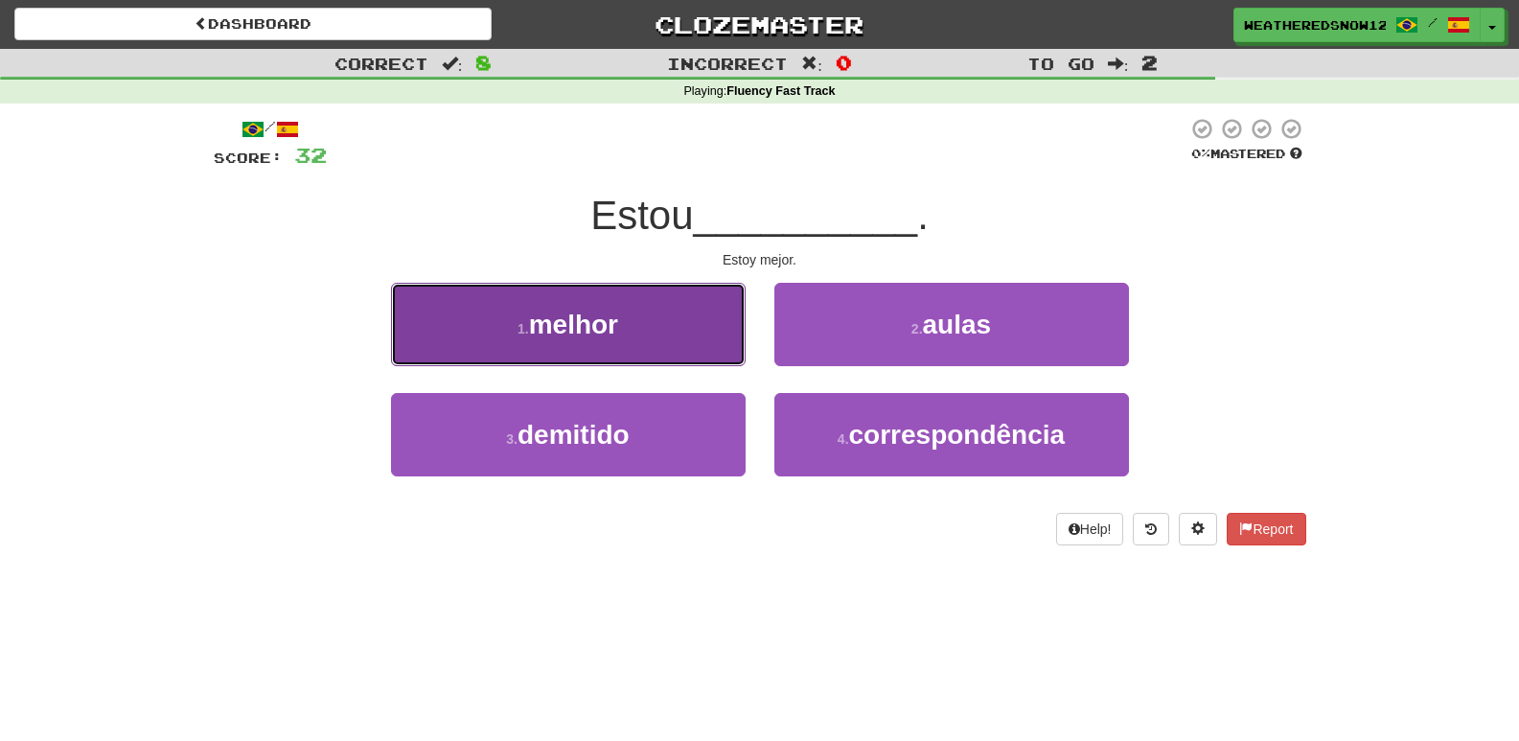
click at [623, 332] on button "1 . melhor" at bounding box center [568, 324] width 355 height 83
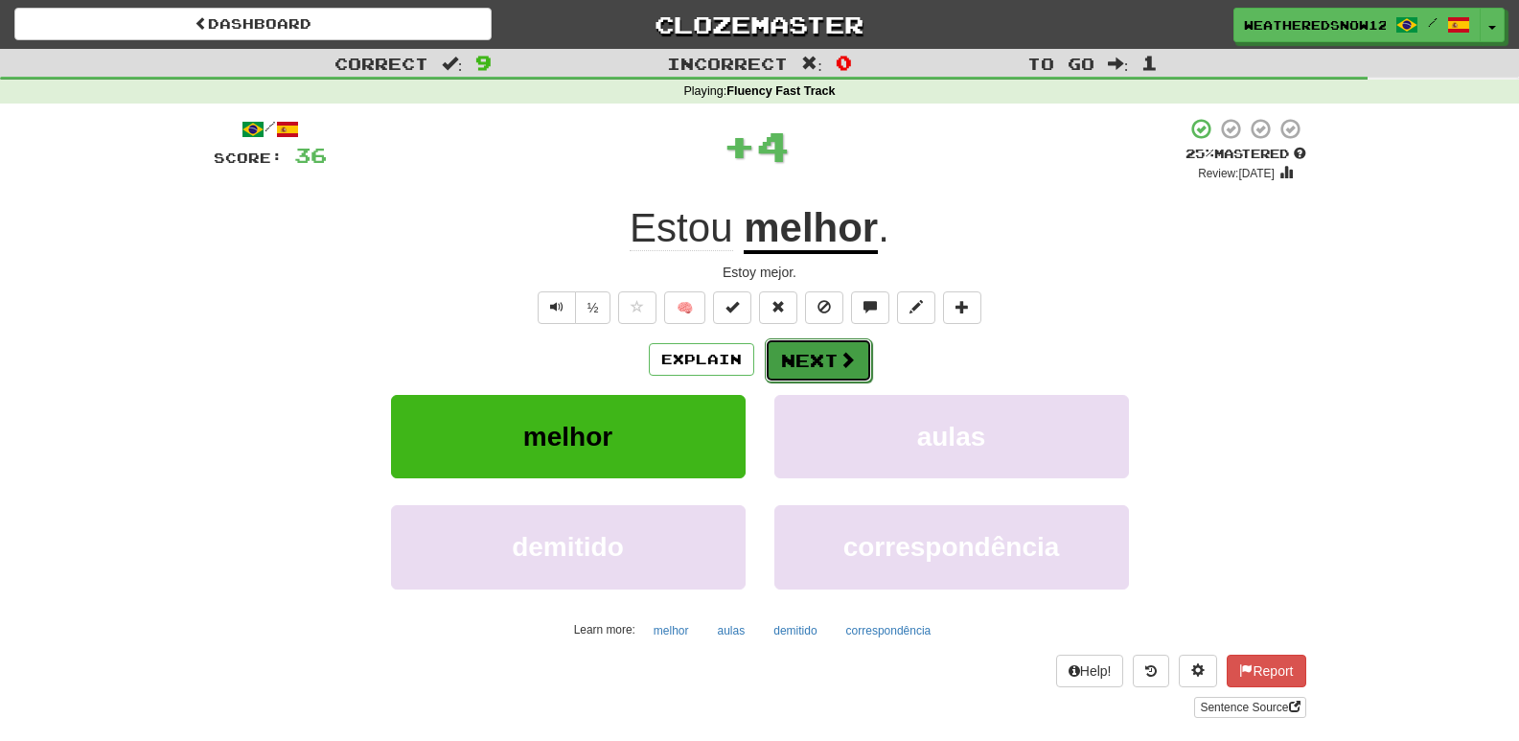
click at [806, 343] on button "Next" at bounding box center [818, 360] width 107 height 44
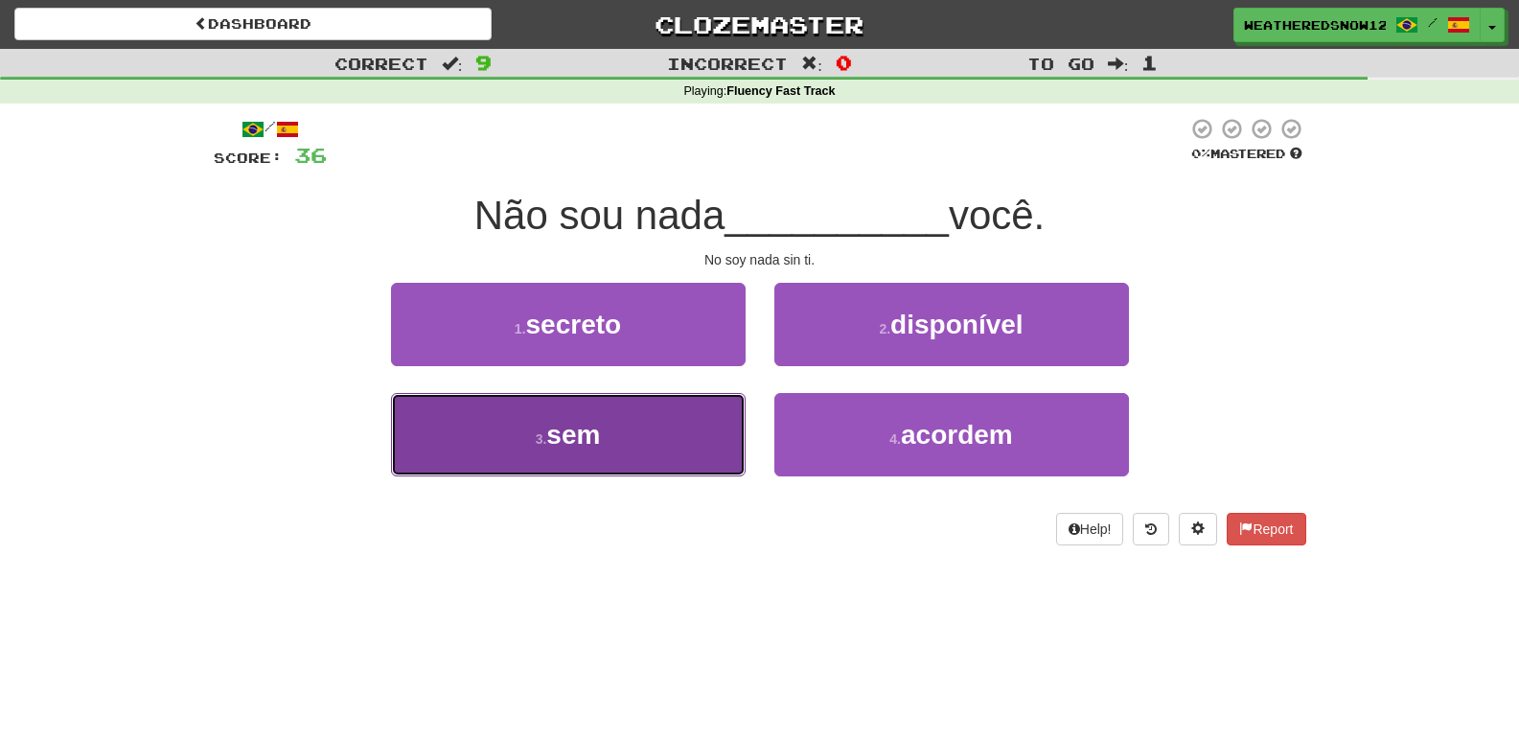
click at [712, 415] on button "3 . sem" at bounding box center [568, 434] width 355 height 83
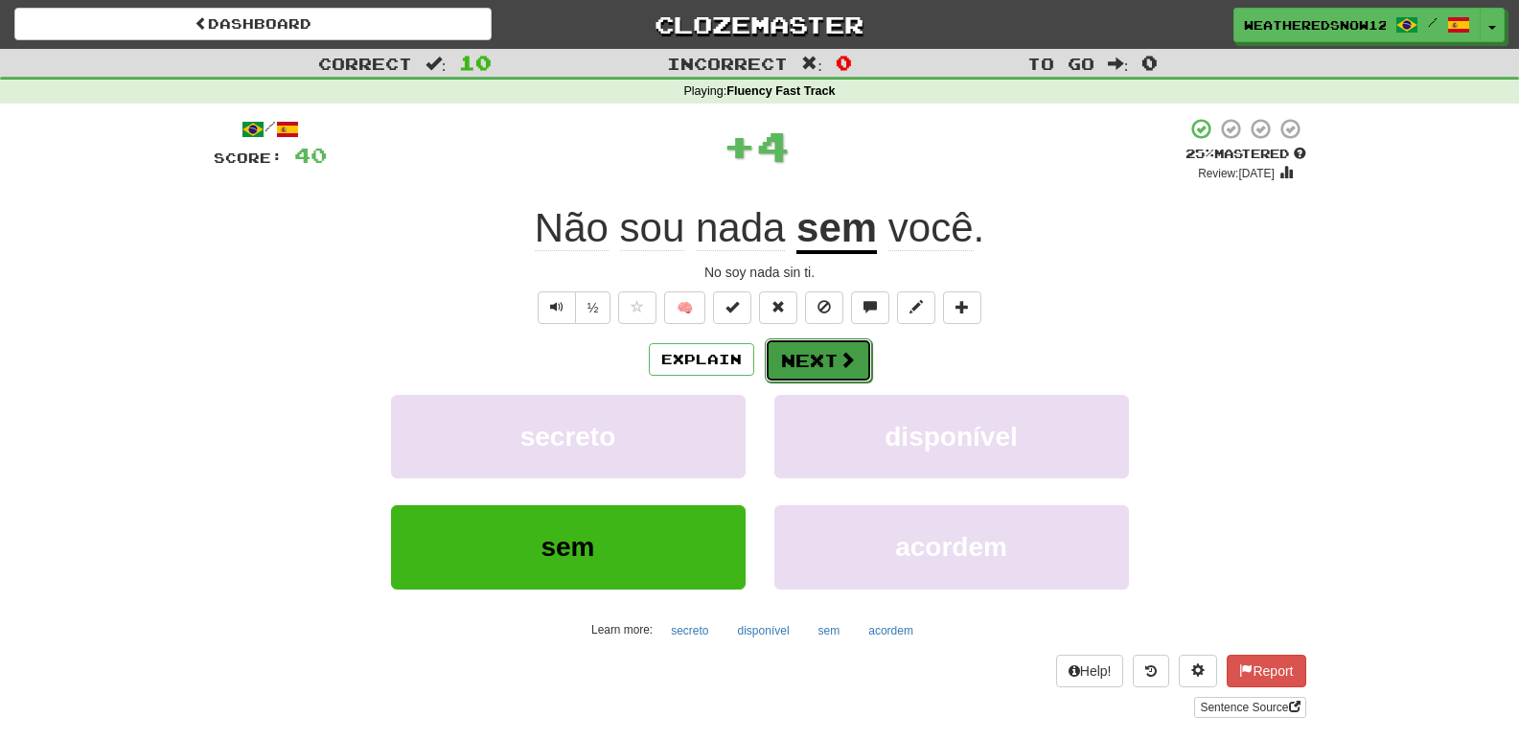
click at [782, 363] on button "Next" at bounding box center [818, 360] width 107 height 44
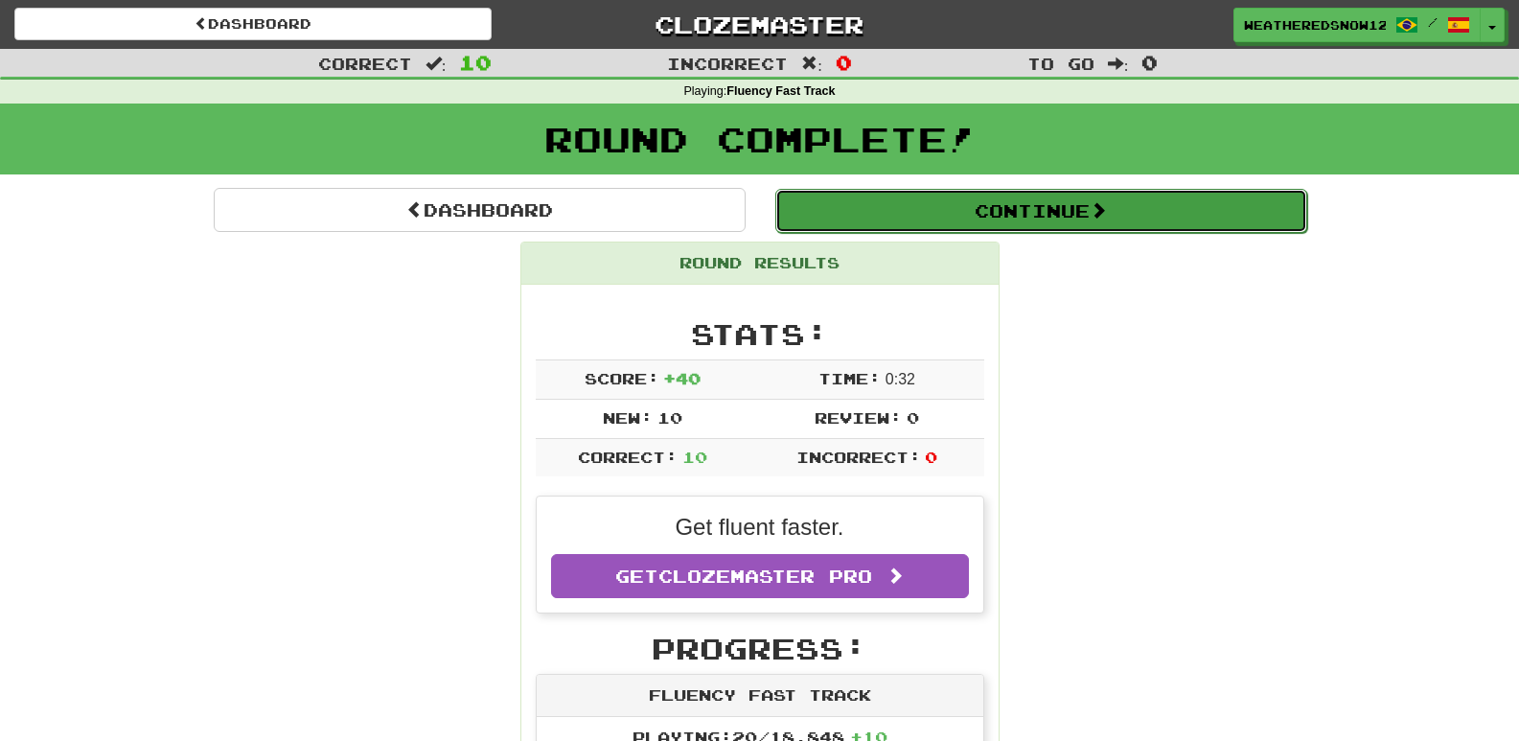
click at [875, 209] on button "Continue" at bounding box center [1042, 211] width 532 height 44
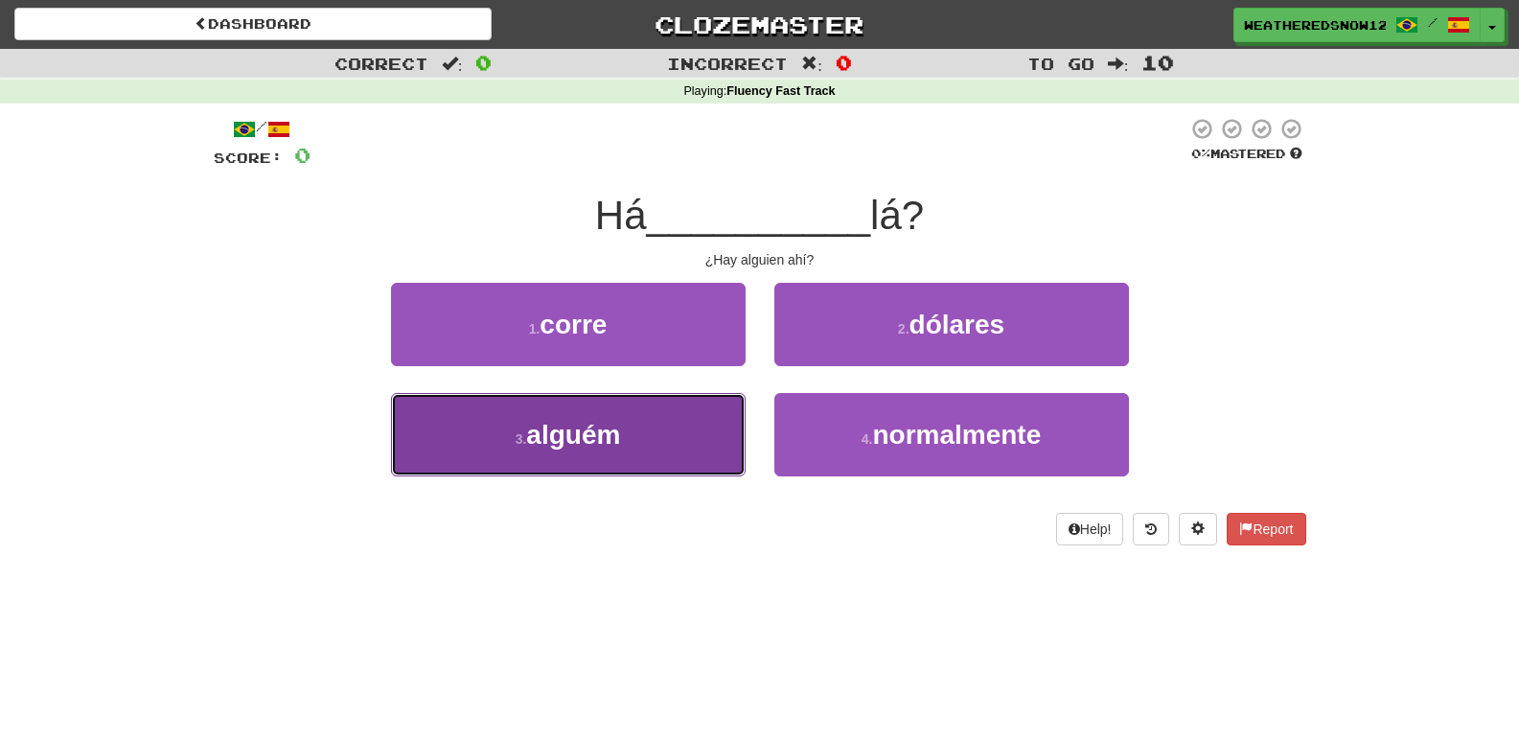
click at [668, 425] on button "3 . alguém" at bounding box center [568, 434] width 355 height 83
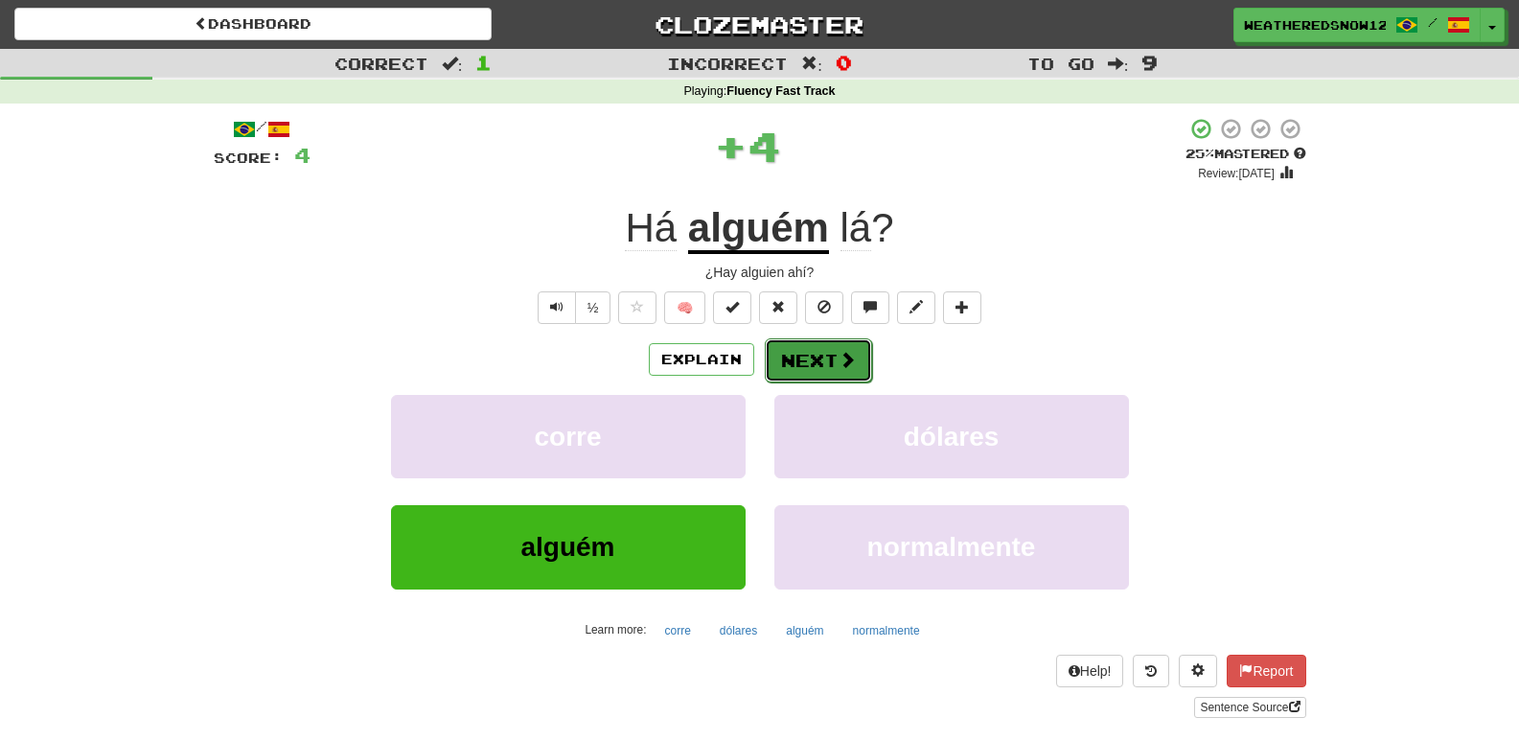
click at [823, 340] on button "Next" at bounding box center [818, 360] width 107 height 44
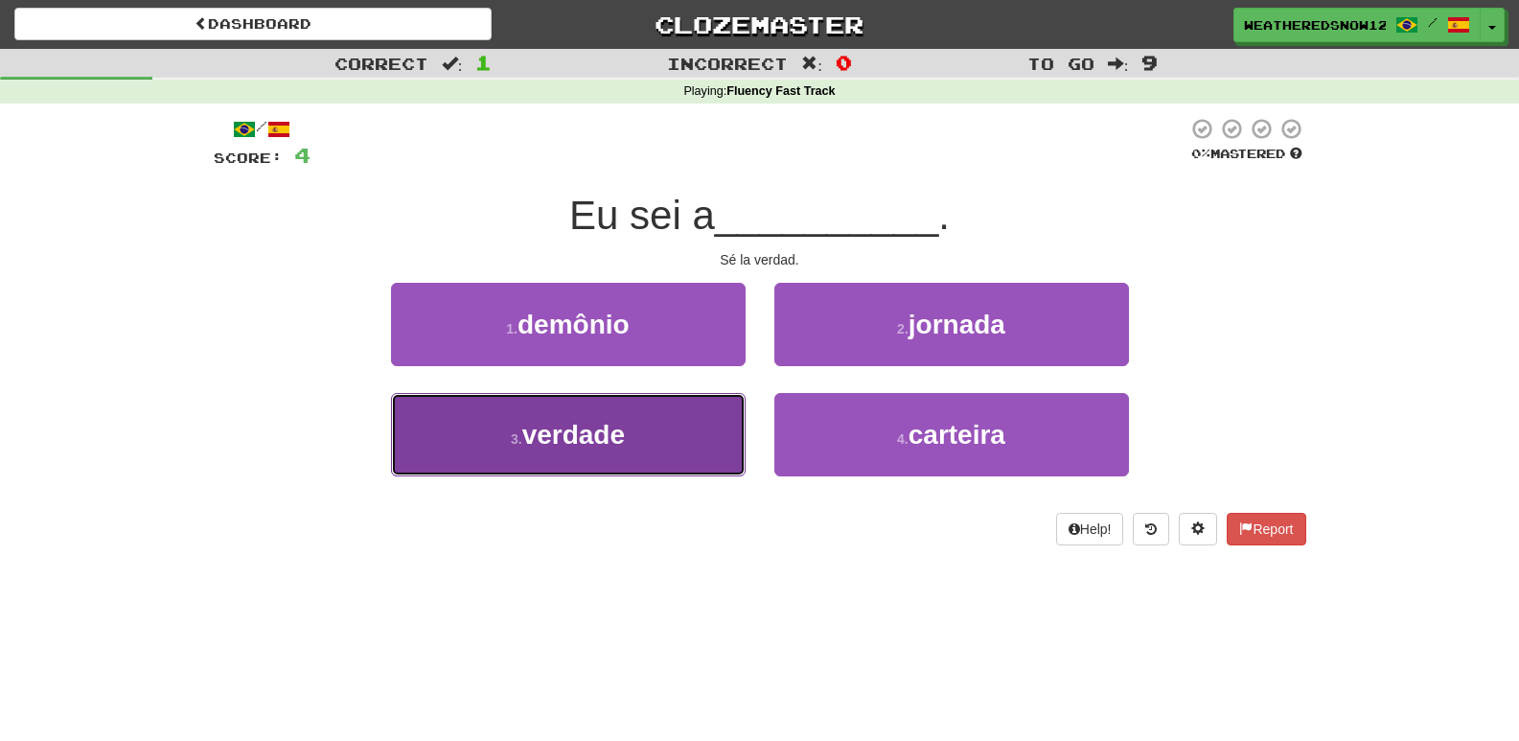
click at [700, 411] on button "3 . verdade" at bounding box center [568, 434] width 355 height 83
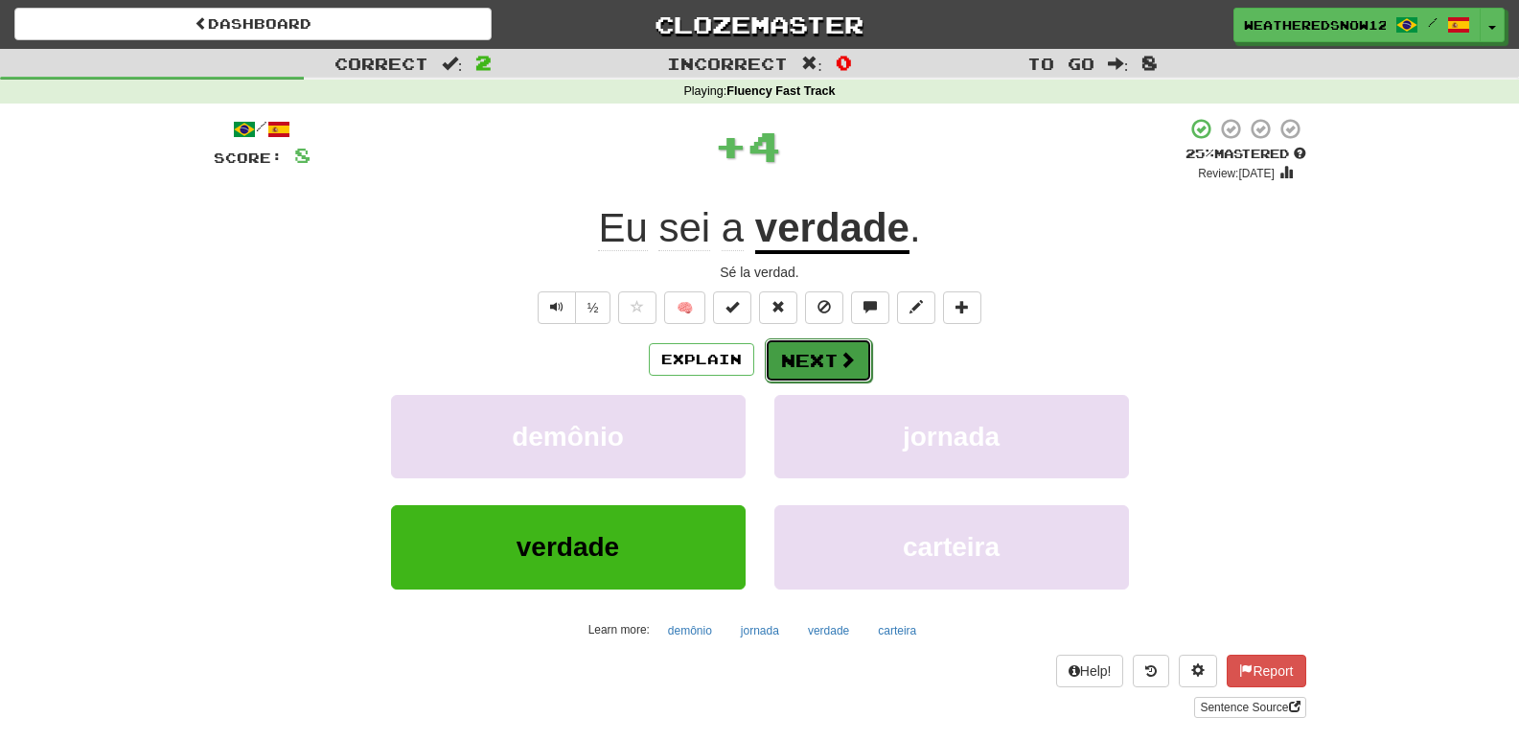
click at [808, 344] on button "Next" at bounding box center [818, 360] width 107 height 44
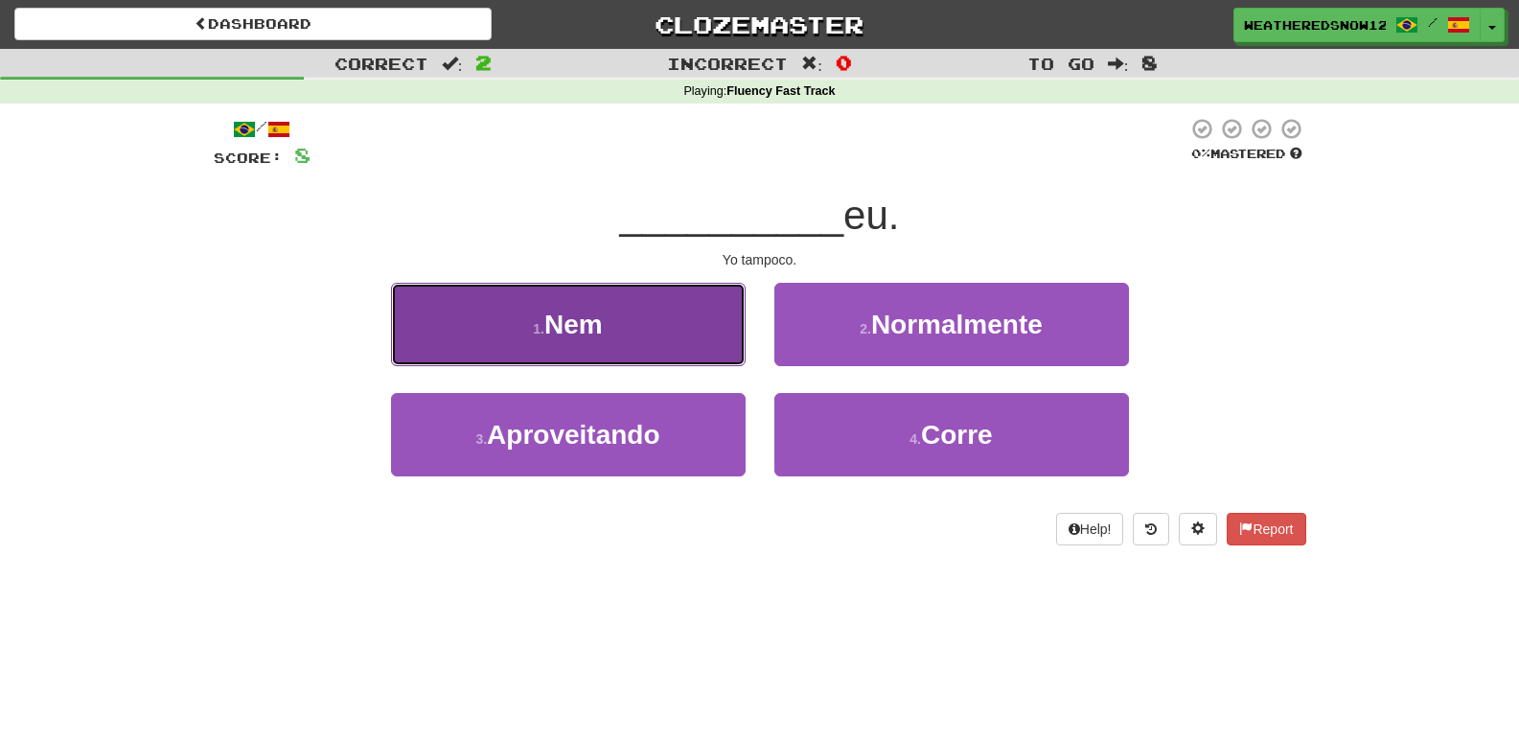
click at [724, 345] on button "1 . Nem" at bounding box center [568, 324] width 355 height 83
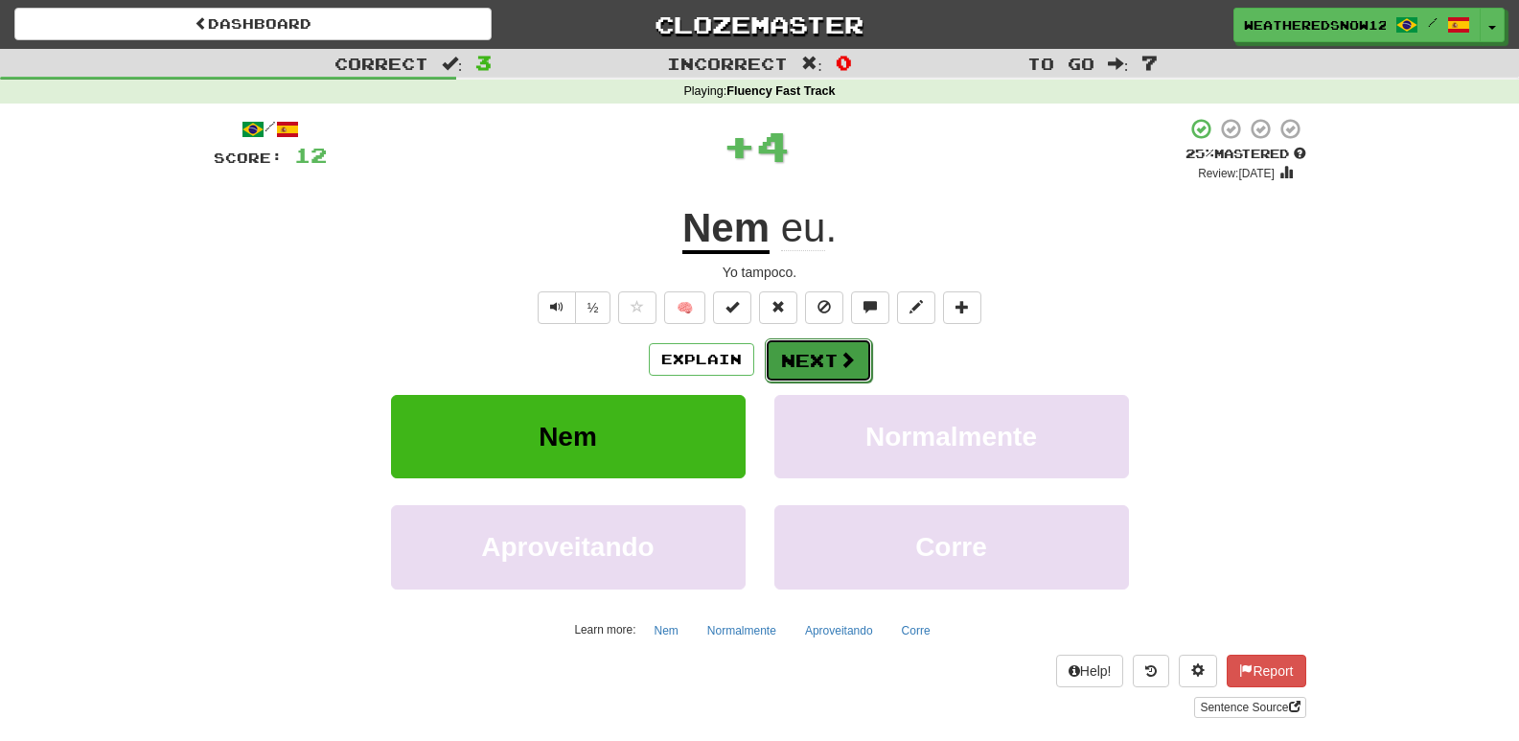
click at [797, 347] on button "Next" at bounding box center [818, 360] width 107 height 44
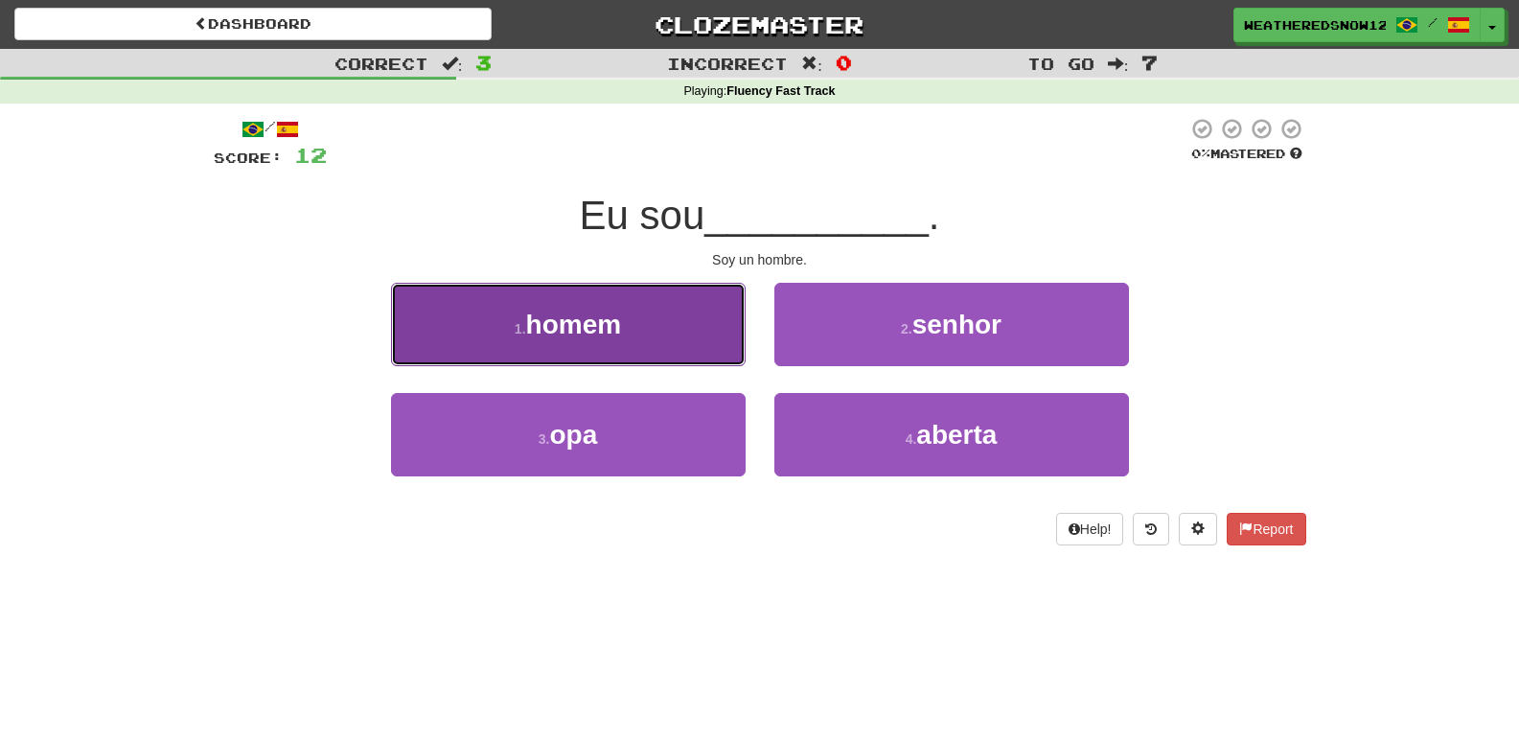
click at [723, 346] on button "1 . homem" at bounding box center [568, 324] width 355 height 83
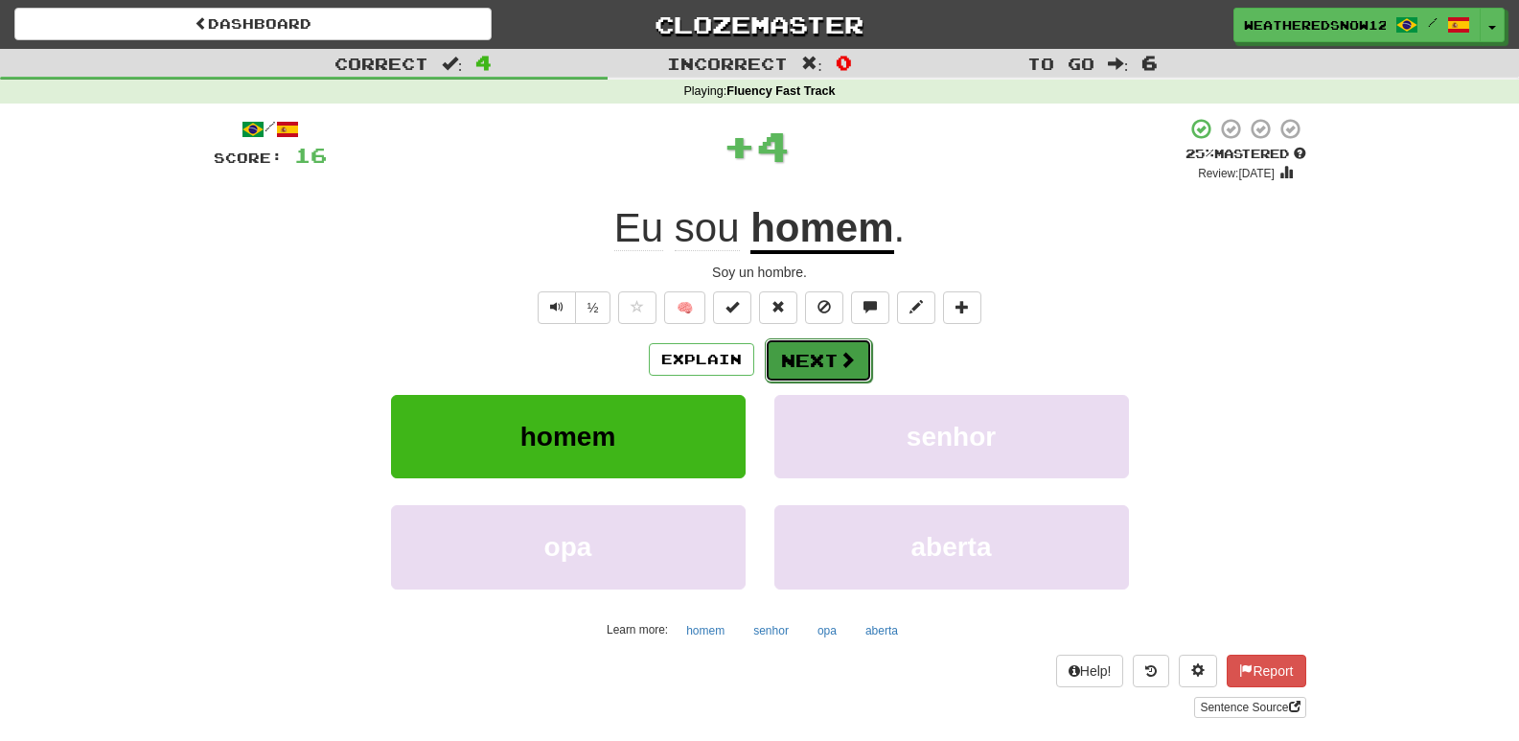
click at [818, 367] on button "Next" at bounding box center [818, 360] width 107 height 44
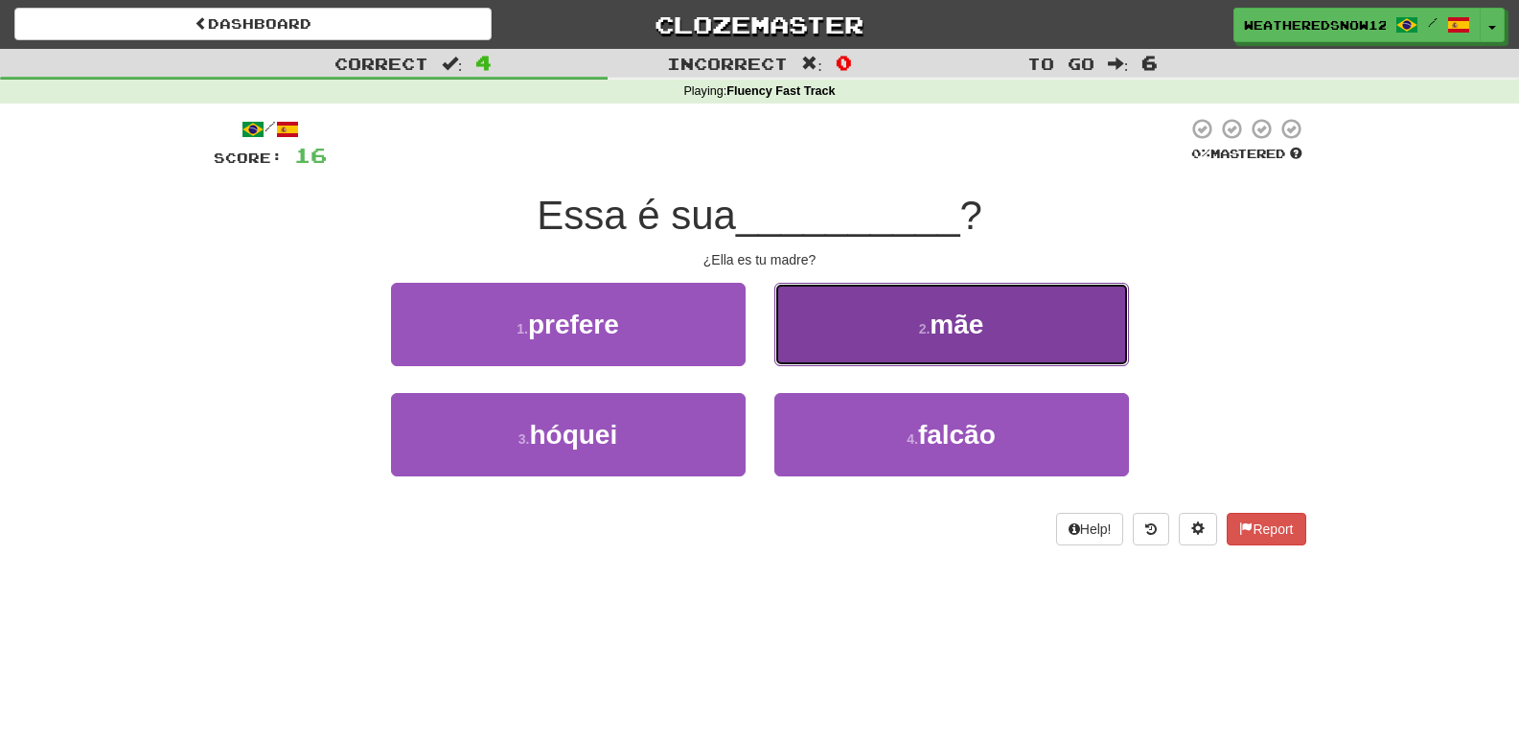
click at [924, 355] on button "2 . mãe" at bounding box center [952, 324] width 355 height 83
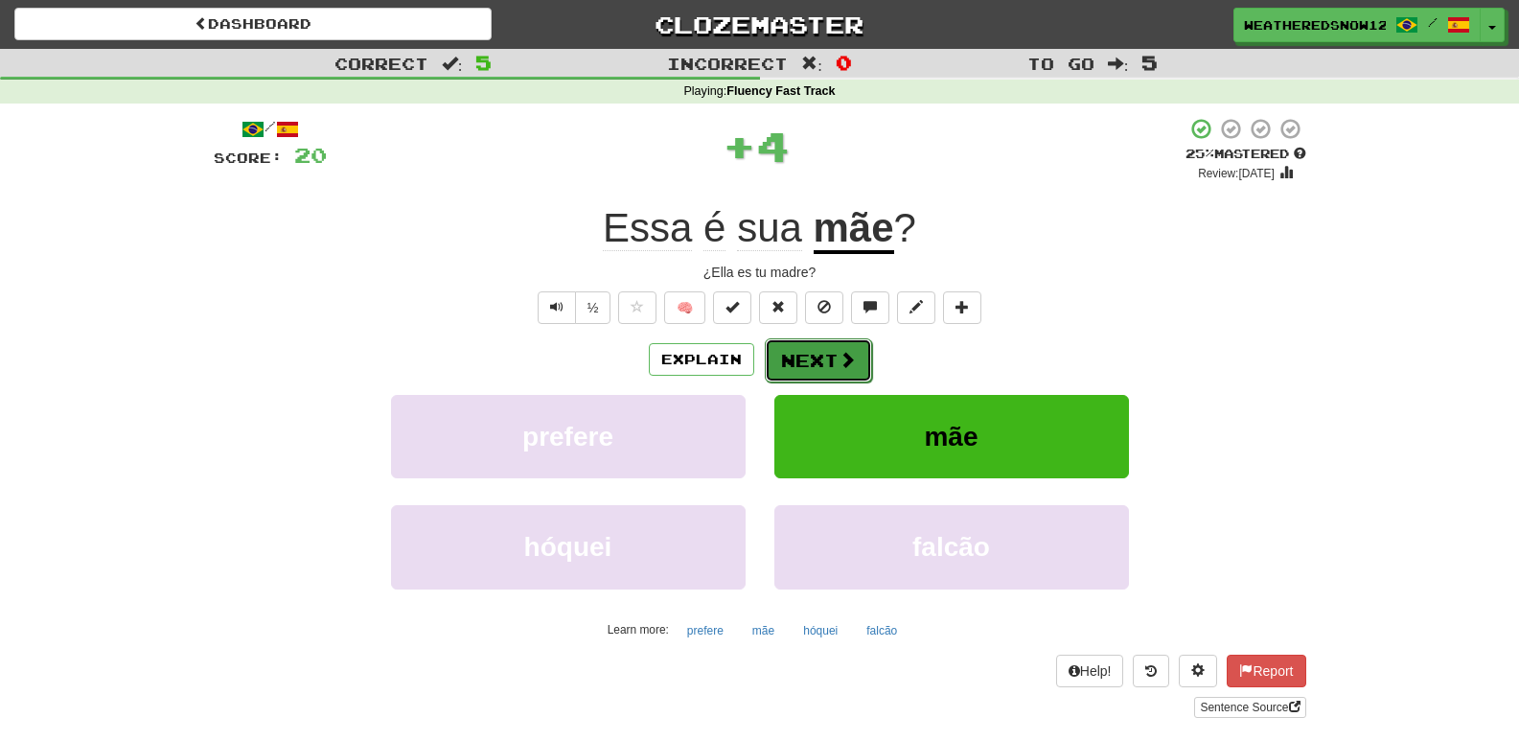
click at [849, 351] on span at bounding box center [847, 359] width 17 height 17
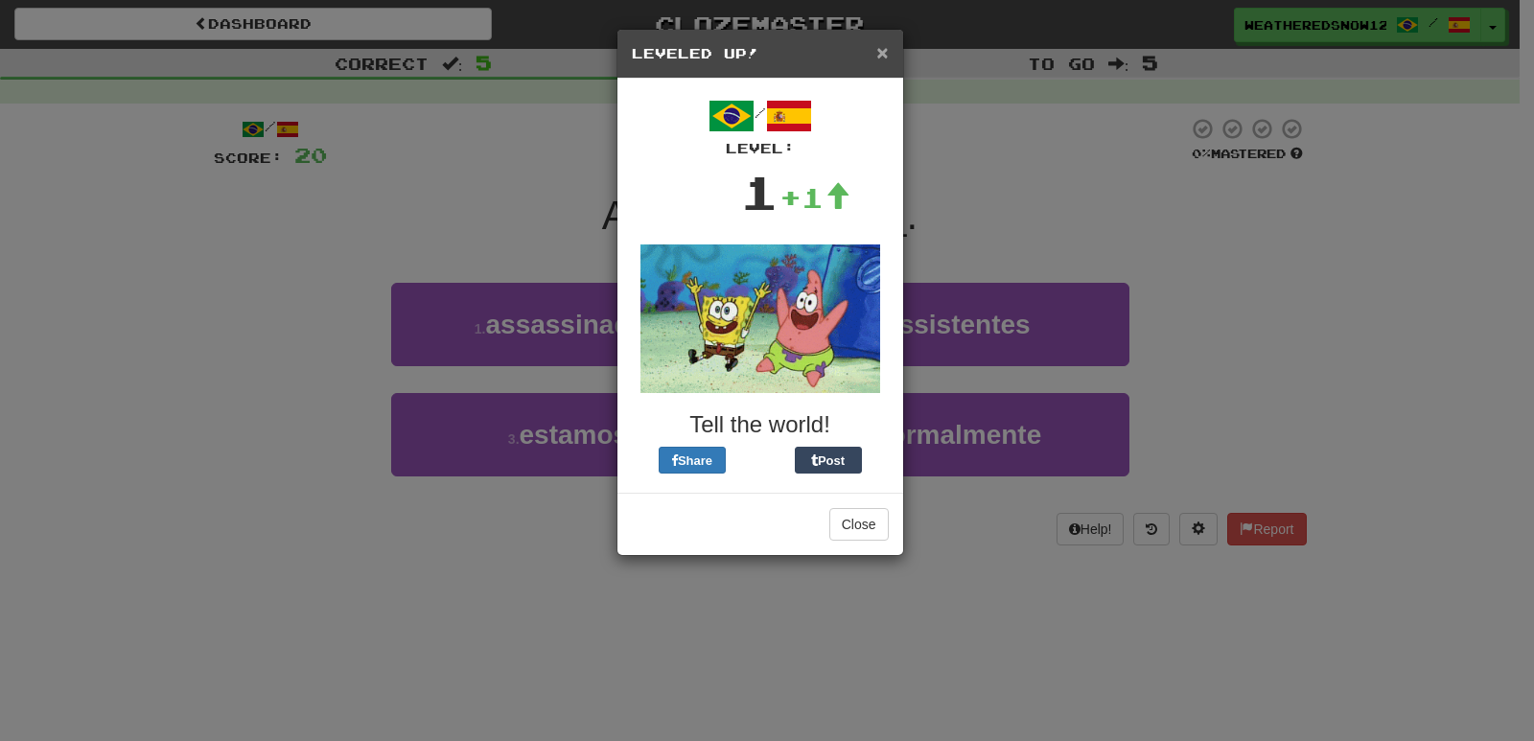
click at [880, 48] on span "×" at bounding box center [882, 52] width 12 height 22
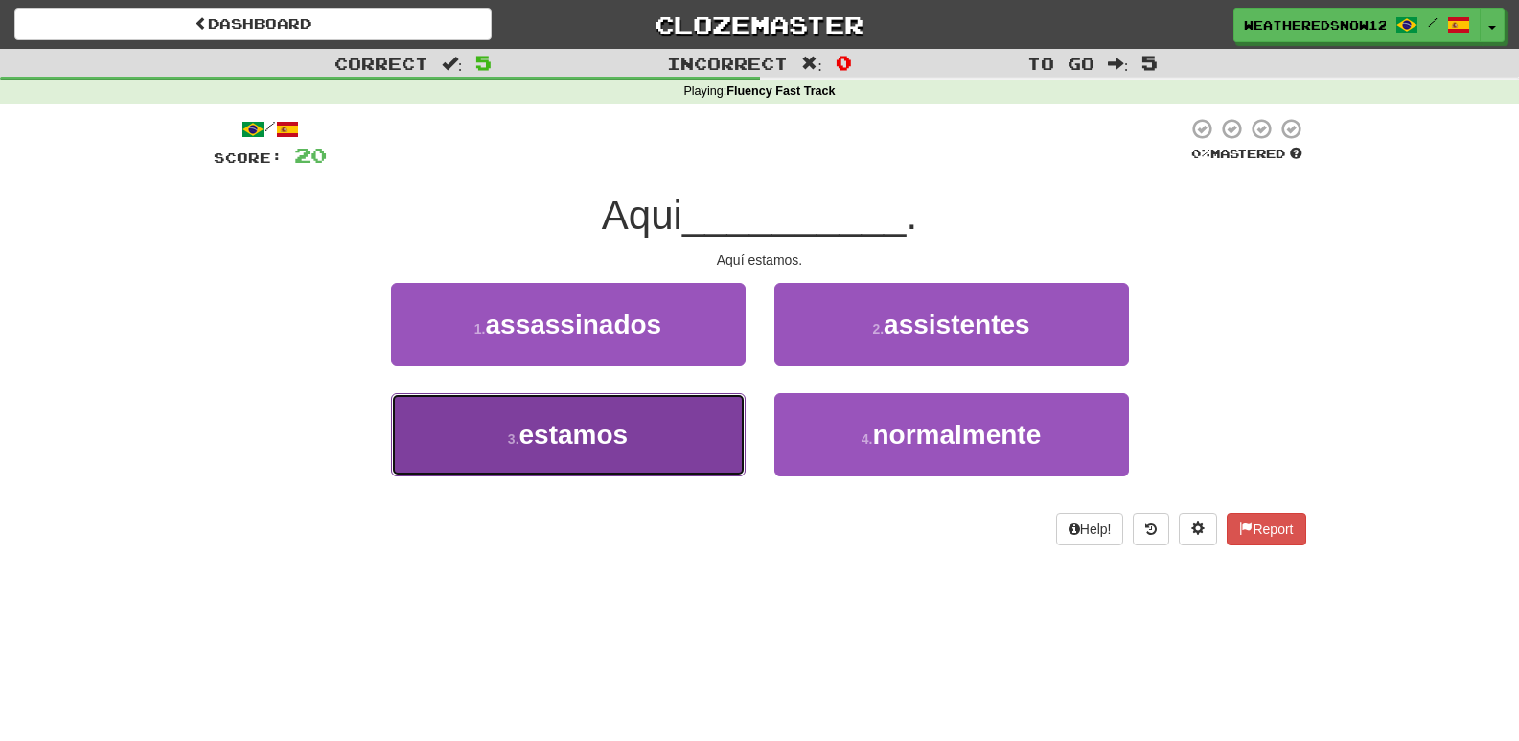
click at [700, 396] on button "3 . estamos" at bounding box center [568, 434] width 355 height 83
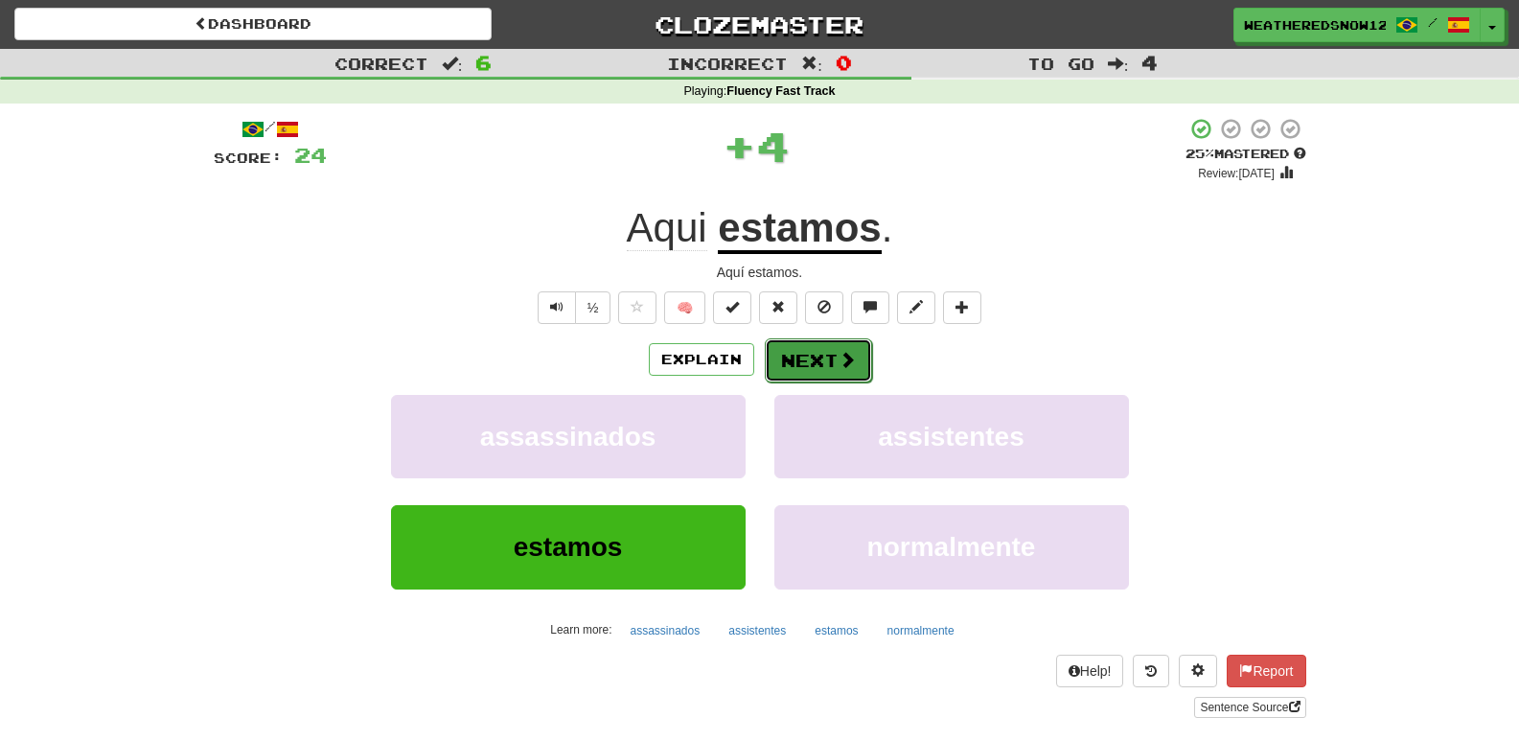
click at [826, 353] on button "Next" at bounding box center [818, 360] width 107 height 44
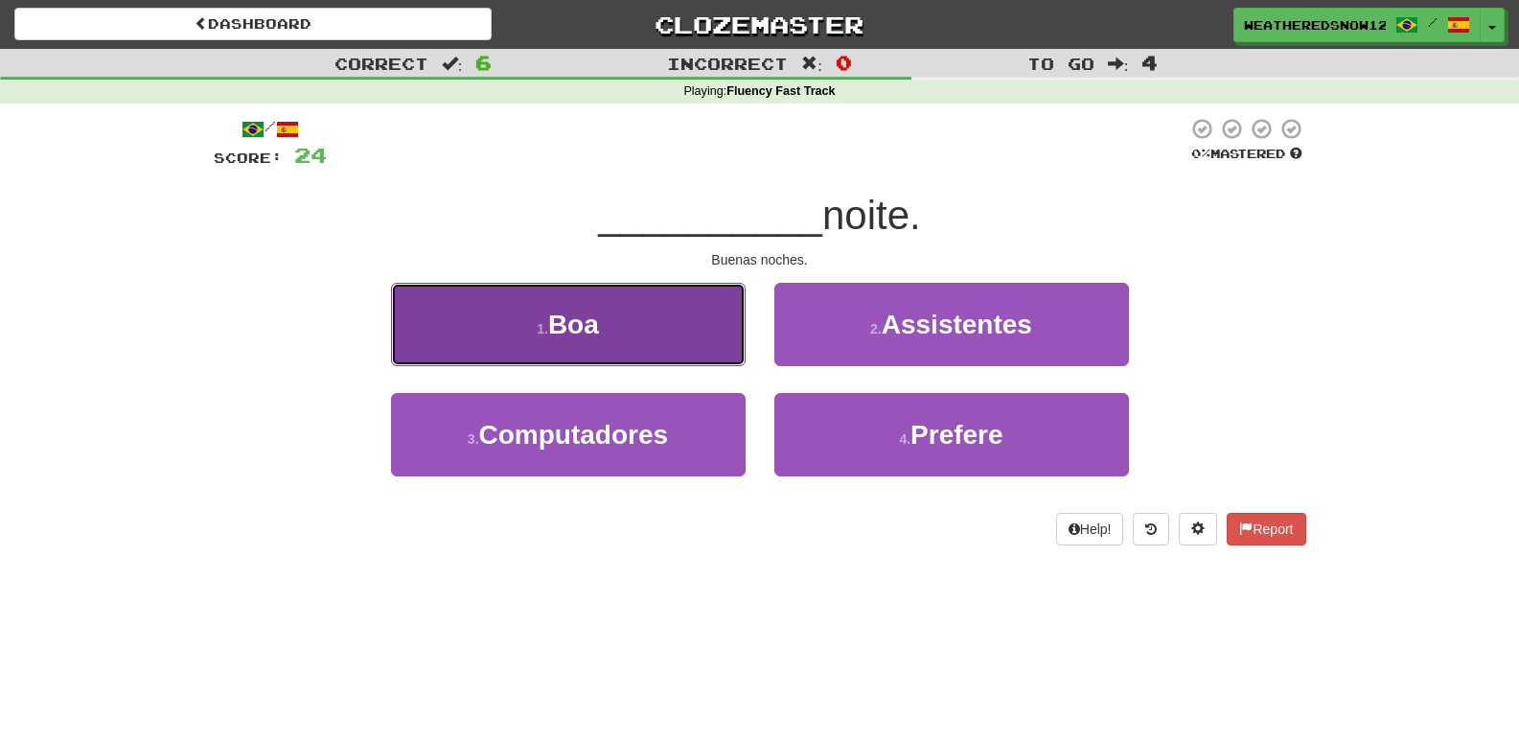
click at [696, 355] on button "1 . Boa" at bounding box center [568, 324] width 355 height 83
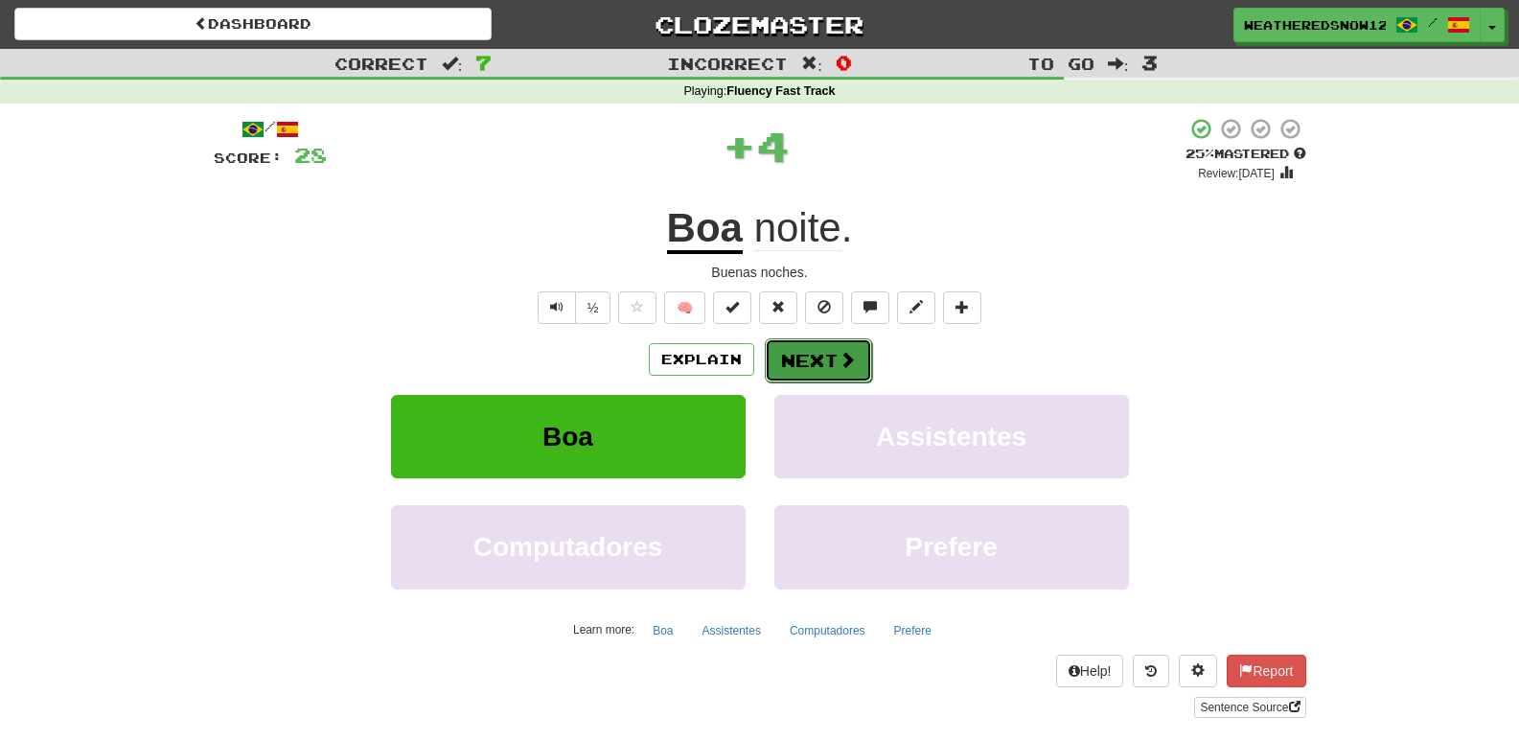
click at [822, 369] on button "Next" at bounding box center [818, 360] width 107 height 44
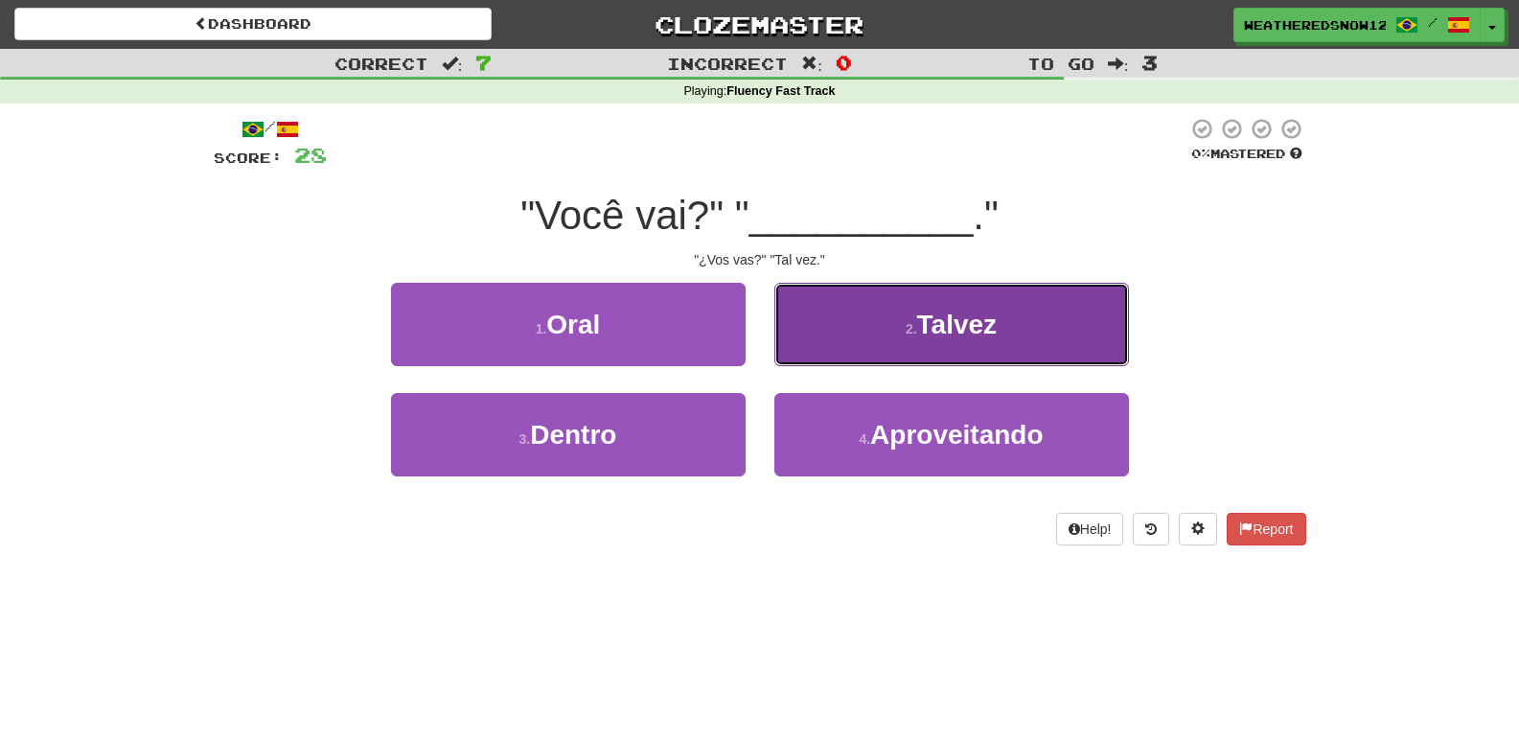
click at [1009, 325] on button "2 . Talvez" at bounding box center [952, 324] width 355 height 83
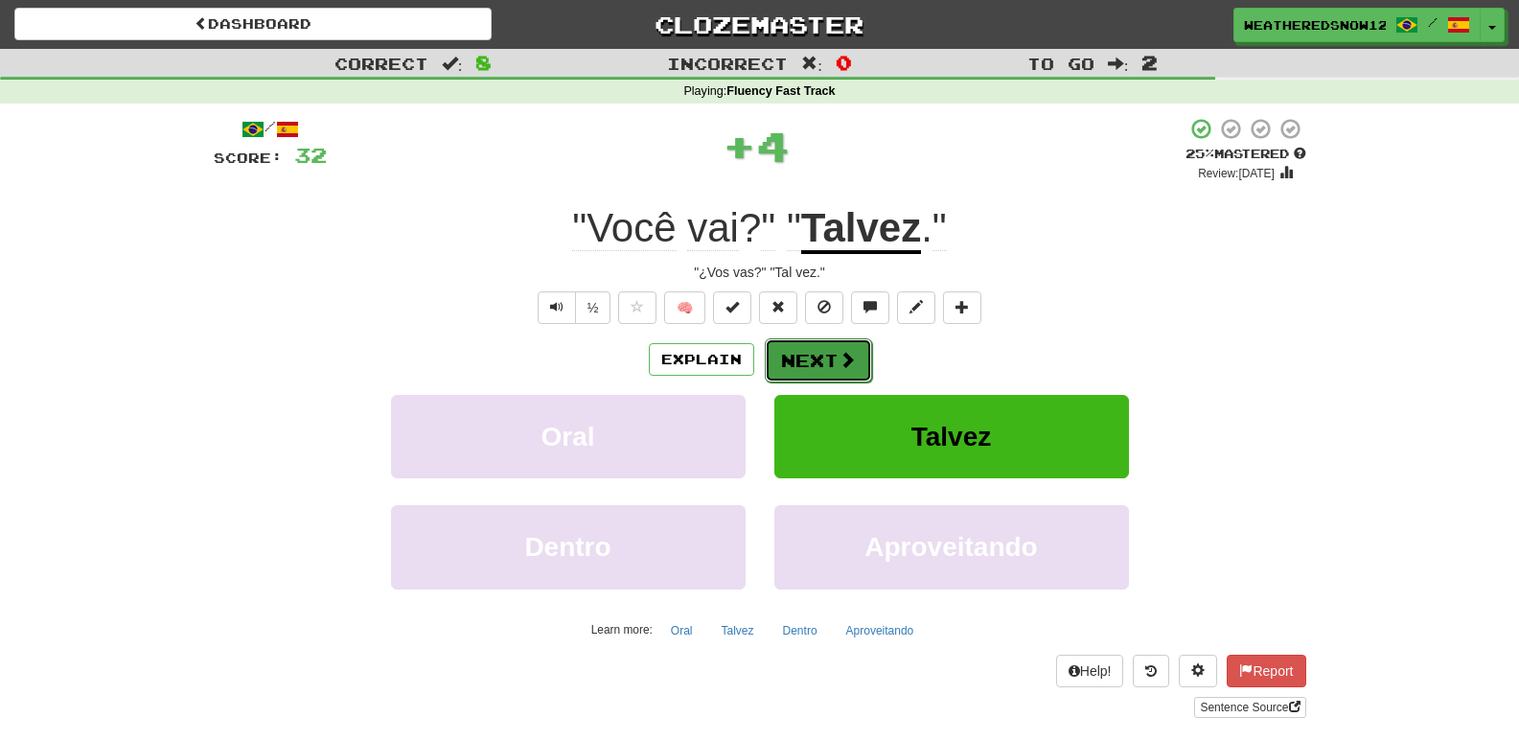
click at [866, 359] on button "Next" at bounding box center [818, 360] width 107 height 44
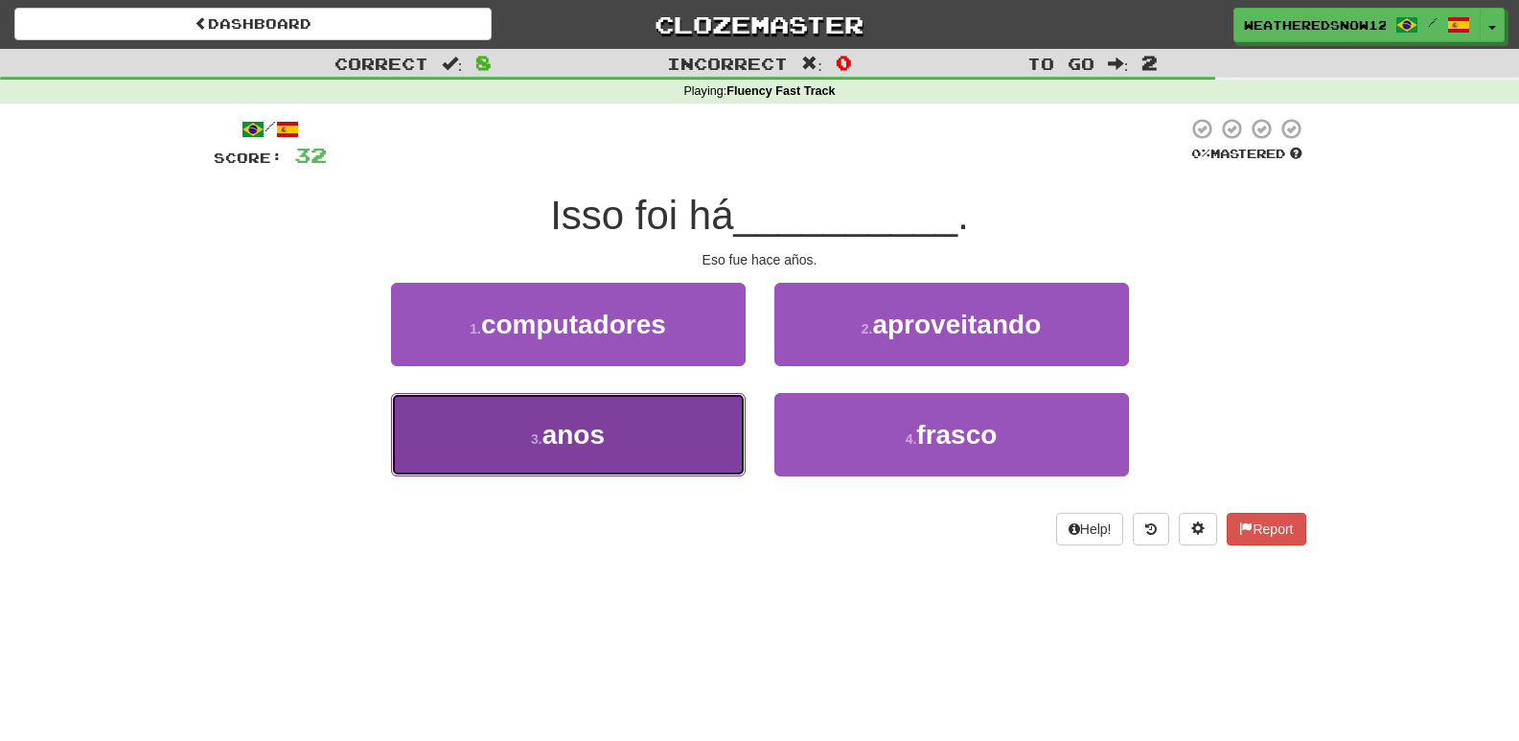
click at [731, 411] on button "3 . anos" at bounding box center [568, 434] width 355 height 83
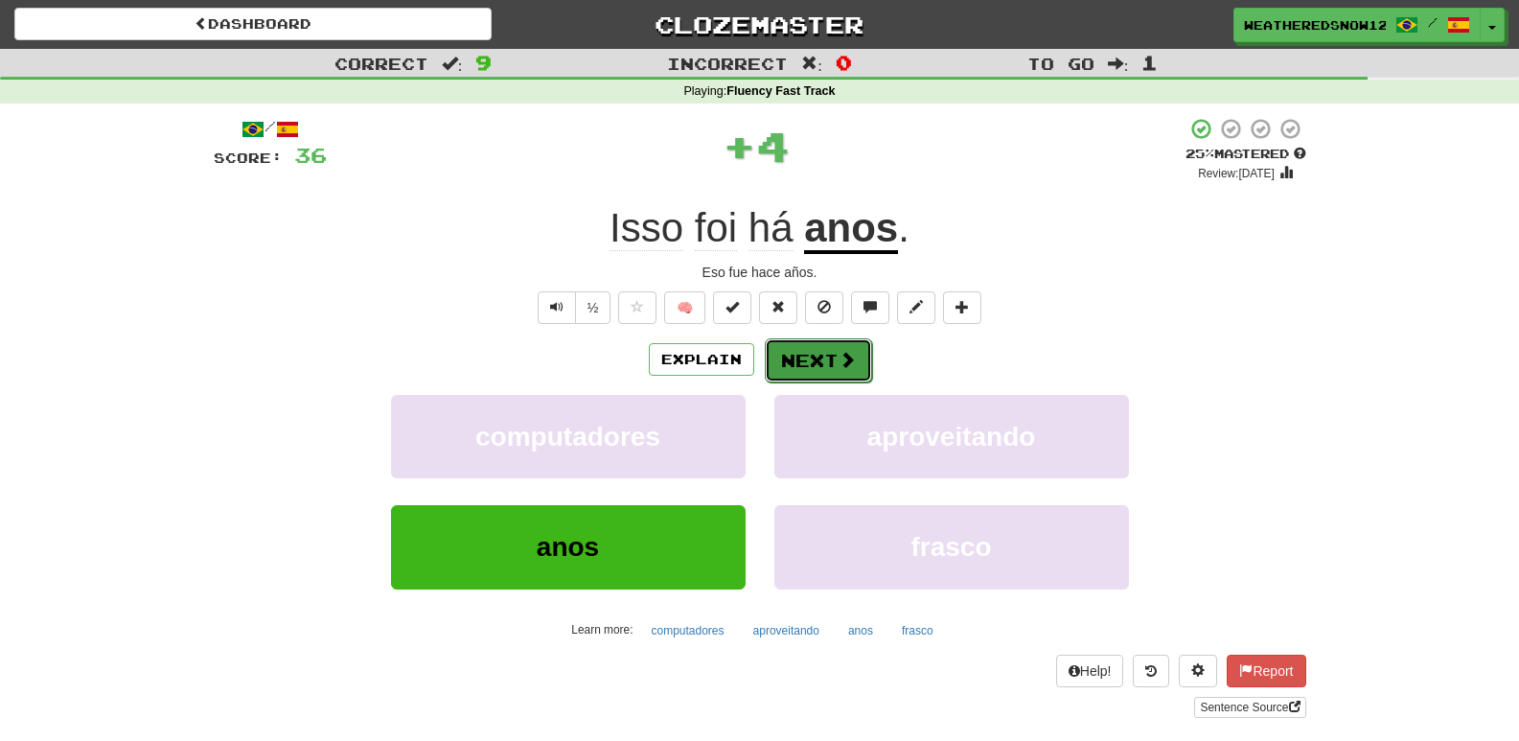
click at [826, 345] on button "Next" at bounding box center [818, 360] width 107 height 44
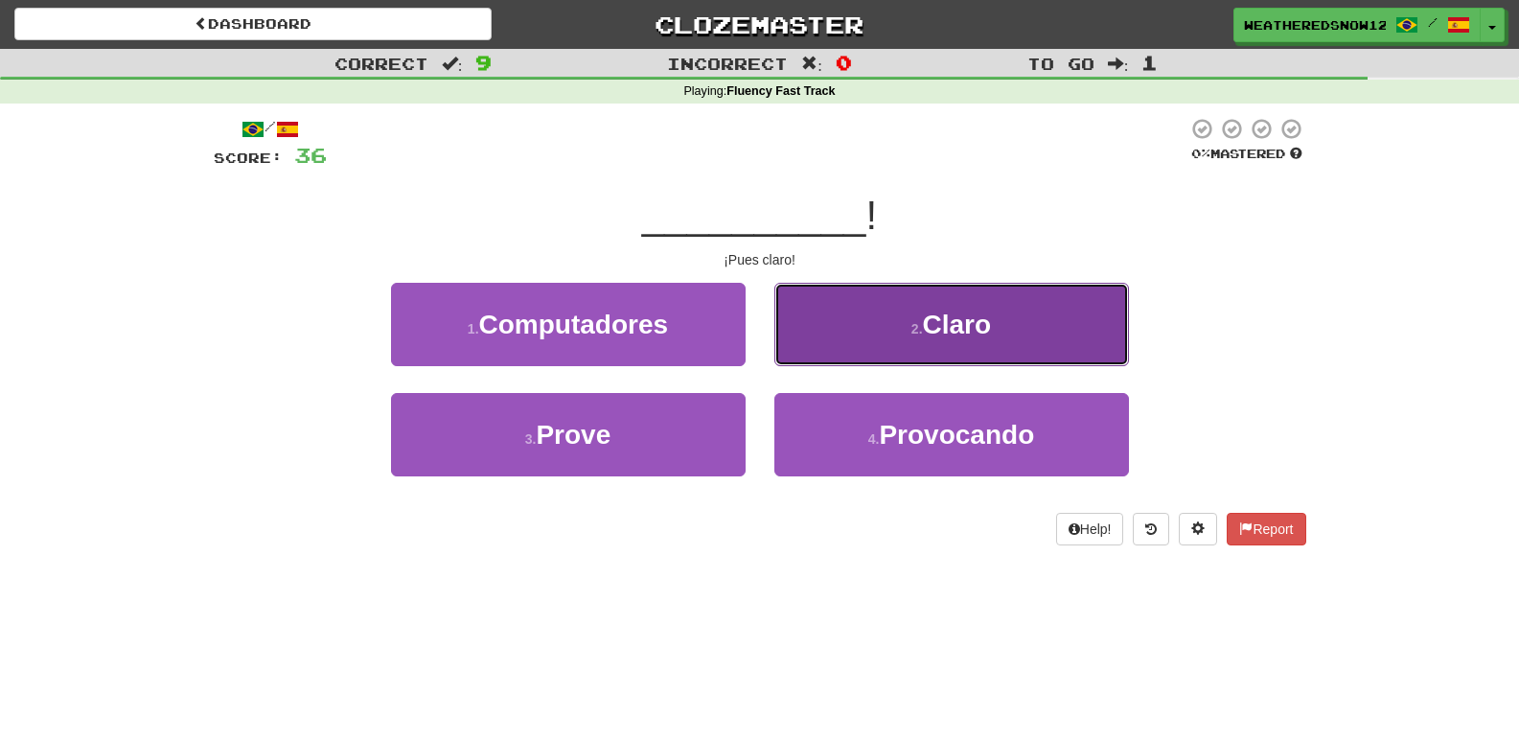
click at [850, 315] on button "2 . Claro" at bounding box center [952, 324] width 355 height 83
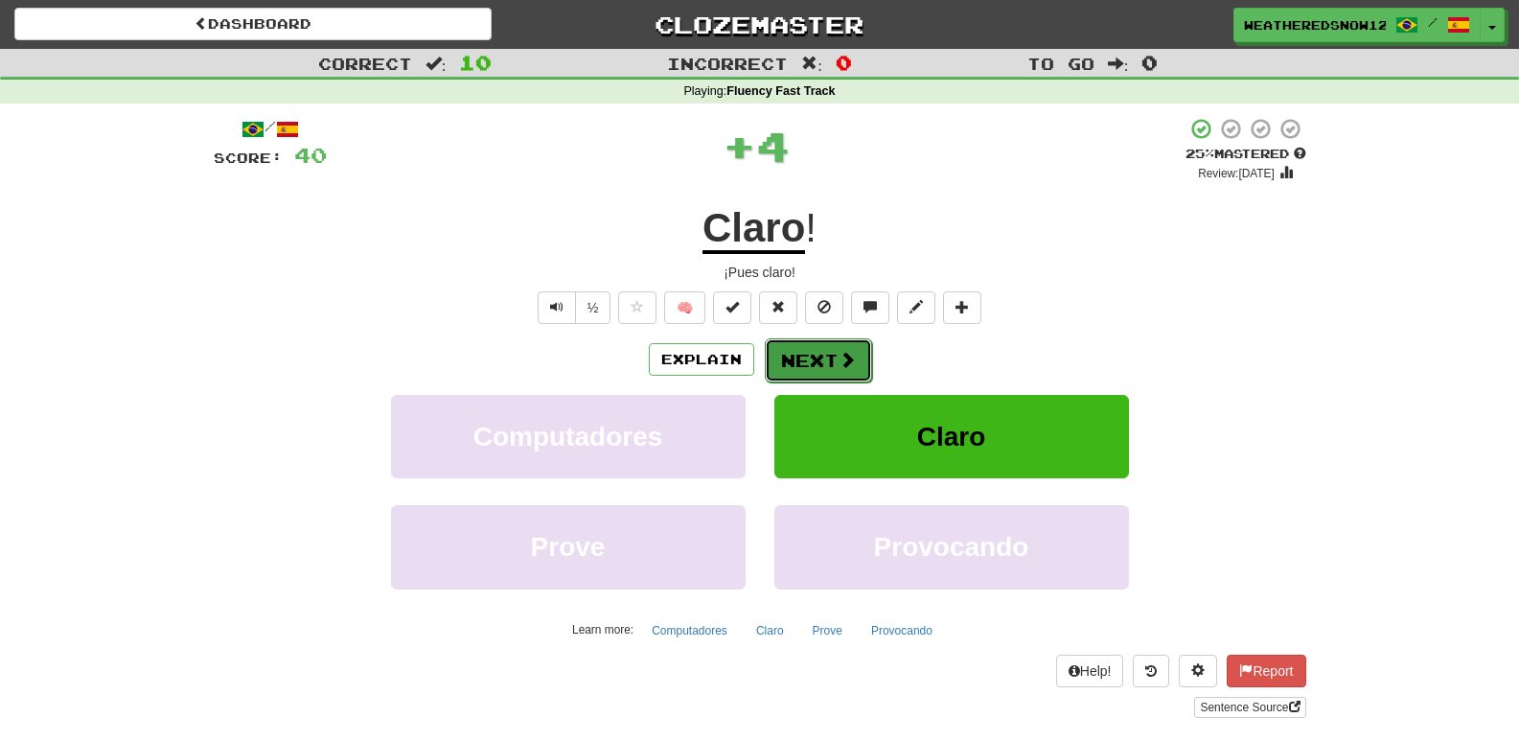
click at [826, 352] on button "Next" at bounding box center [818, 360] width 107 height 44
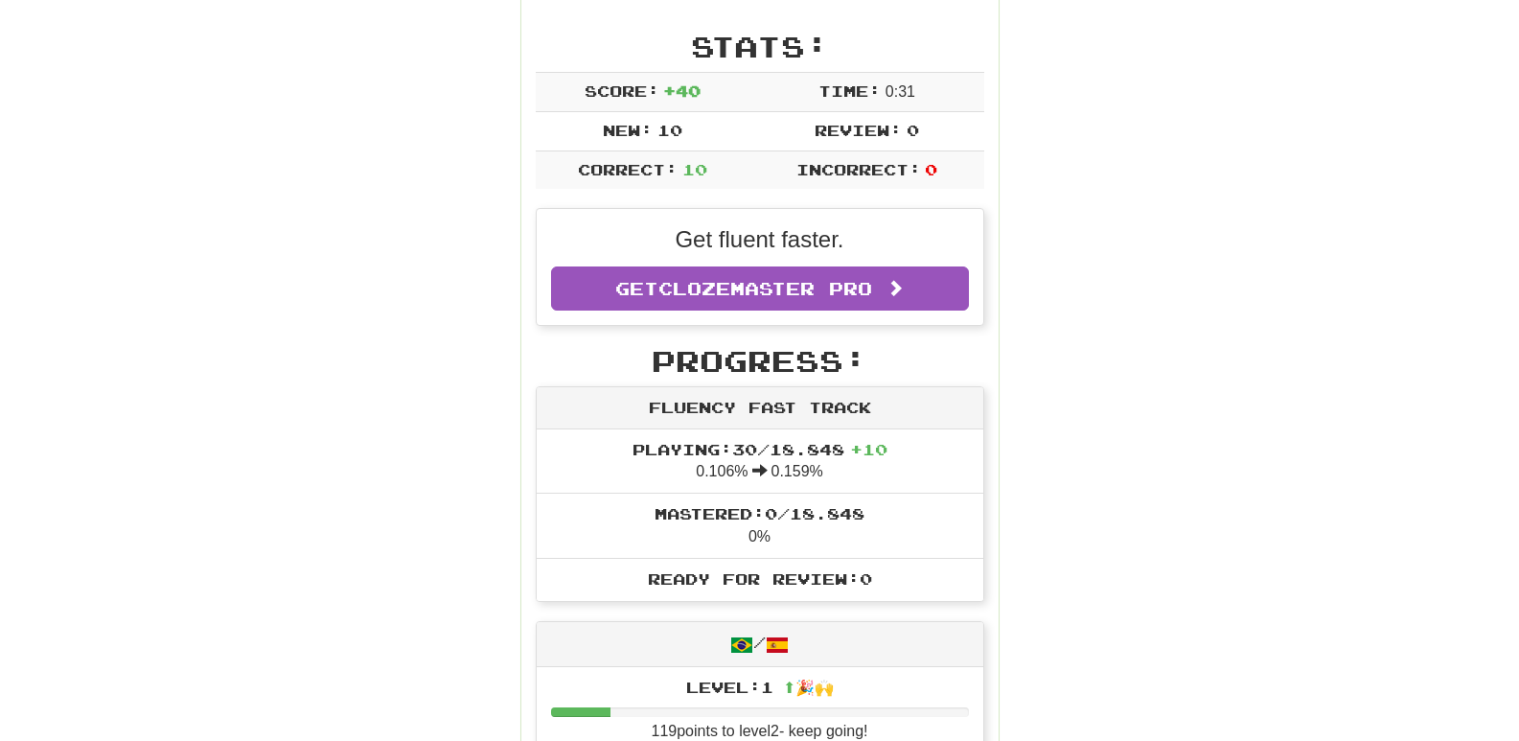
scroll to position [96, 0]
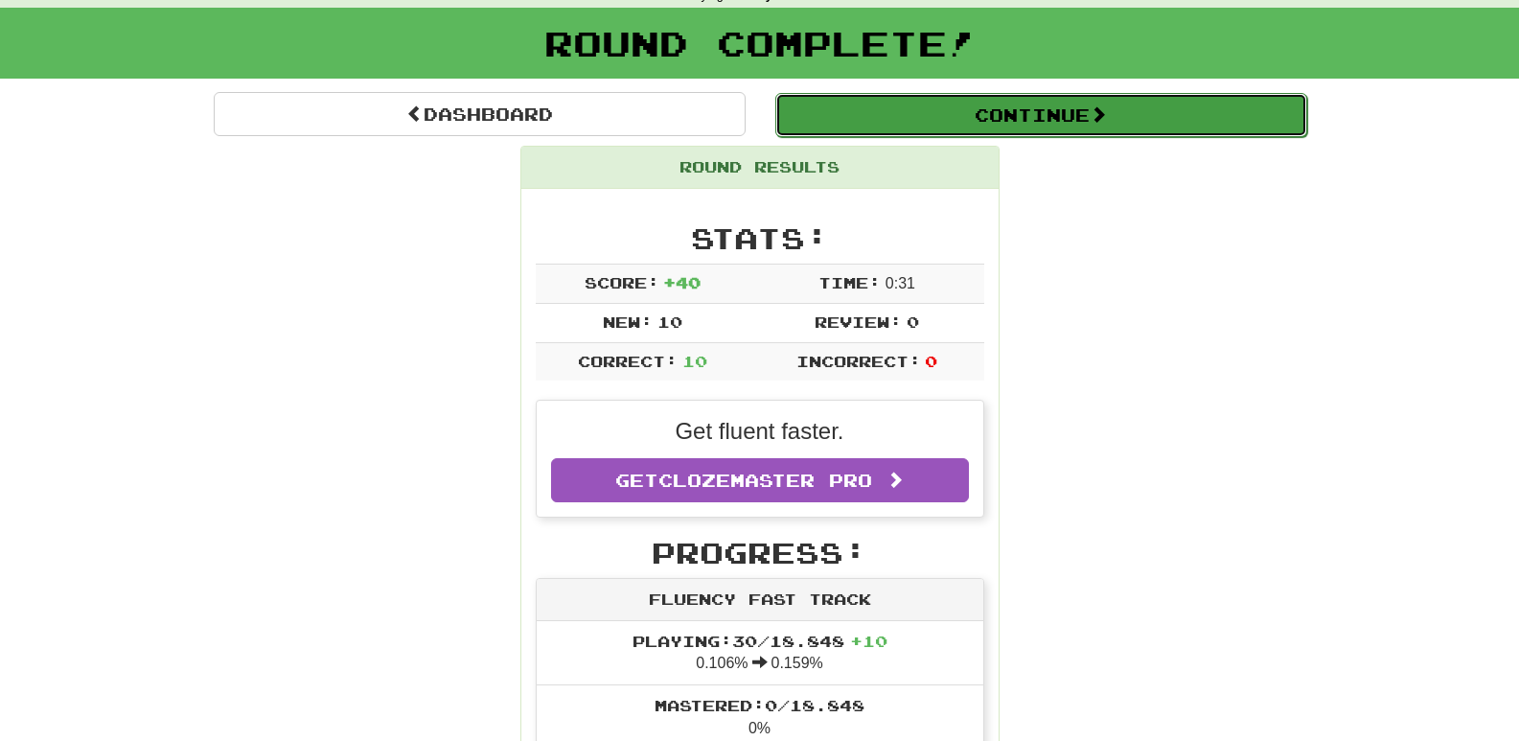
click at [947, 134] on button "Continue" at bounding box center [1042, 115] width 532 height 44
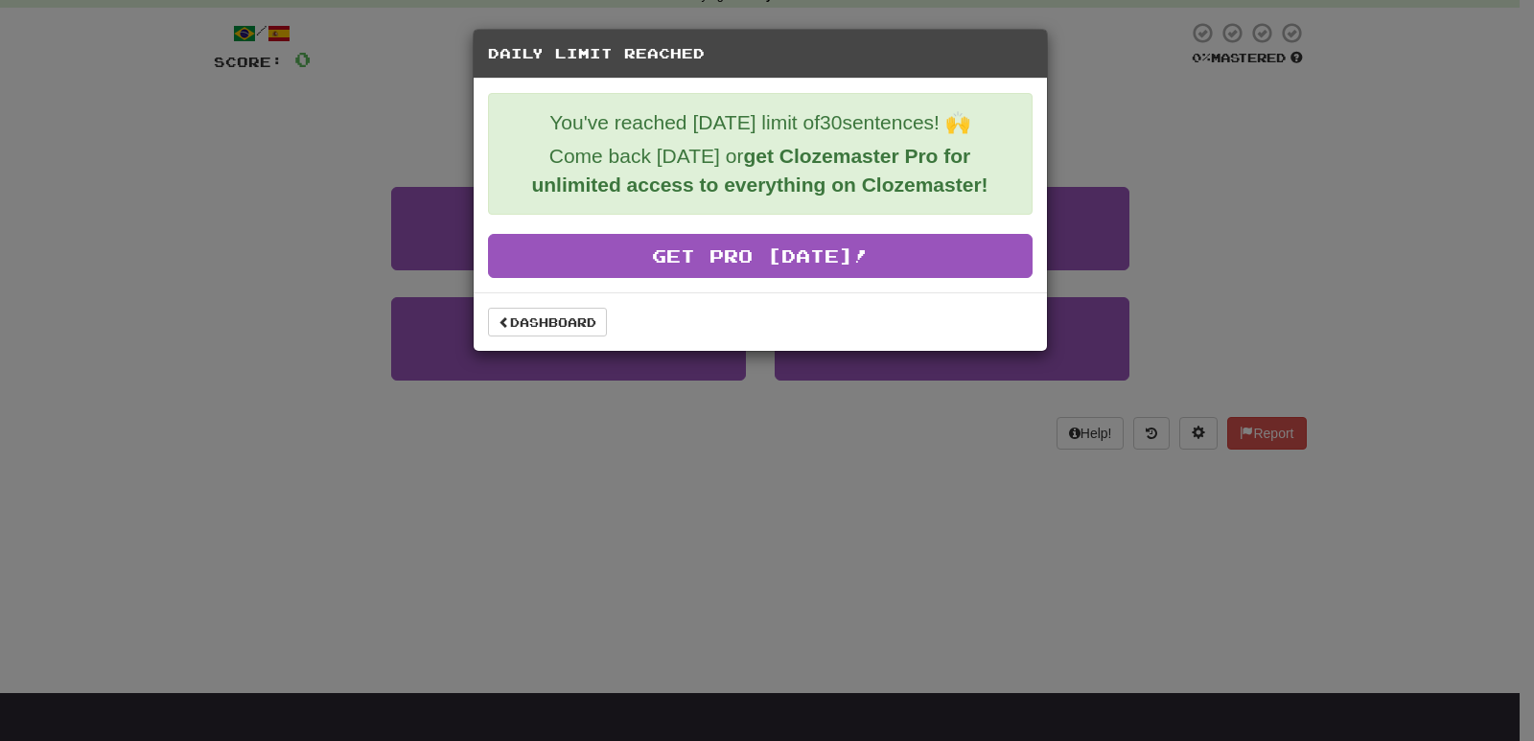
click at [1089, 83] on div "Daily Limit Reached You've reached today's limit of 30 sentences! 🙌 Come back t…" at bounding box center [767, 370] width 1534 height 741
click at [590, 319] on link "Dashboard" at bounding box center [547, 322] width 119 height 29
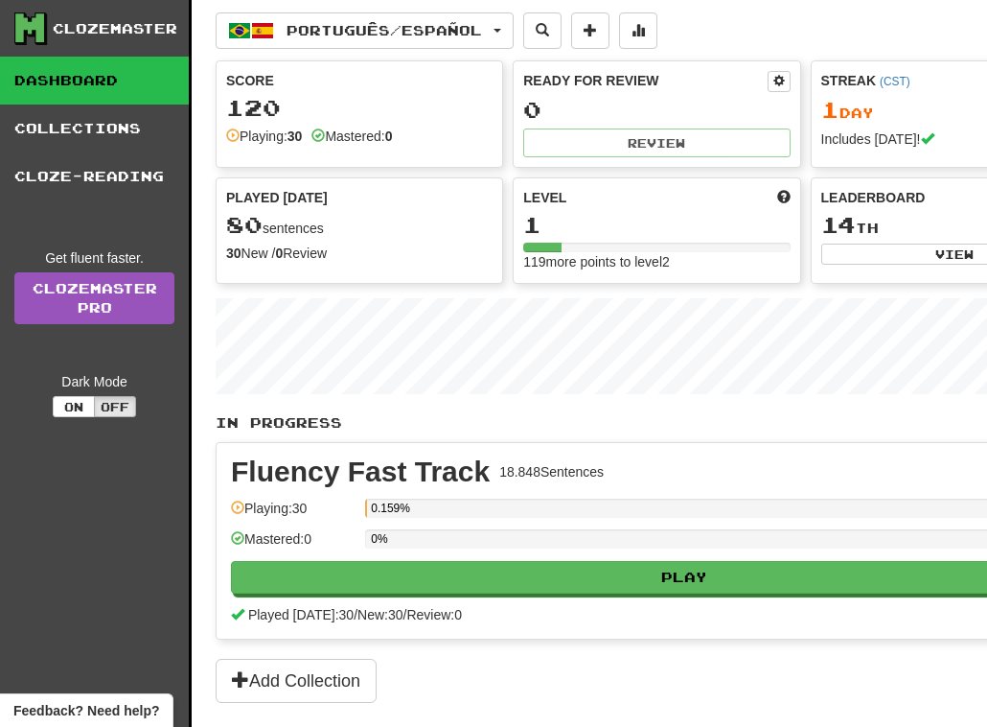
click at [859, 114] on div "1 Day" at bounding box center [955, 110] width 267 height 25
click at [908, 273] on div "Leaderboard 14 th View" at bounding box center [955, 226] width 286 height 97
click at [802, 292] on div "Full History" at bounding box center [806, 349] width 1180 height 120
click at [850, 463] on div "Fluency Fast Track 18.848 Sentences" at bounding box center [789, 471] width 1117 height 29
click at [528, 227] on div "1" at bounding box center [656, 225] width 267 height 24
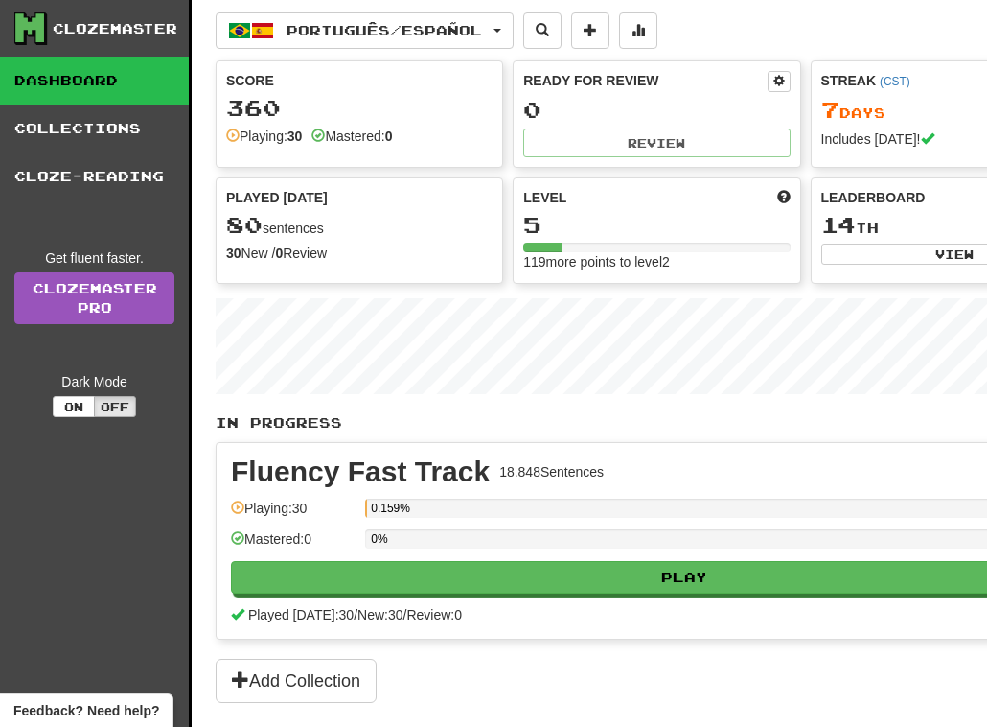
click at [834, 228] on span "14" at bounding box center [839, 224] width 35 height 27
